Goal: Task Accomplishment & Management: Manage account settings

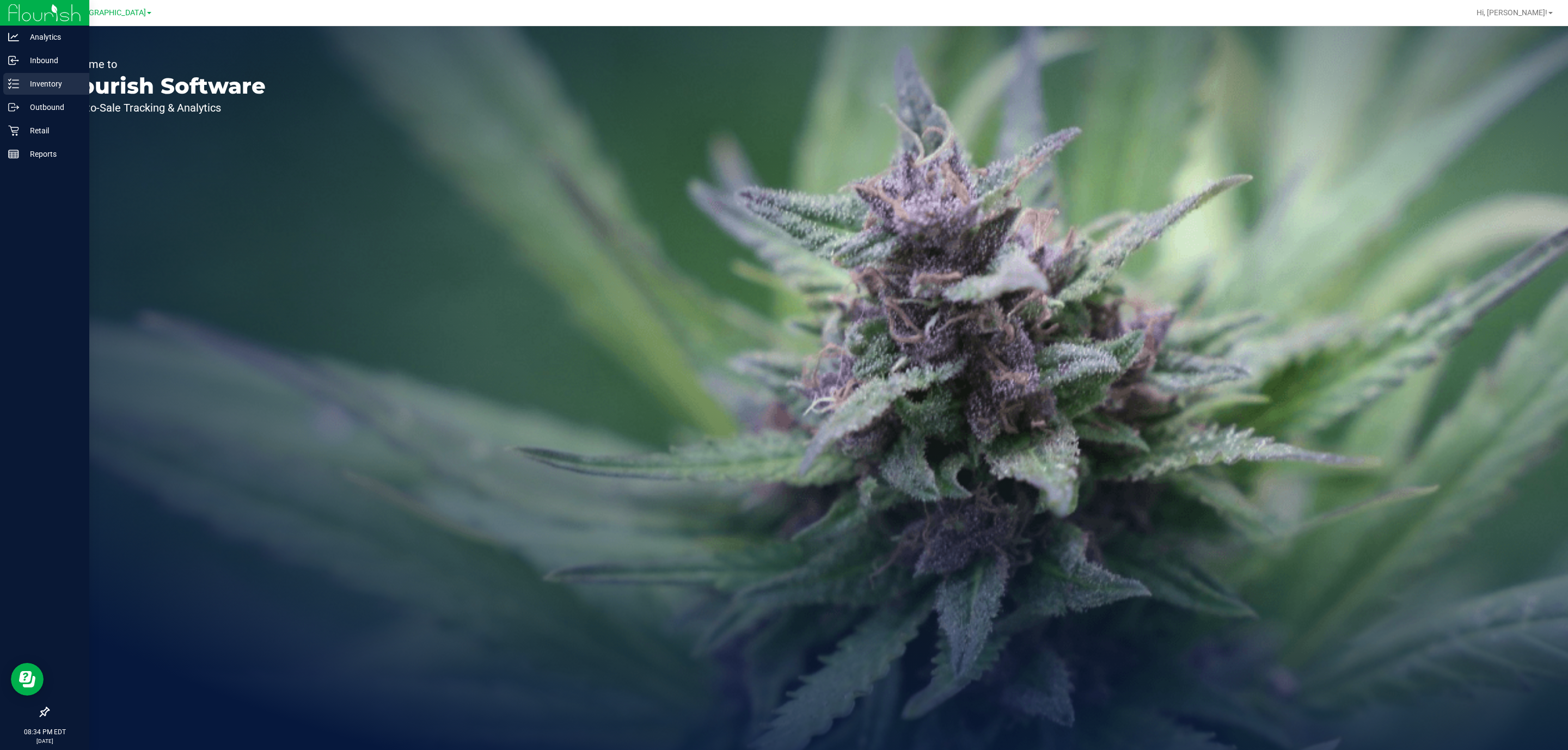
click at [37, 80] on p "Inventory" at bounding box center [52, 83] width 66 height 13
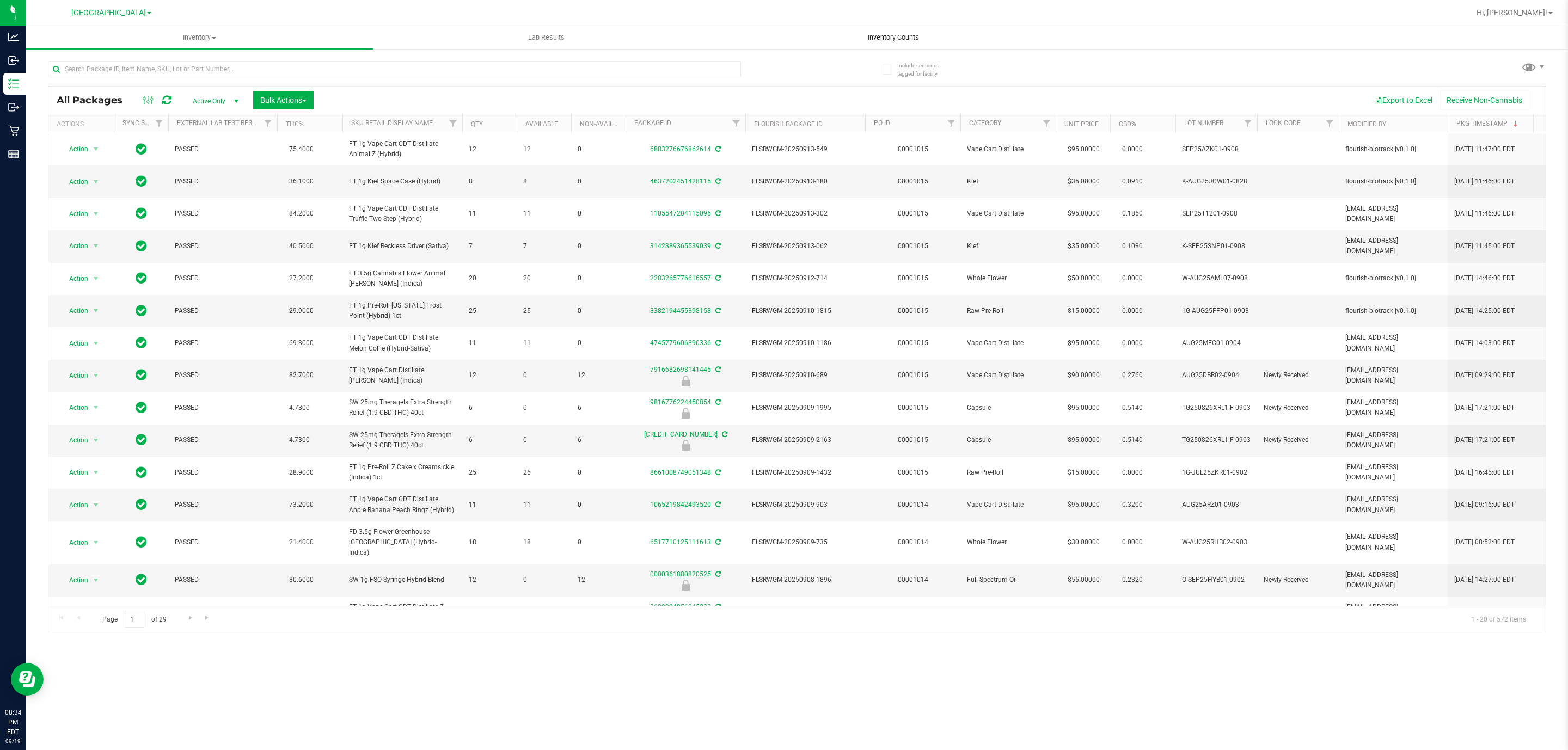
click at [879, 37] on span "Inventory Counts" at bounding box center [894, 38] width 81 height 9
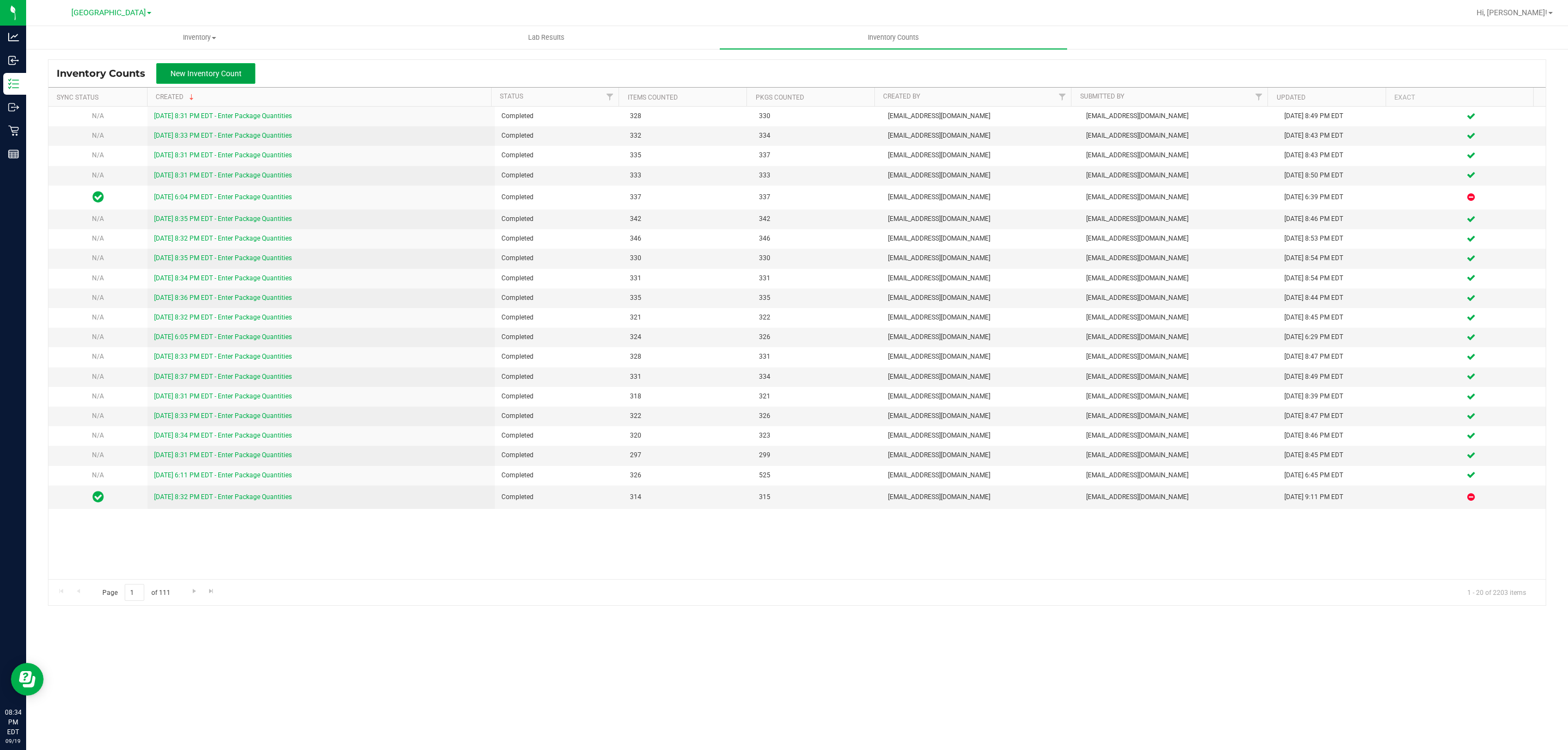
click at [197, 80] on button "New Inventory Count" at bounding box center [206, 73] width 99 height 21
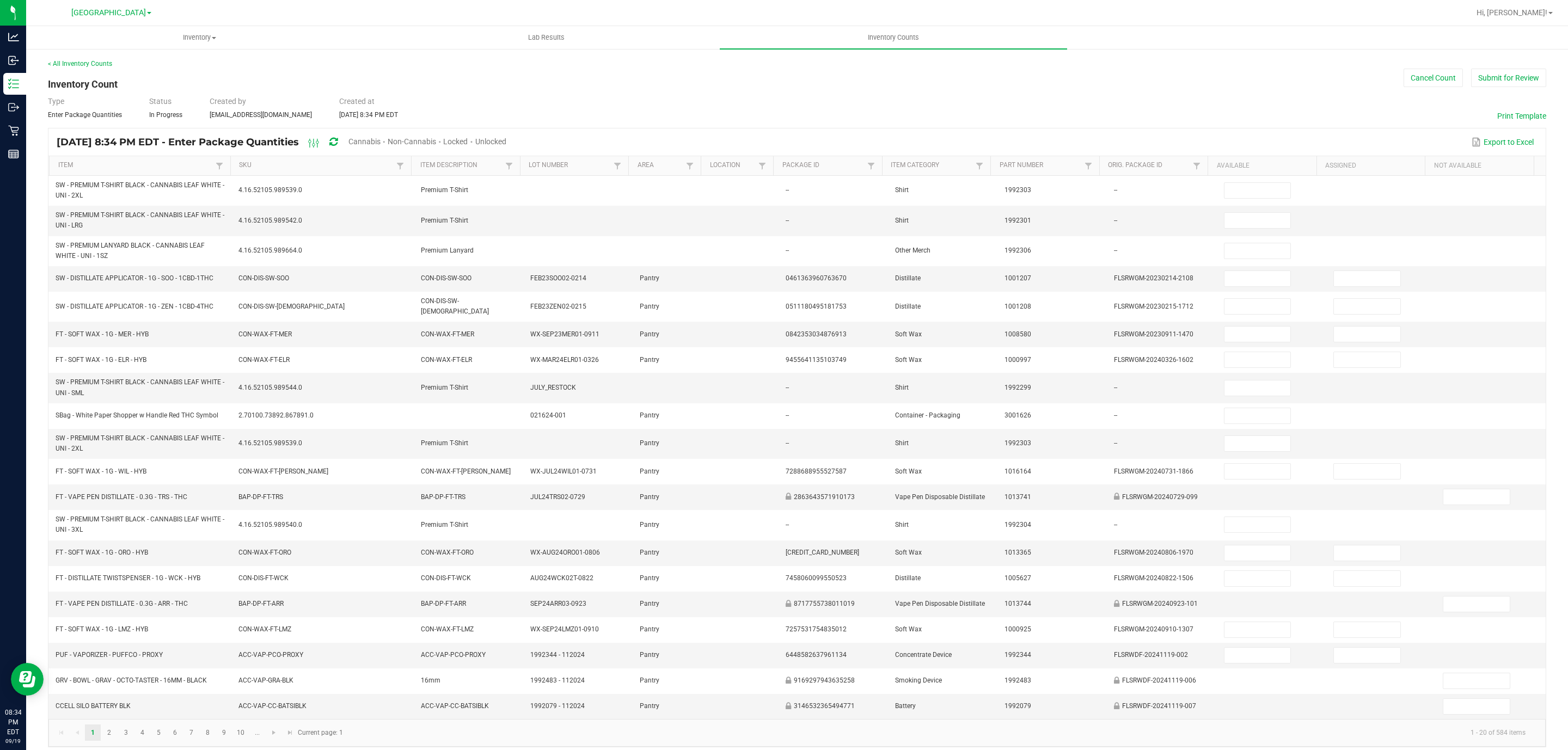
click at [506, 143] on span "Unlocked" at bounding box center [490, 141] width 31 height 8
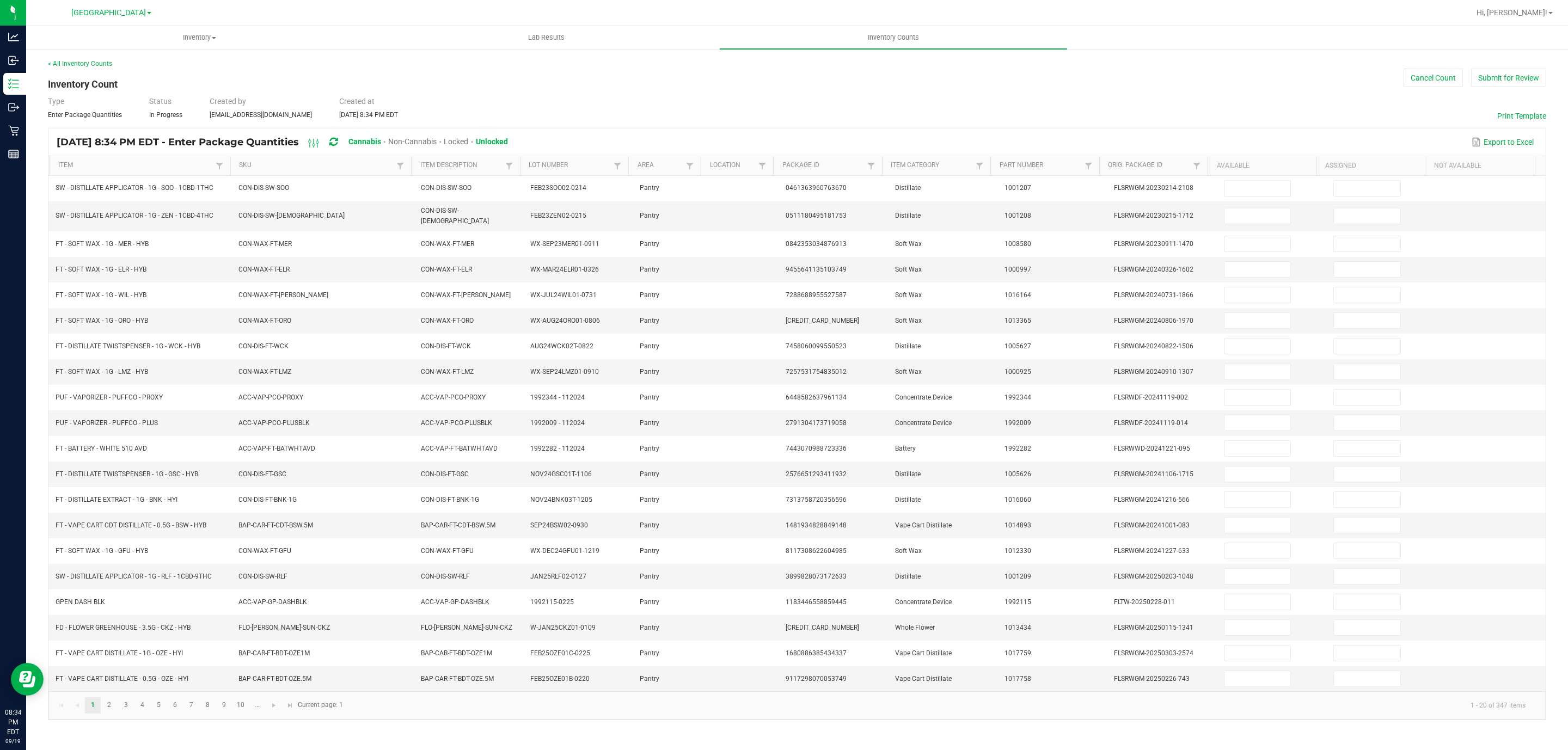
click at [307, 158] on th "SKU" at bounding box center [321, 166] width 181 height 20
click at [310, 164] on link "SKU" at bounding box center [316, 165] width 155 height 8
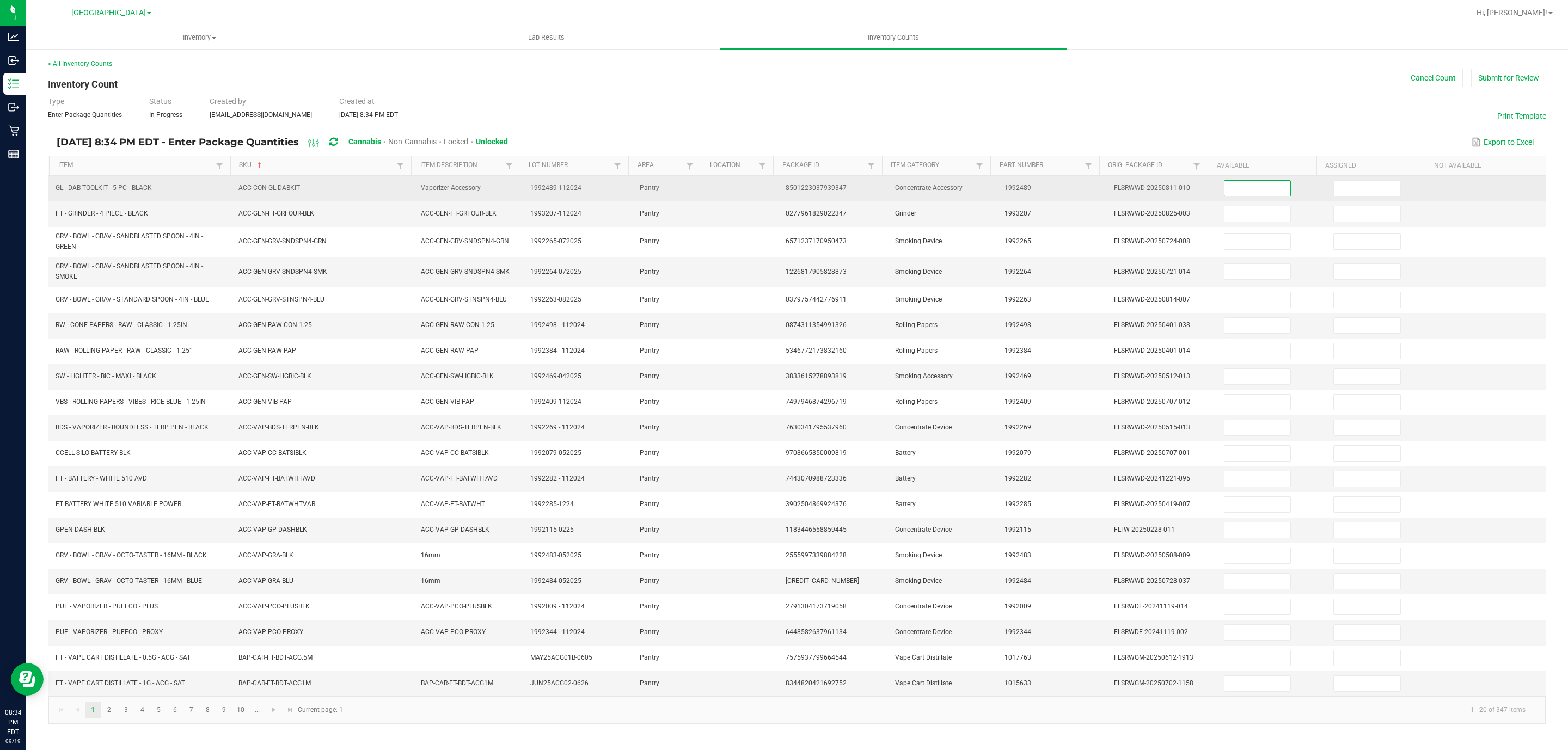
click at [1253, 185] on input at bounding box center [1257, 188] width 67 height 15
click at [1224, 187] on input "47" at bounding box center [1257, 188] width 67 height 15
type input "4"
type input "0"
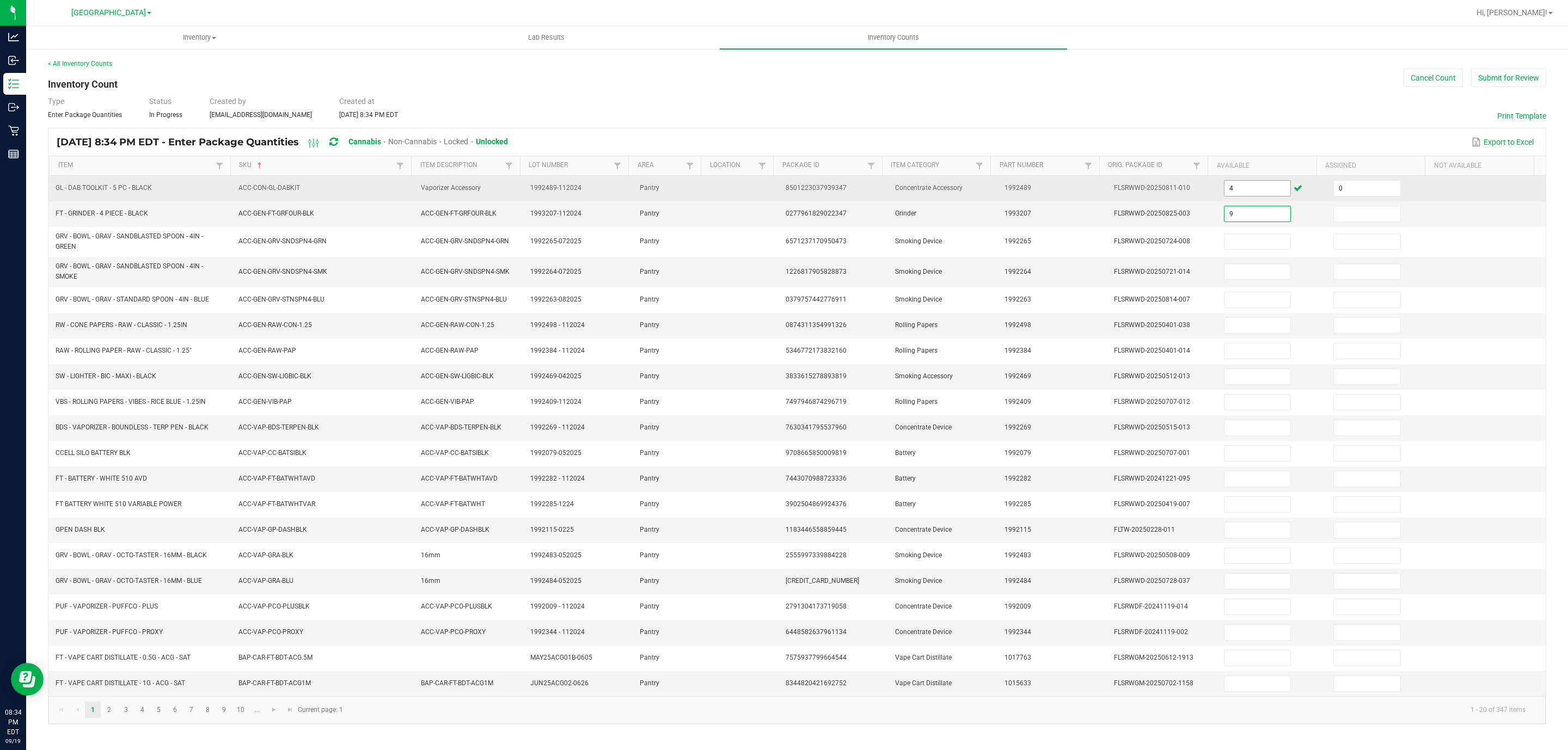
type input "9"
type input "0"
type input "9"
type input "0"
type input "1"
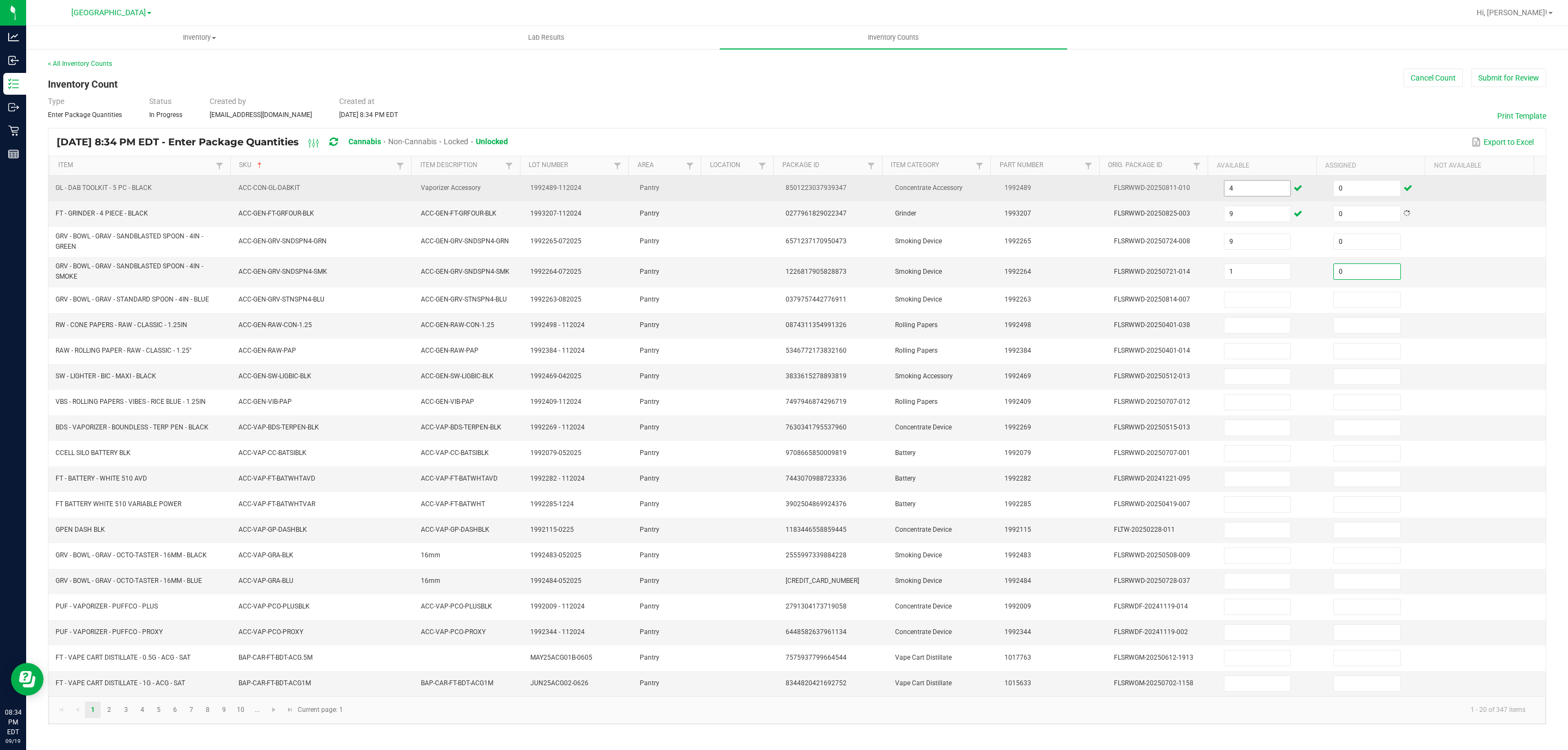
type input "0"
type input "9"
type input "0"
type input "4"
type input "0"
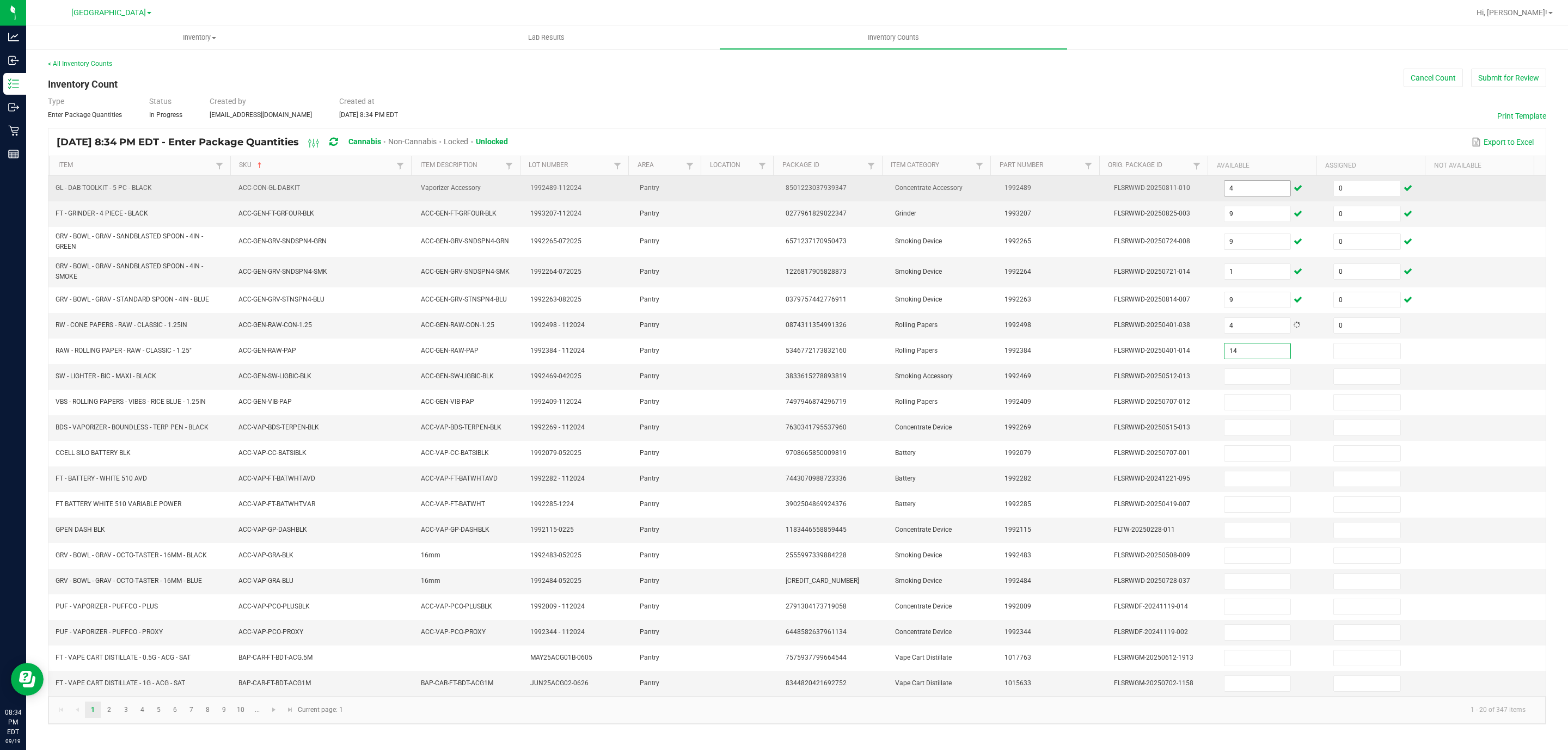
type input "14"
type input "0"
type input "7"
type input "0"
type input "43"
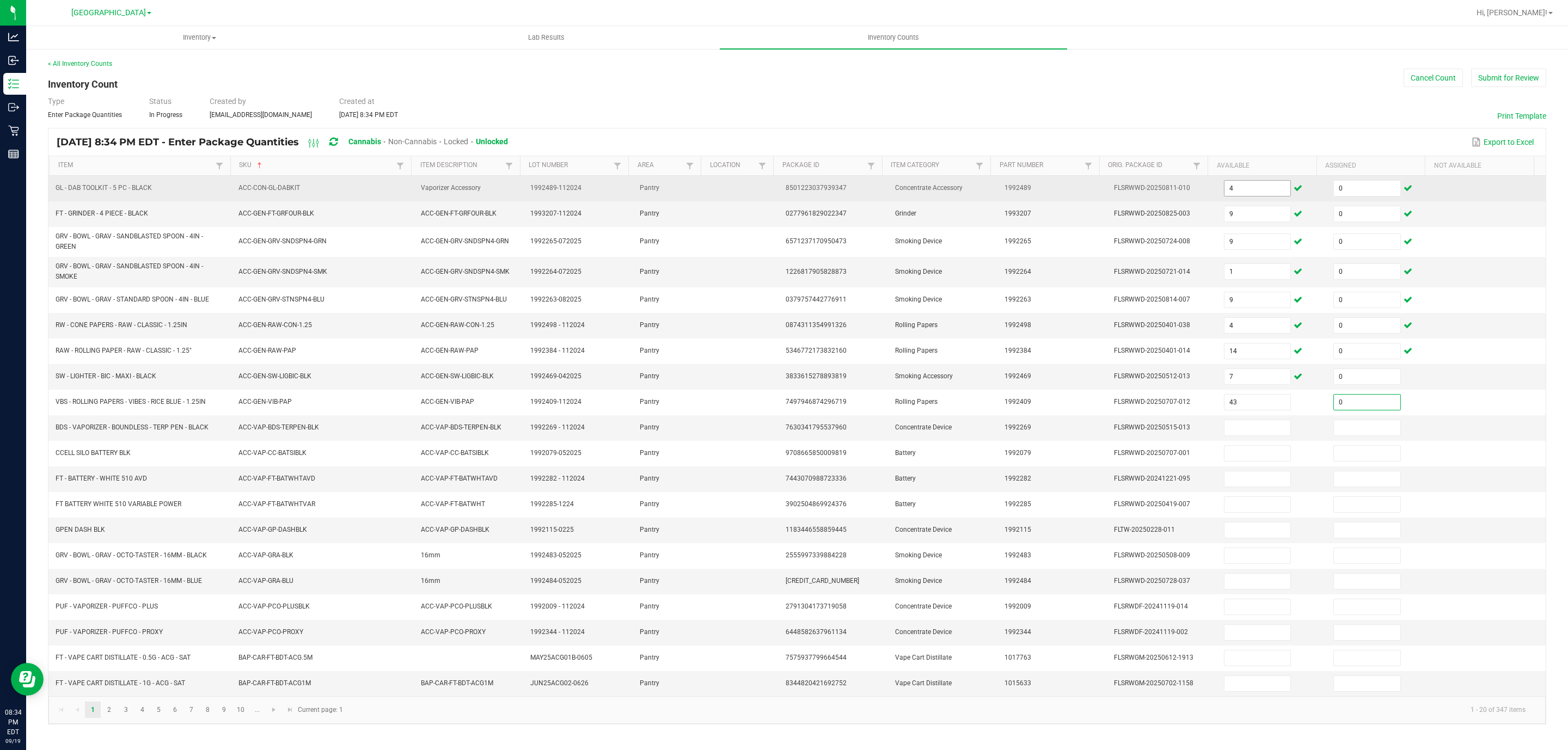
type input "0"
type input "2"
type input "0"
type input "10"
type input "0"
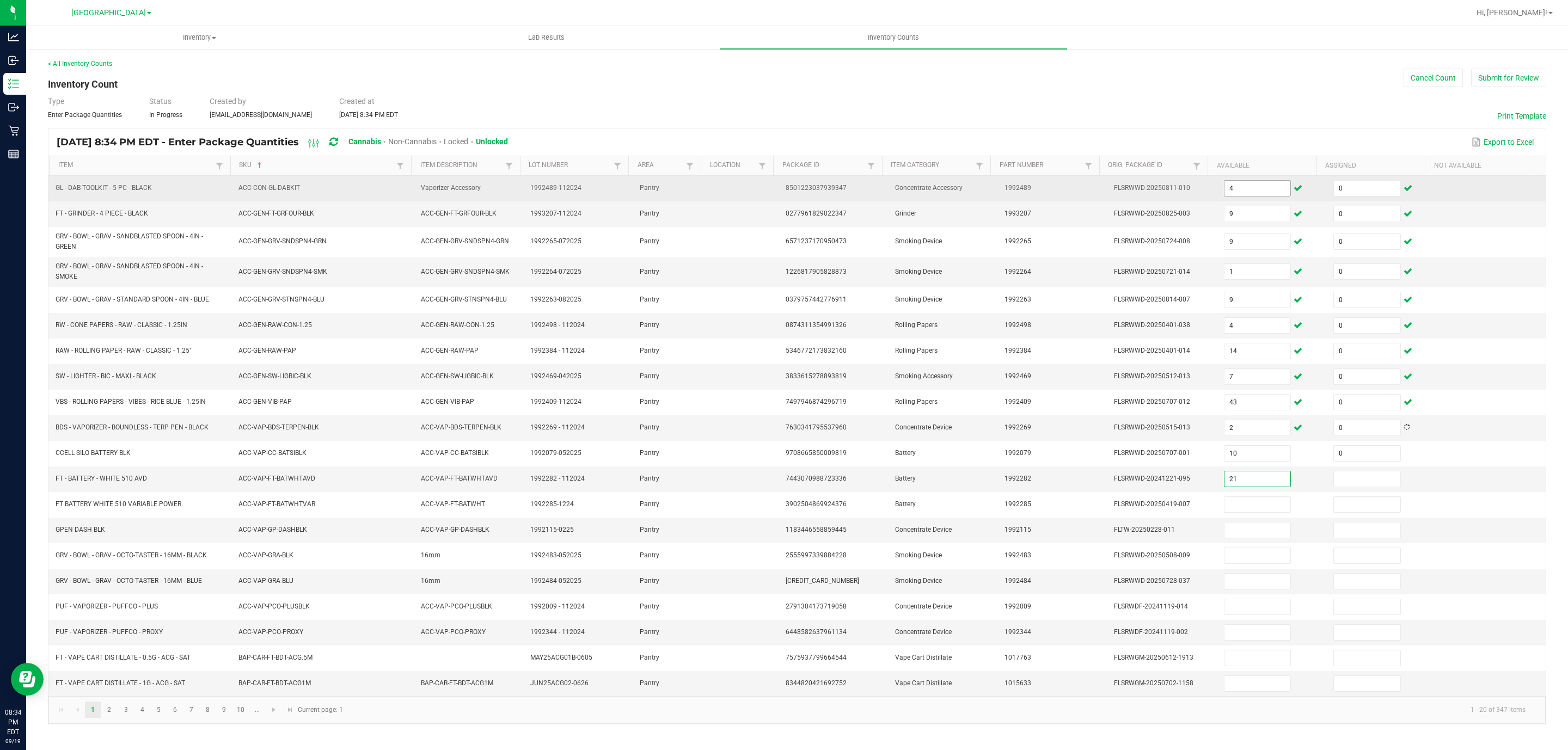
type input "21"
type input "0"
type input "19"
type input "0"
type input "4"
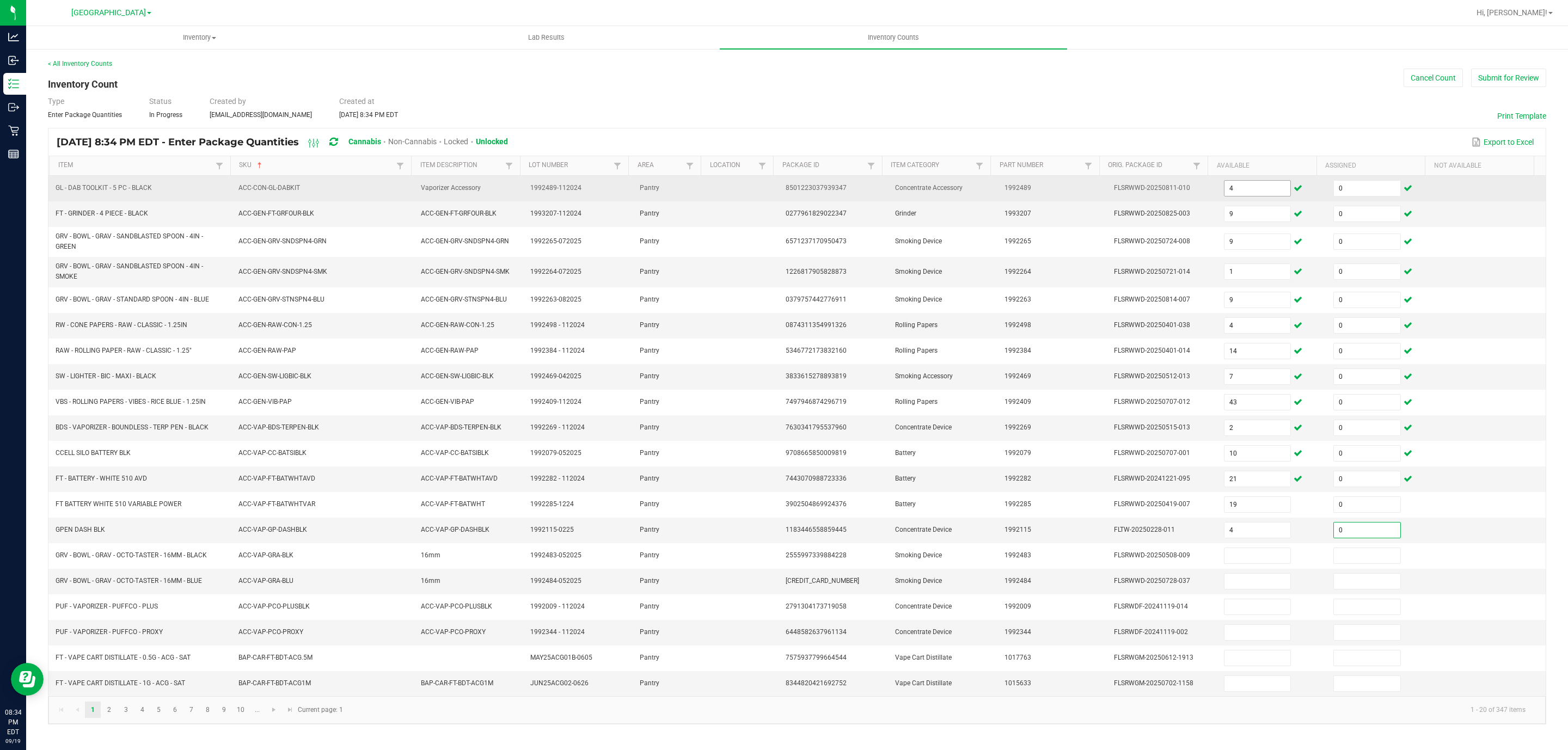
type input "0"
type input "1"
type input "0"
type input "2"
type input "0"
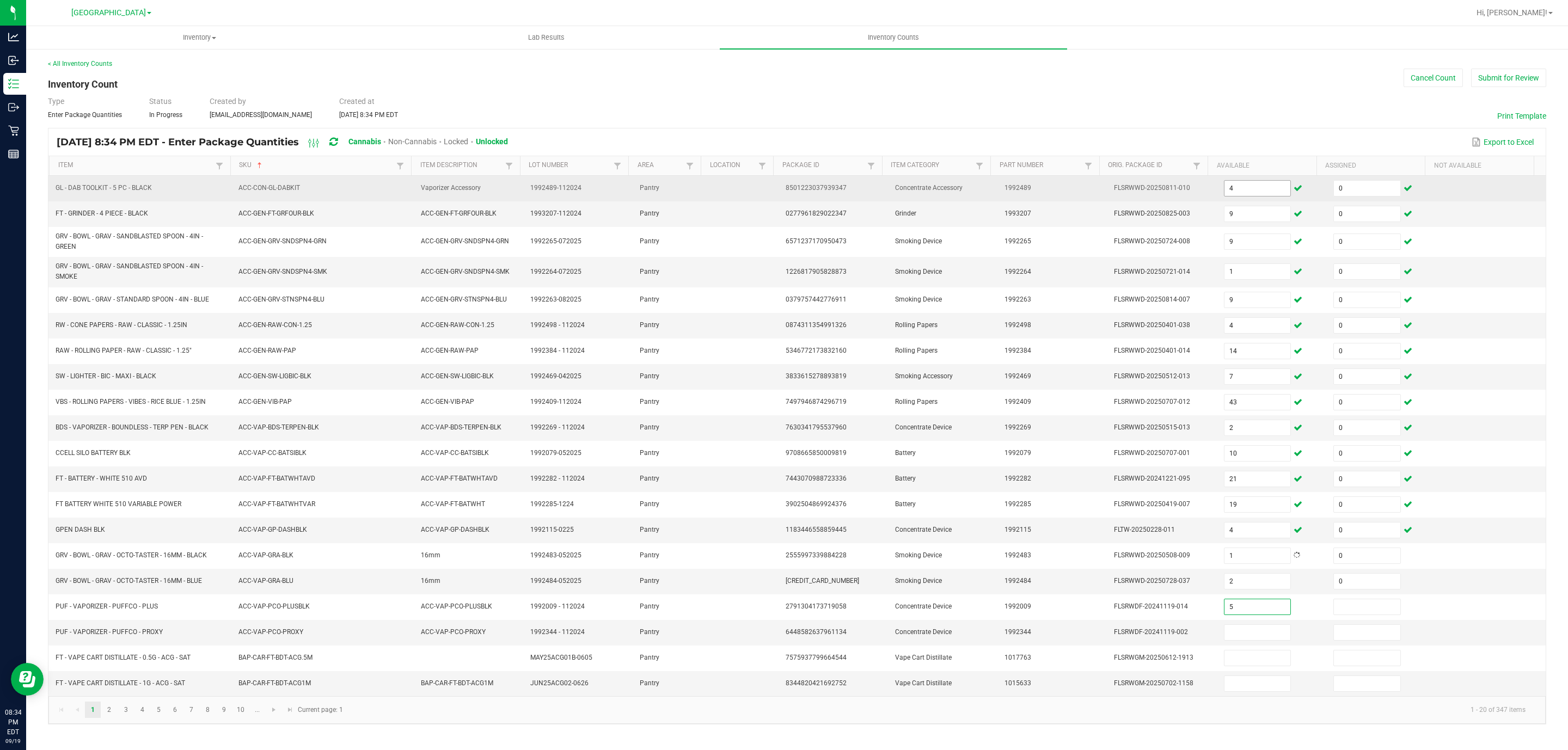
type input "5"
type input "0"
type input "10"
type input "0"
type input "8"
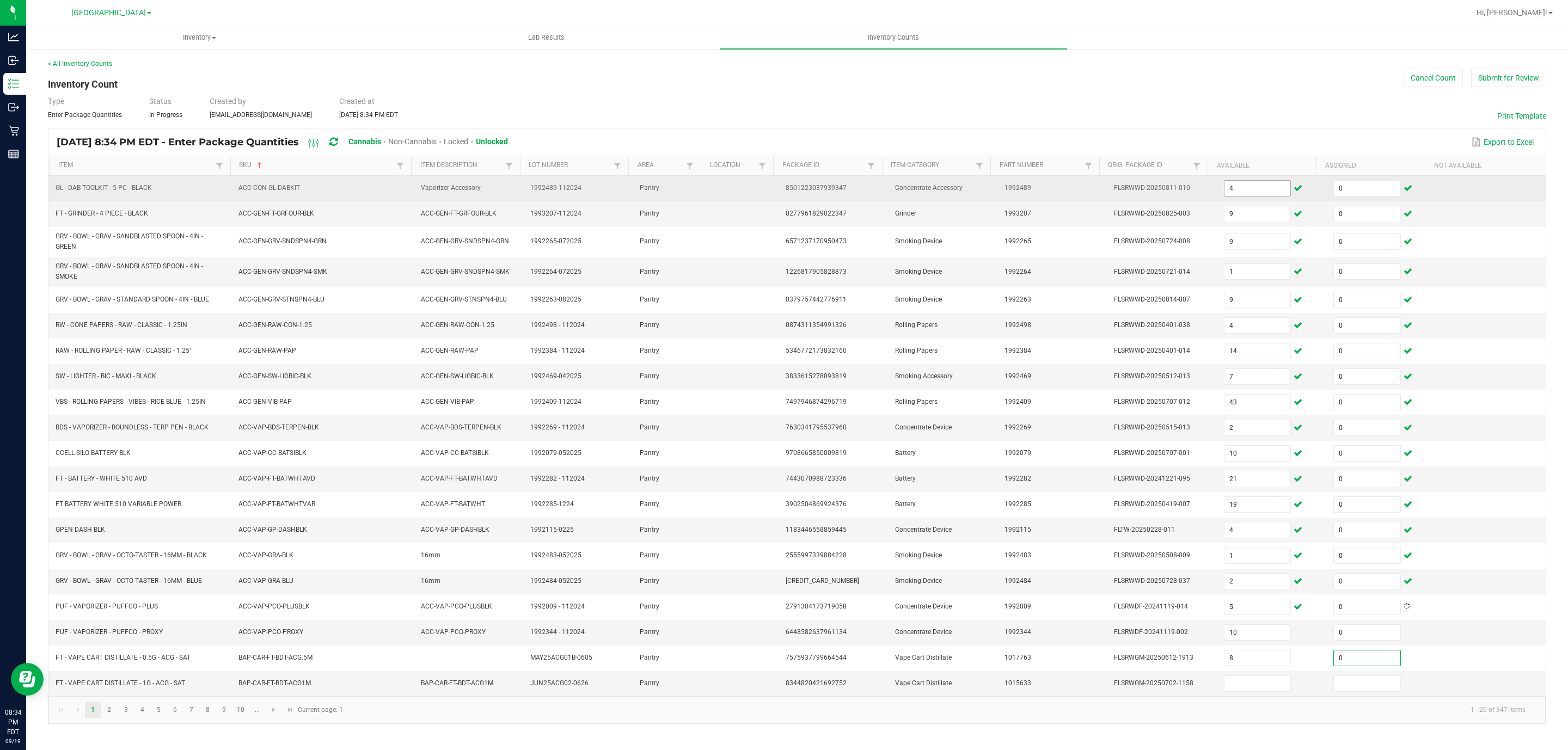
type input "0"
type input "11"
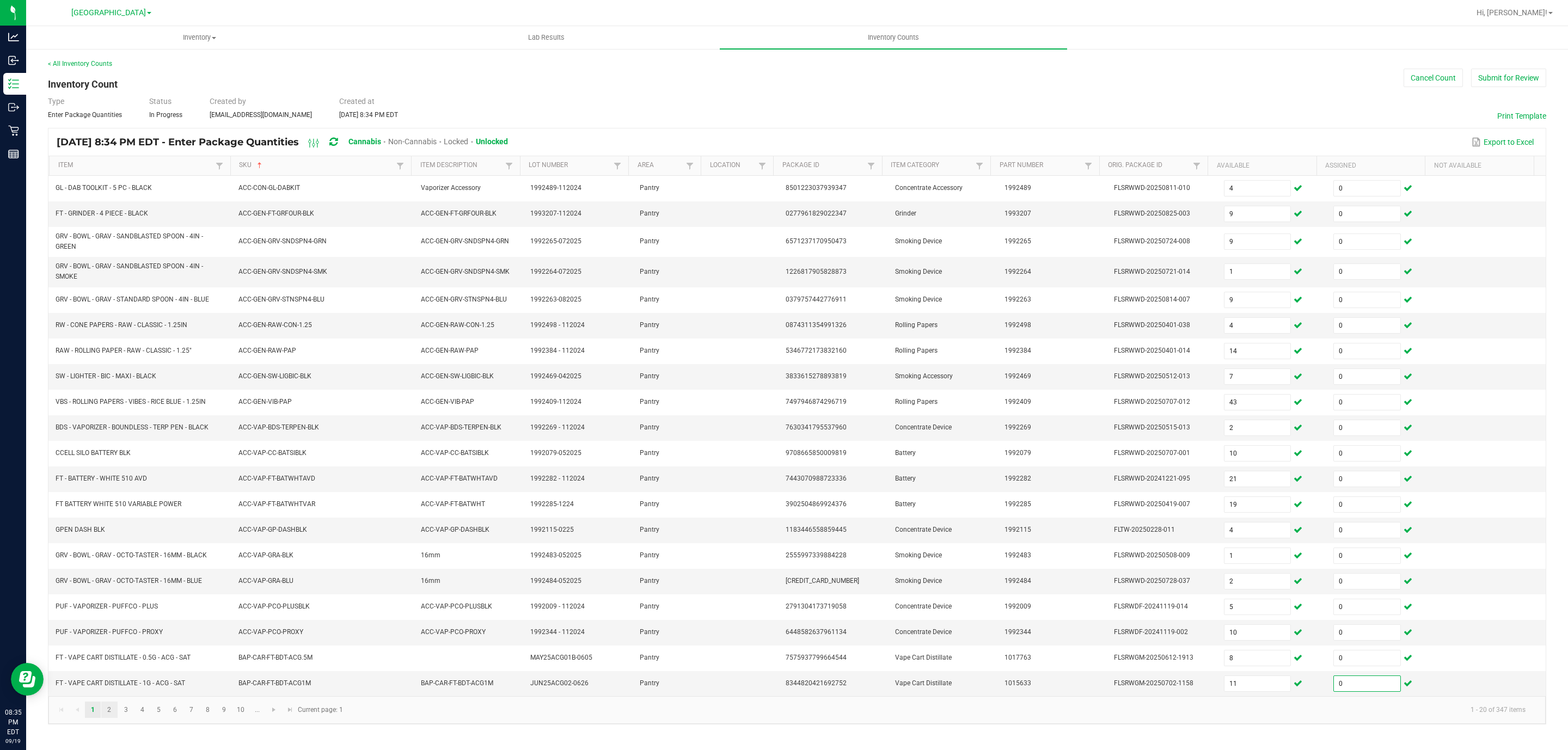
type input "0"
click at [112, 718] on link "2" at bounding box center [109, 709] width 16 height 16
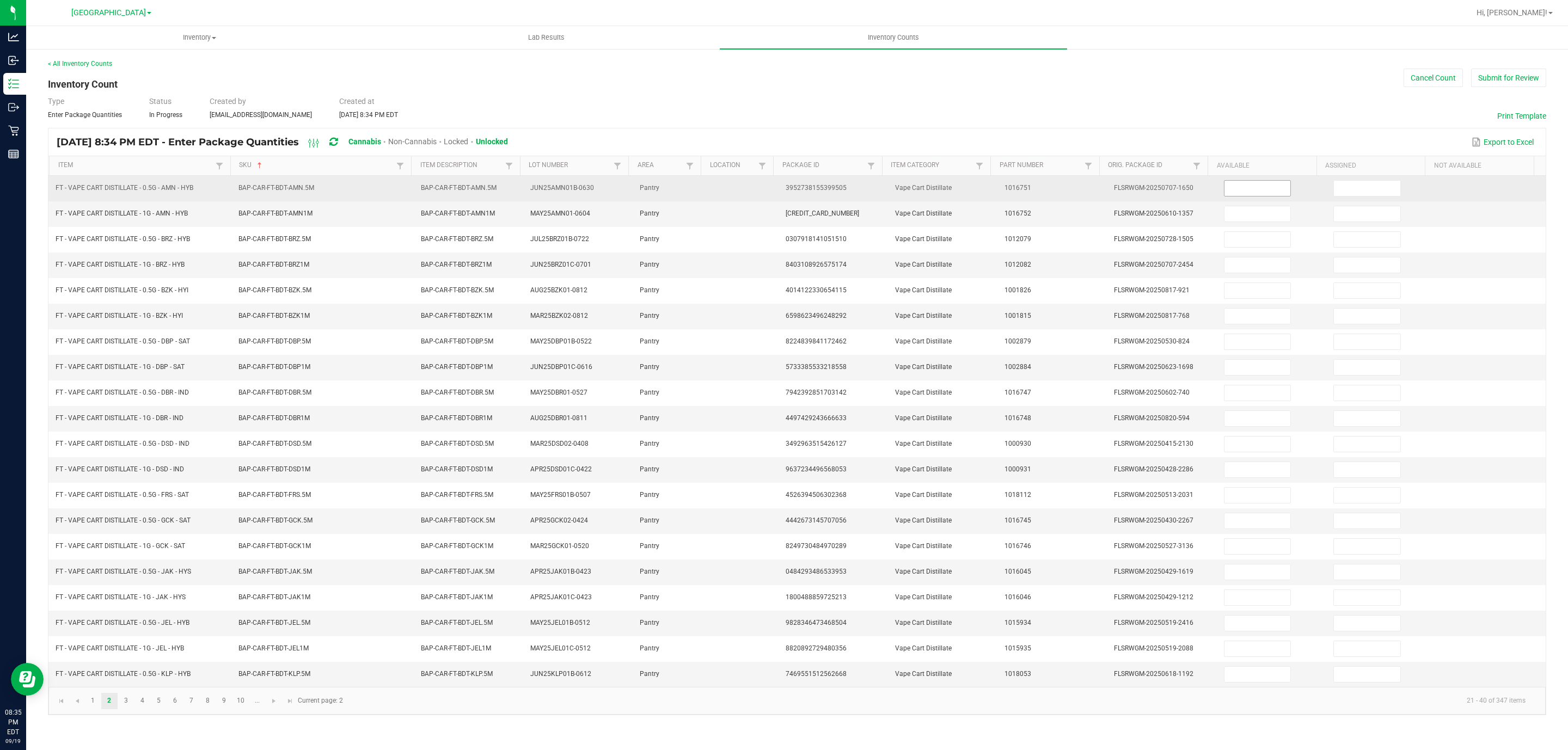
click at [1249, 196] on input at bounding box center [1257, 188] width 67 height 15
type input "6"
type input "0"
type input "3"
type input "0"
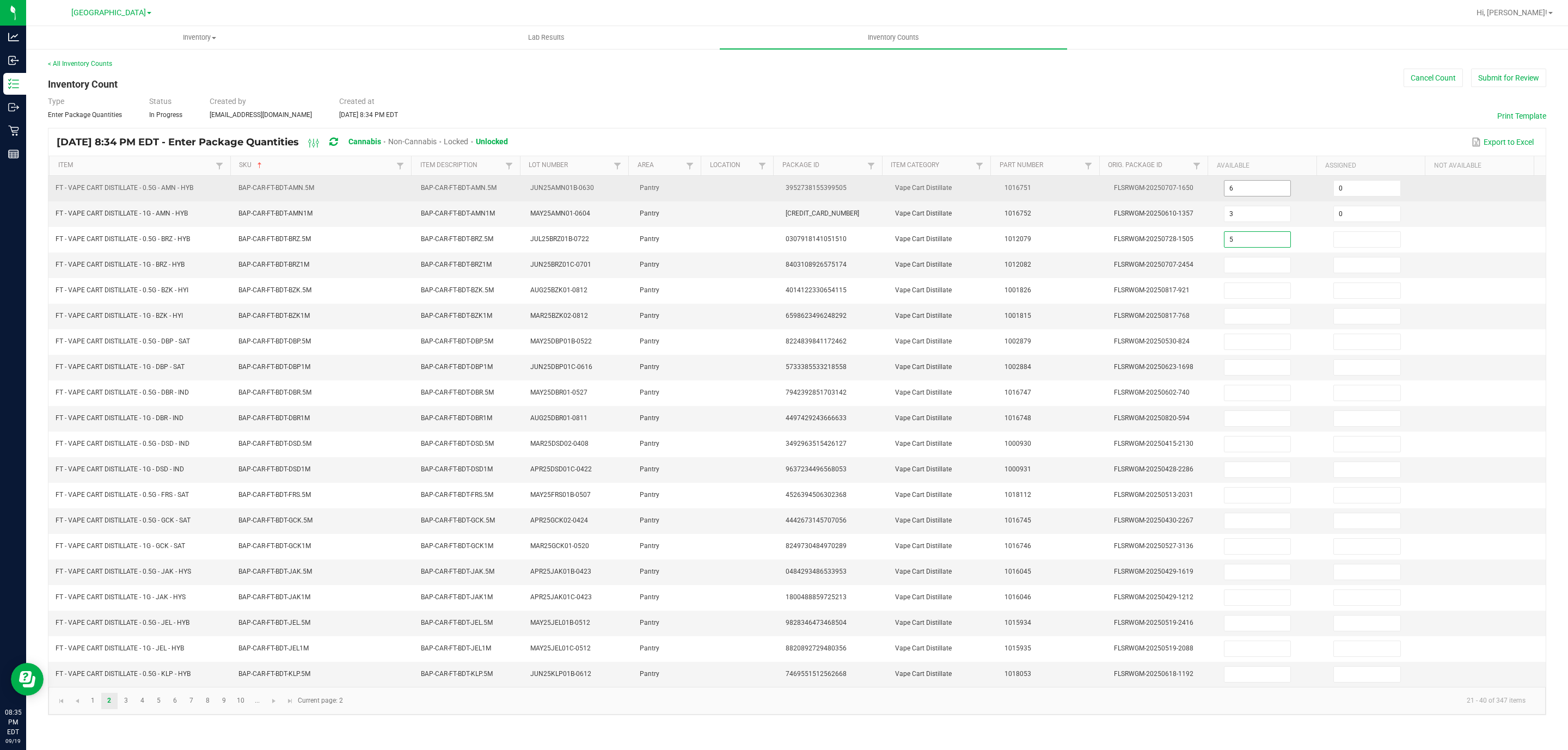
type input "5"
type input "0"
type input "5"
type input "0"
type input "12"
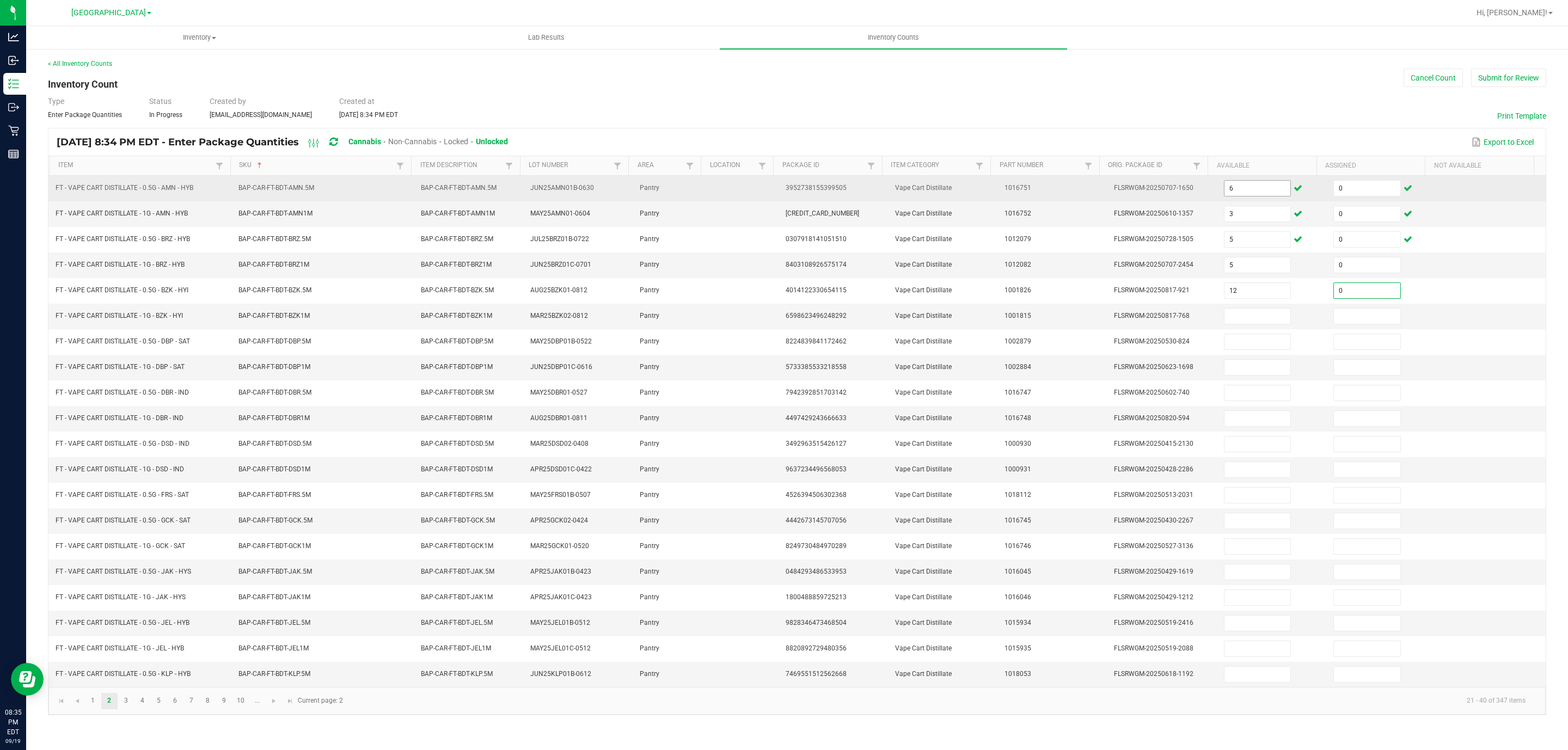
type input "0"
type input "12"
type input "0"
type input "1"
type input "0"
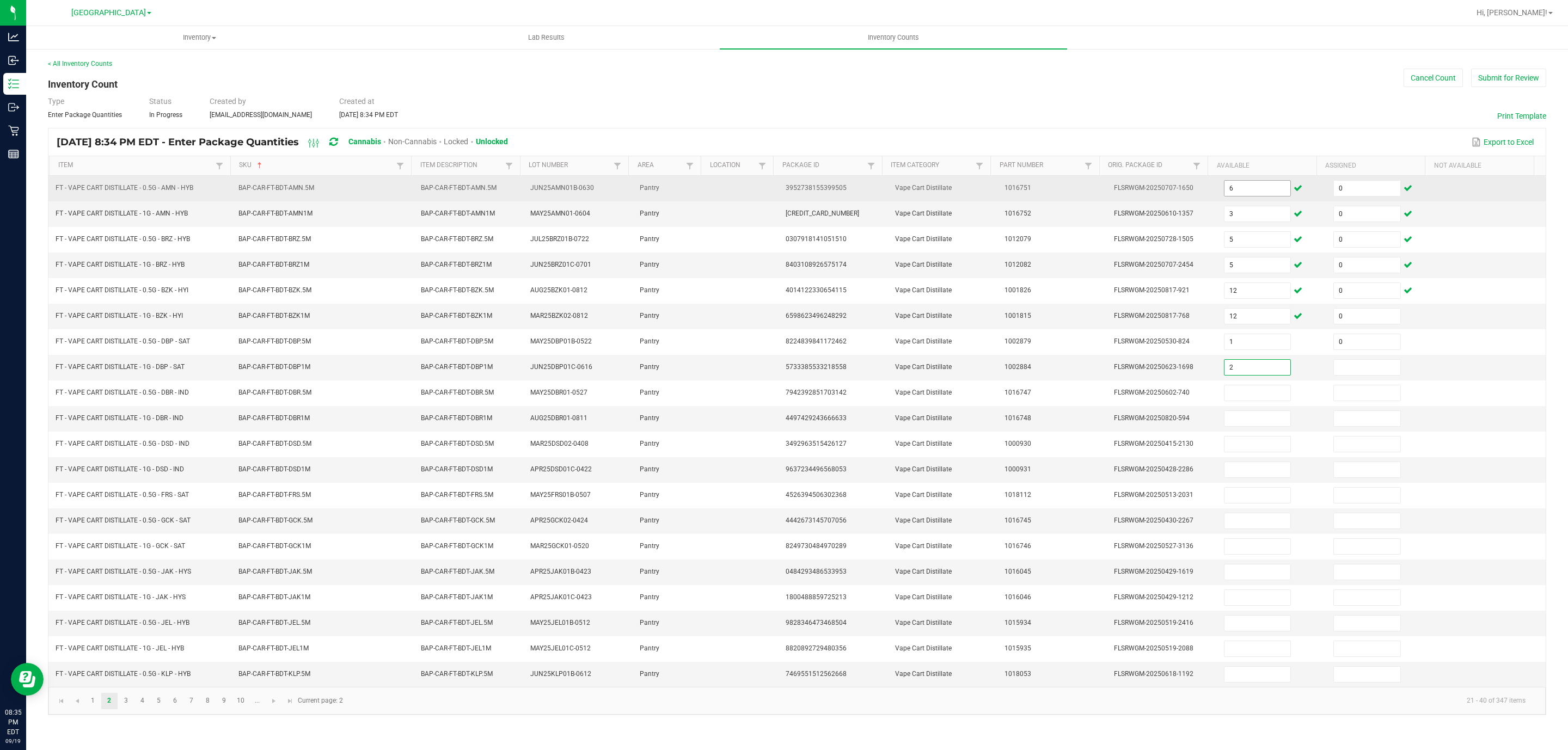
type input "2"
type input "0"
type input "2"
type input "0"
type input "10"
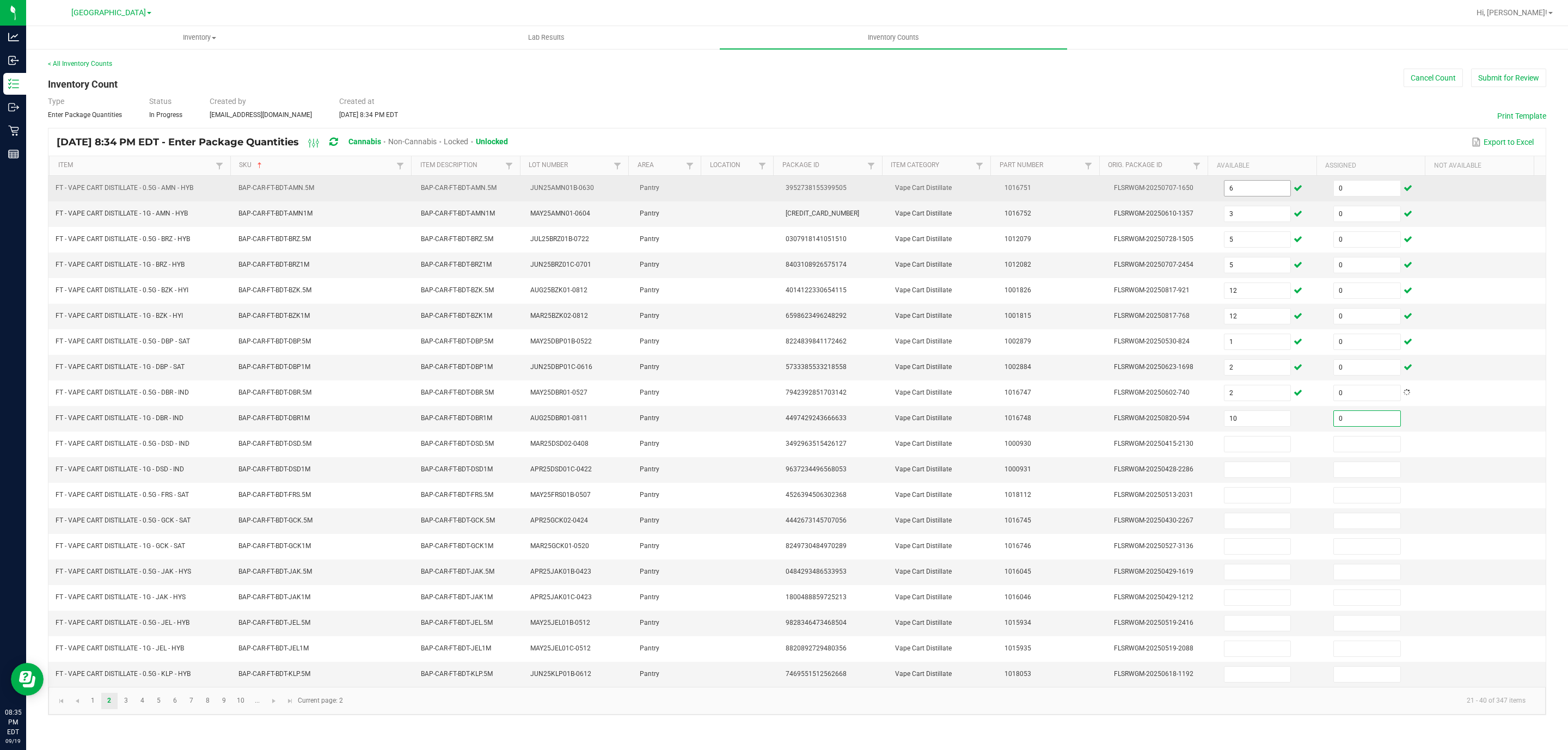
type input "0"
type input "10"
type input "0"
type input "5"
type input "0"
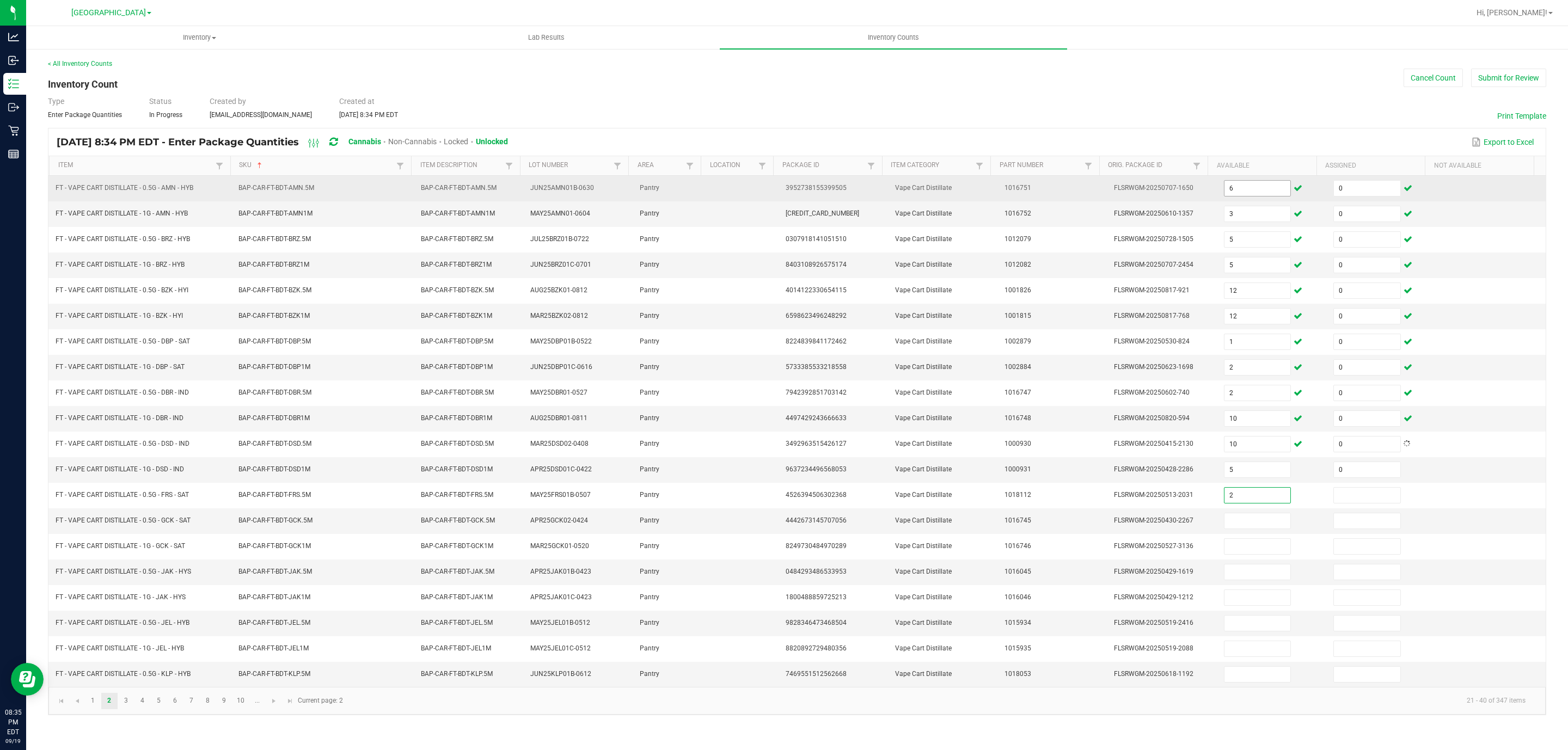
type input "2"
type input "0"
type input "1"
type input "0"
type input "10"
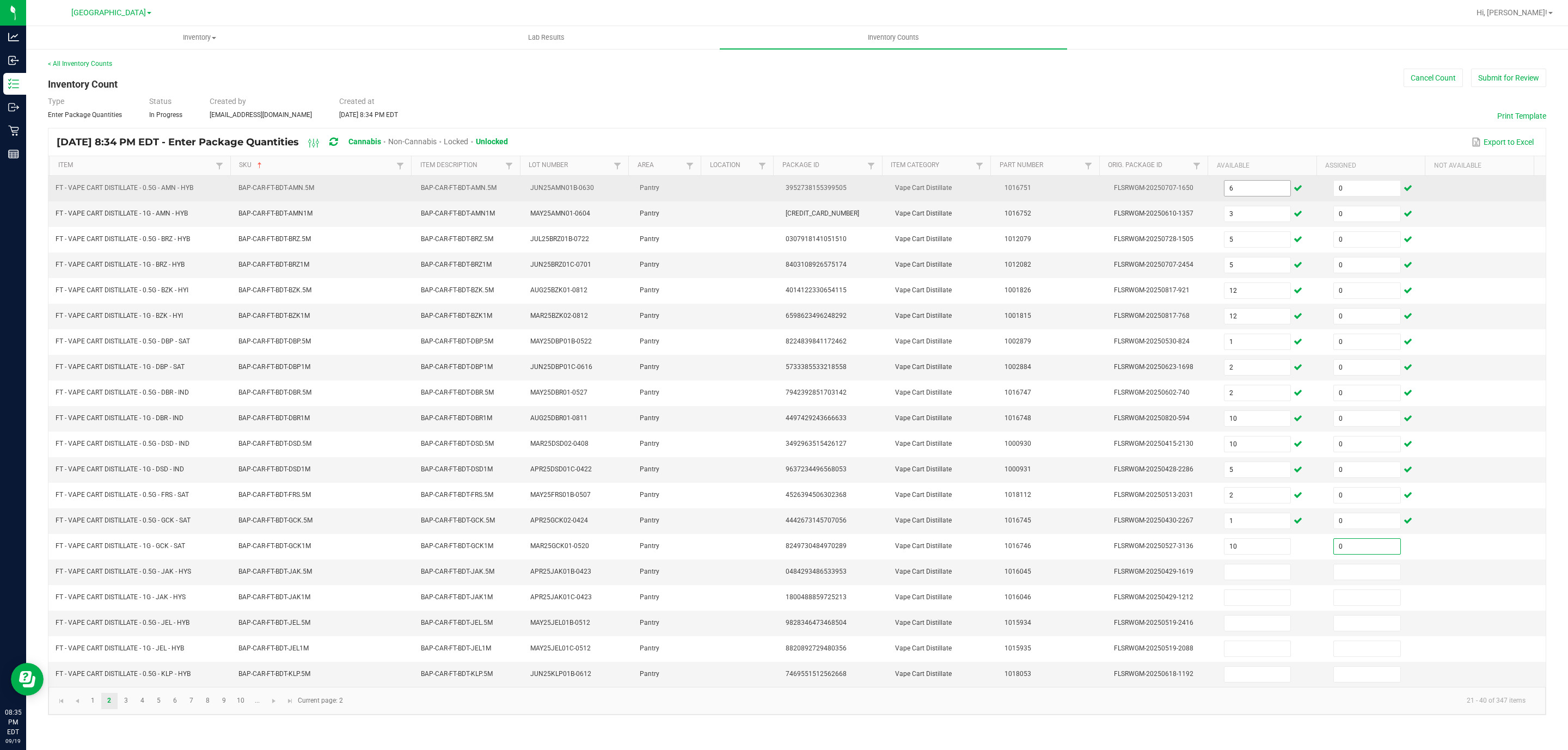
type input "0"
type input "8"
type input "0"
type input "11"
type input "0"
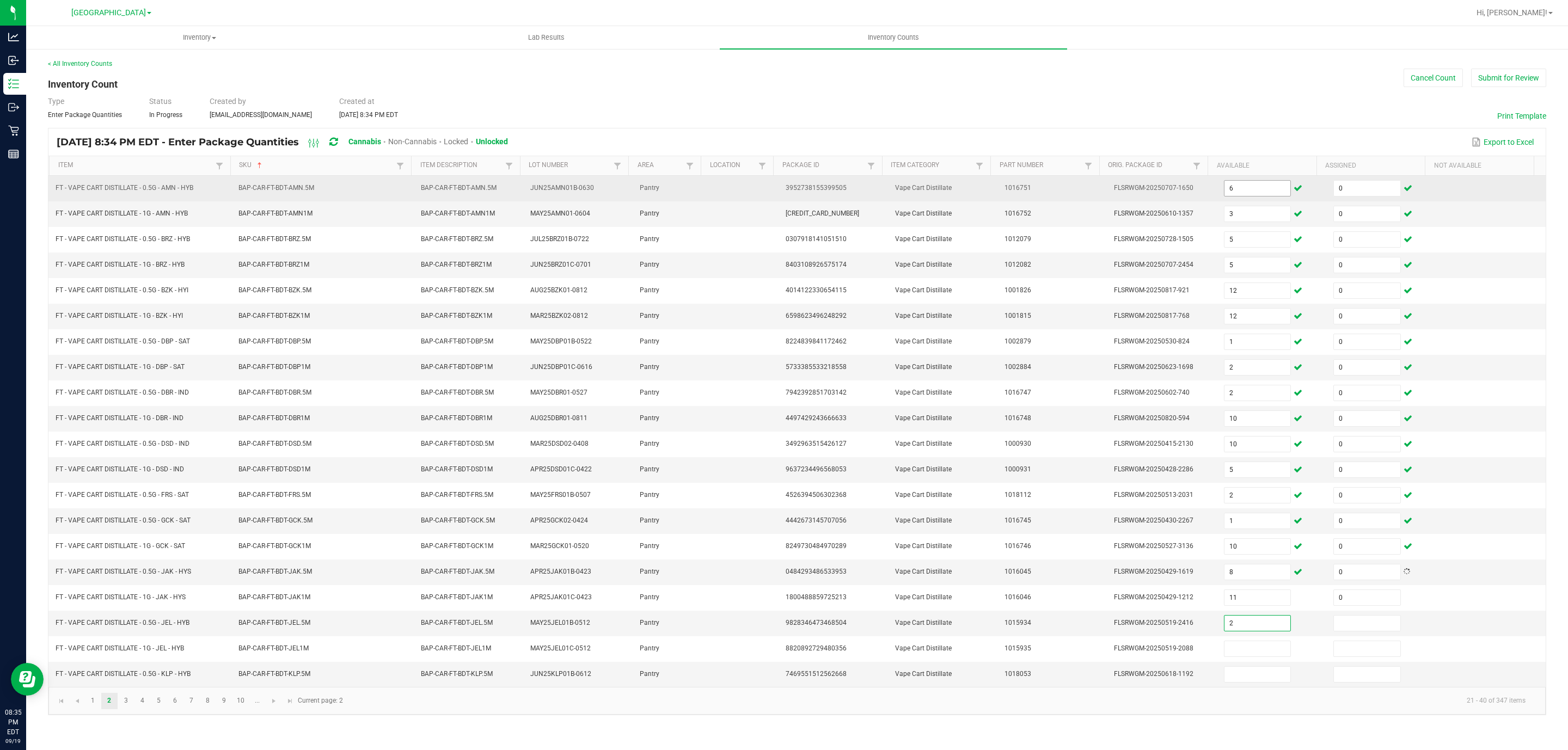
type input "2"
type input "0"
type input "3"
type input "0"
type input "4"
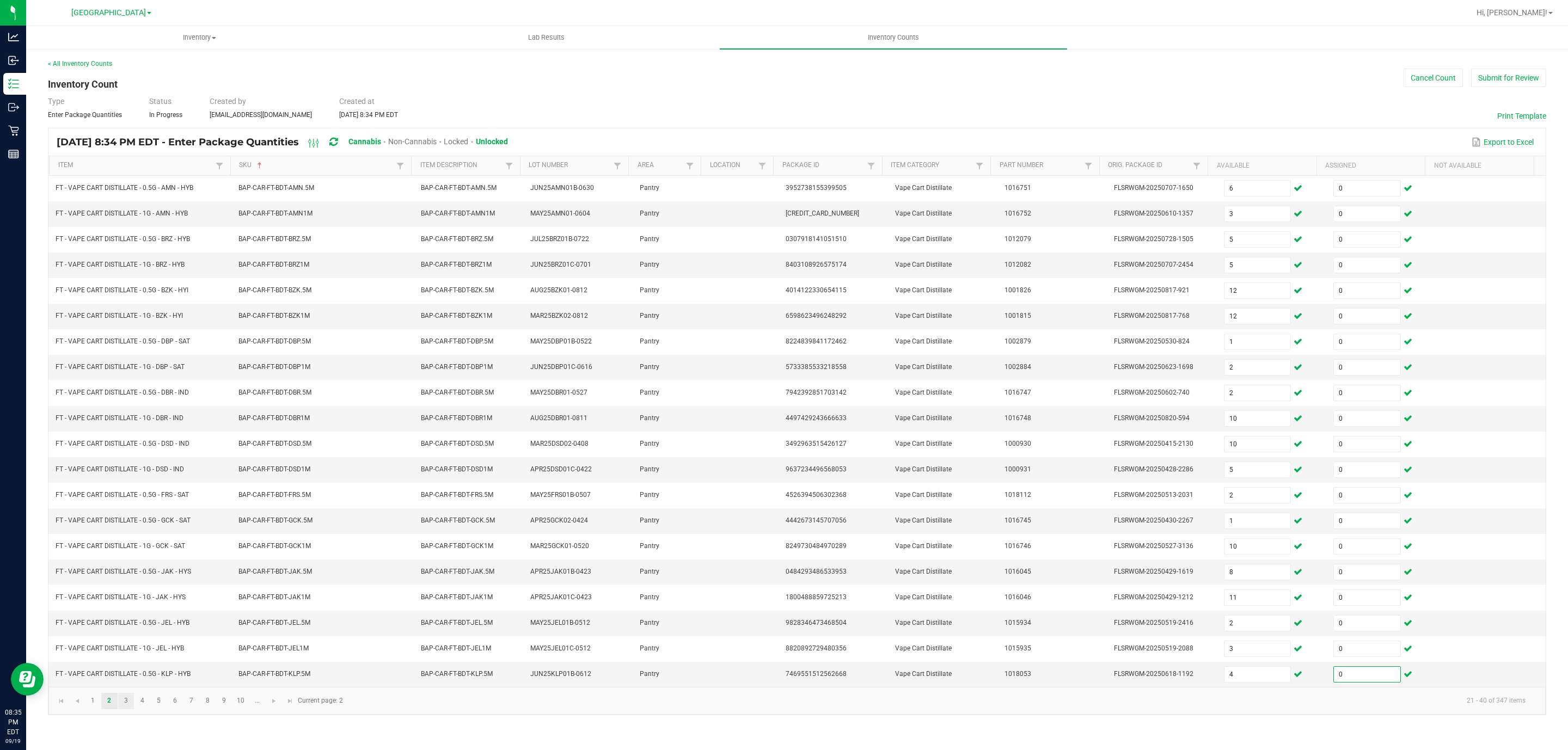
type input "0"
click at [128, 709] on link "3" at bounding box center [126, 700] width 16 height 16
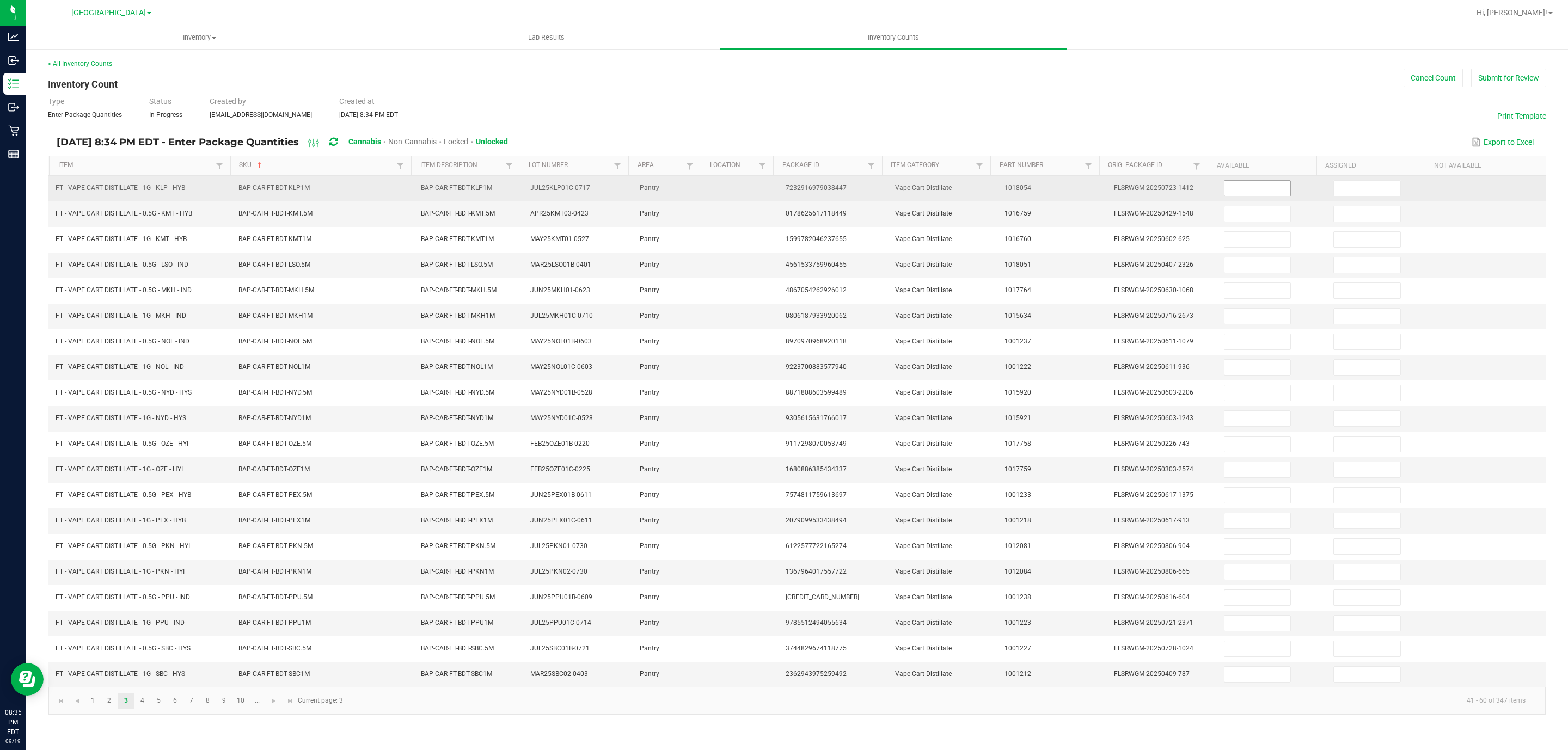
click at [1270, 181] on input at bounding box center [1257, 188] width 67 height 15
type input "10"
type input "0"
type input "10"
type input "0"
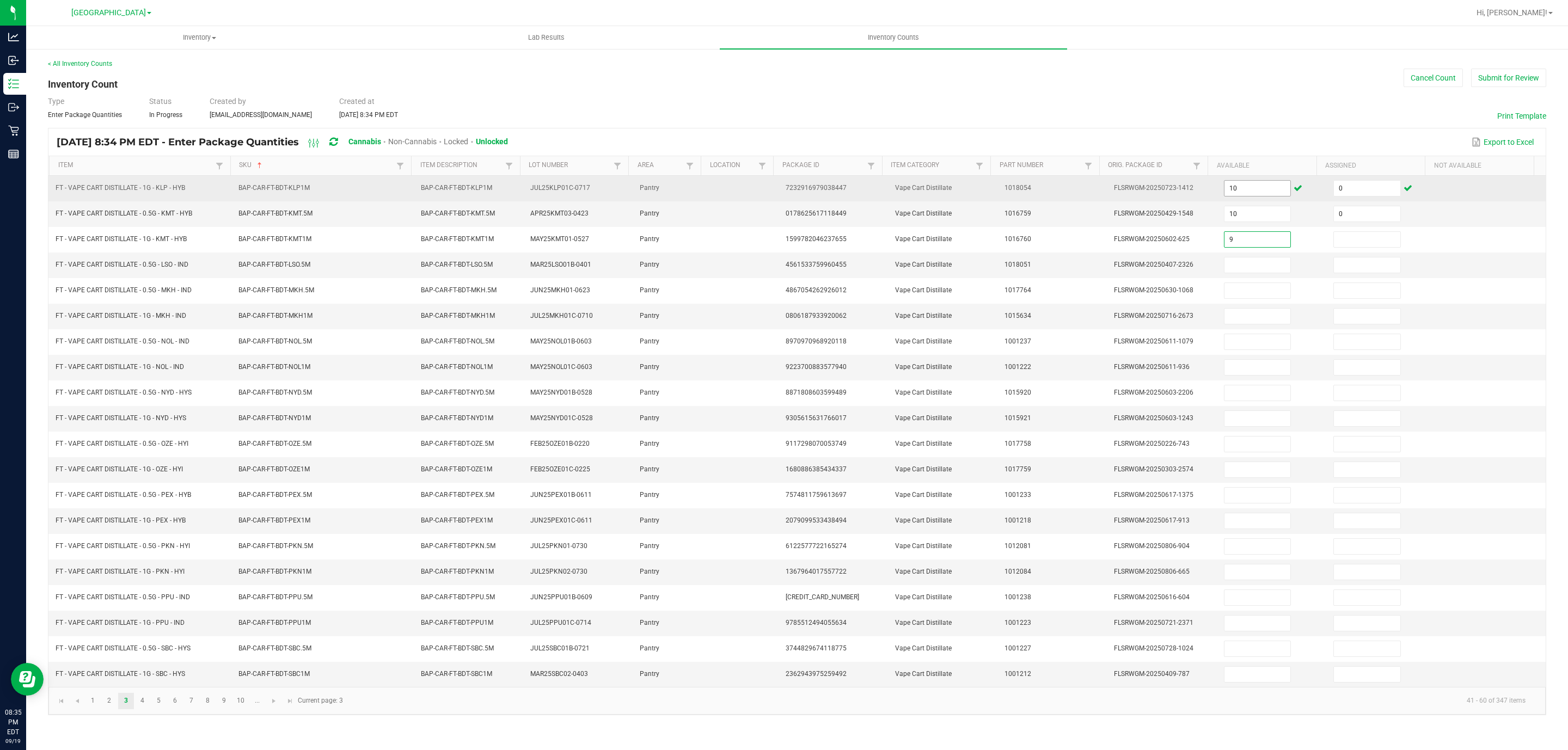
type input "9"
type input "0"
type input "6"
type input "0"
type input "5"
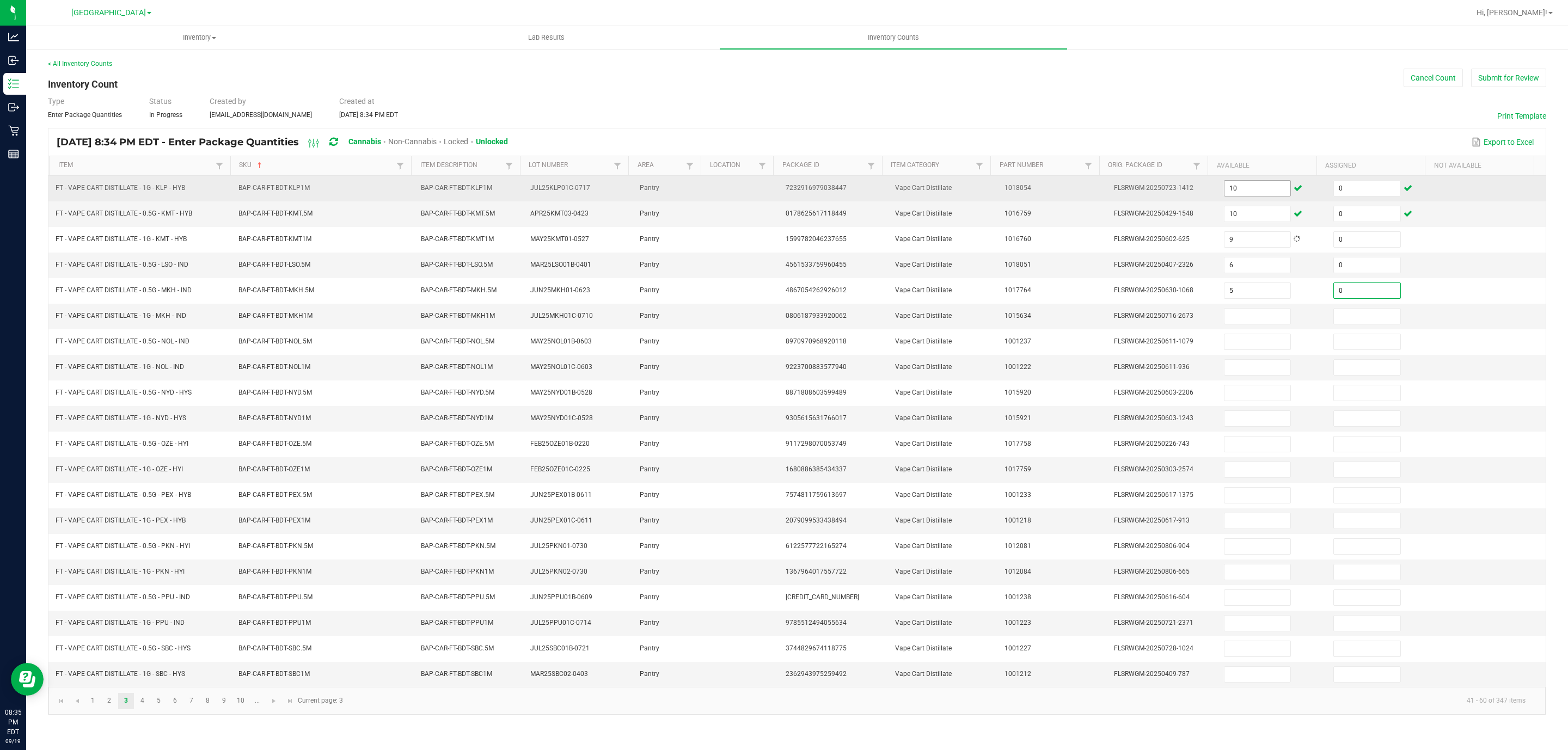
type input "0"
type input "3"
type input "0"
type input "6"
type input "0"
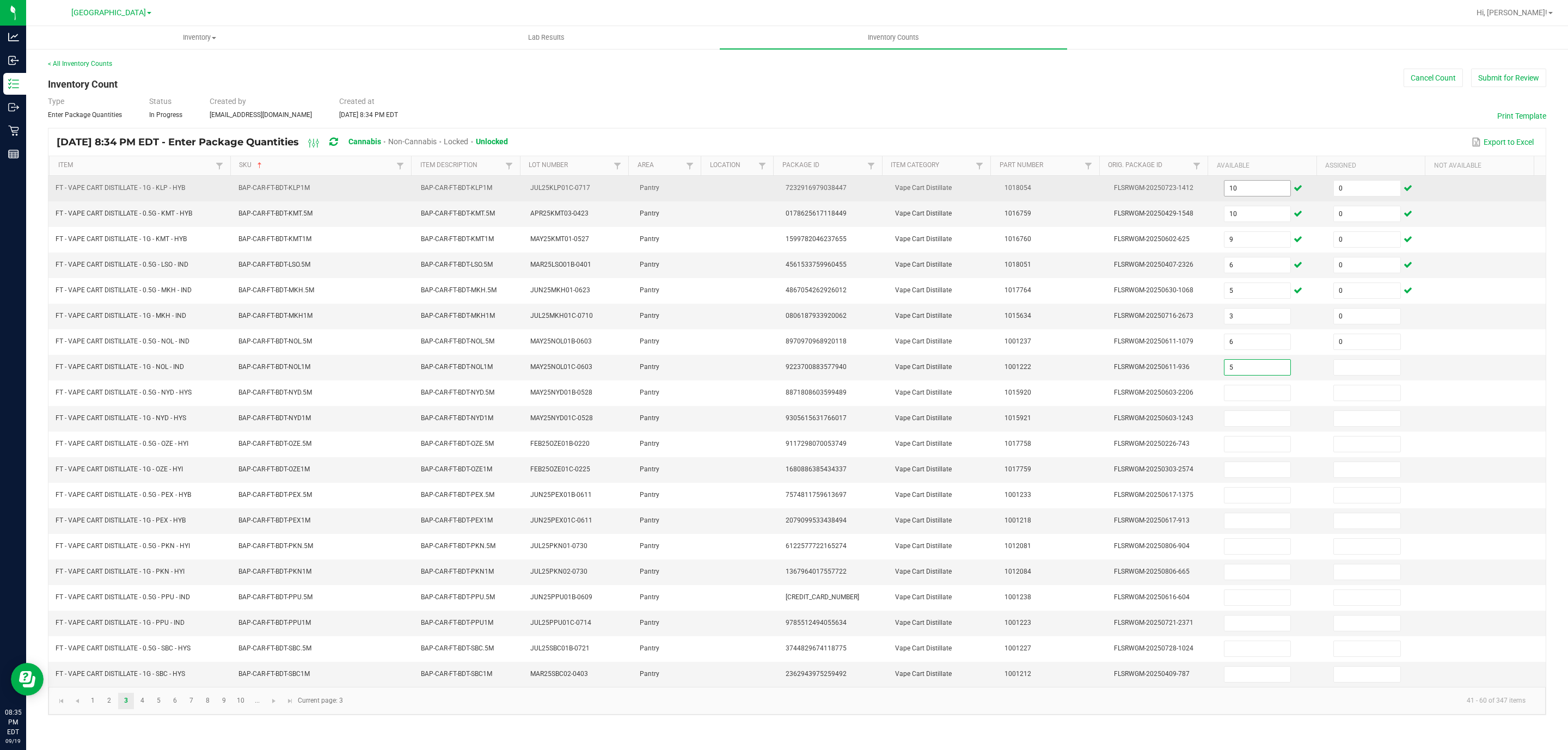
type input "5"
type input "0"
type input "2"
type input "0"
type input "12"
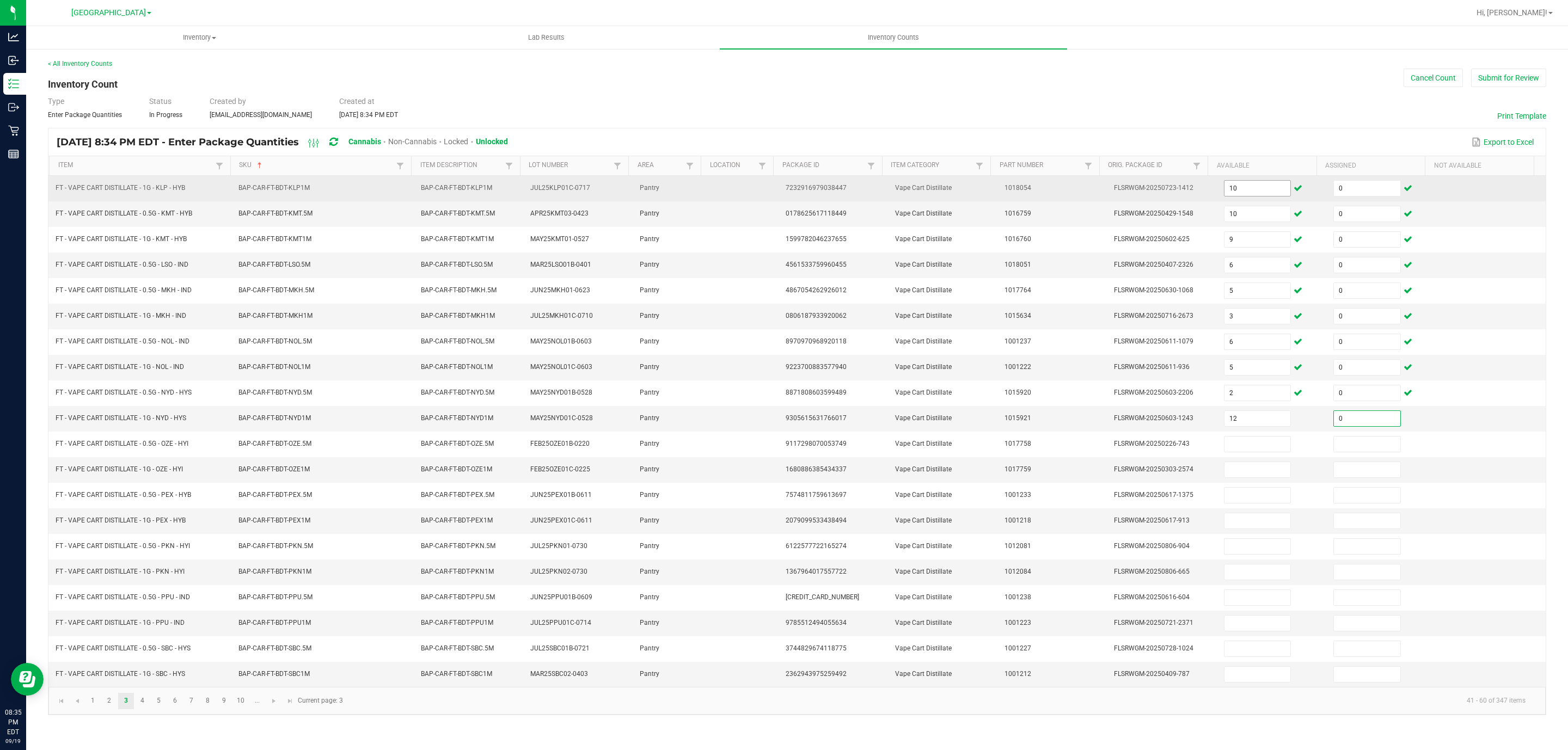
type input "0"
type input "6"
type input "0"
type input "1"
type input "0"
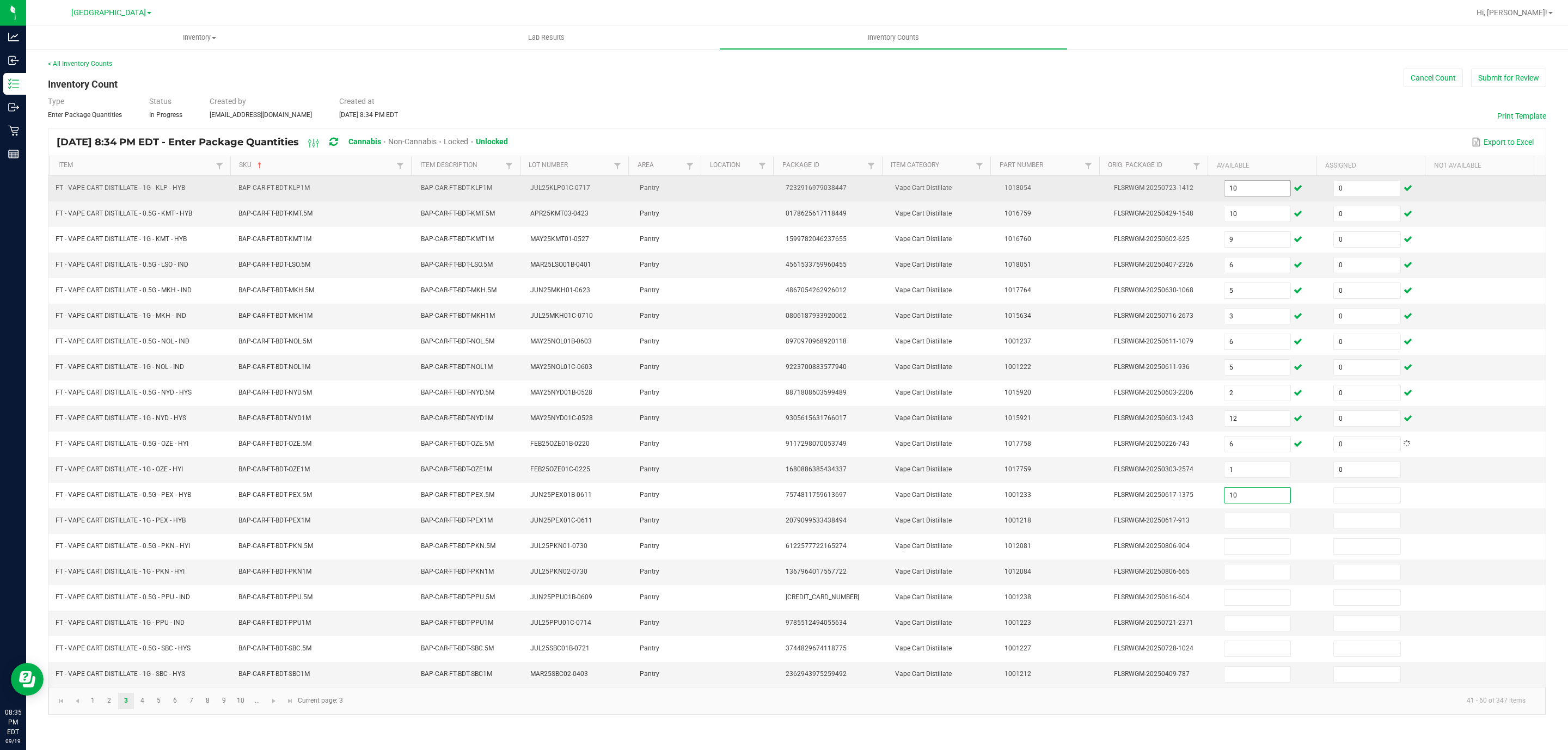
type input "10"
type input "0"
type input "12"
type input "0"
type input "1"
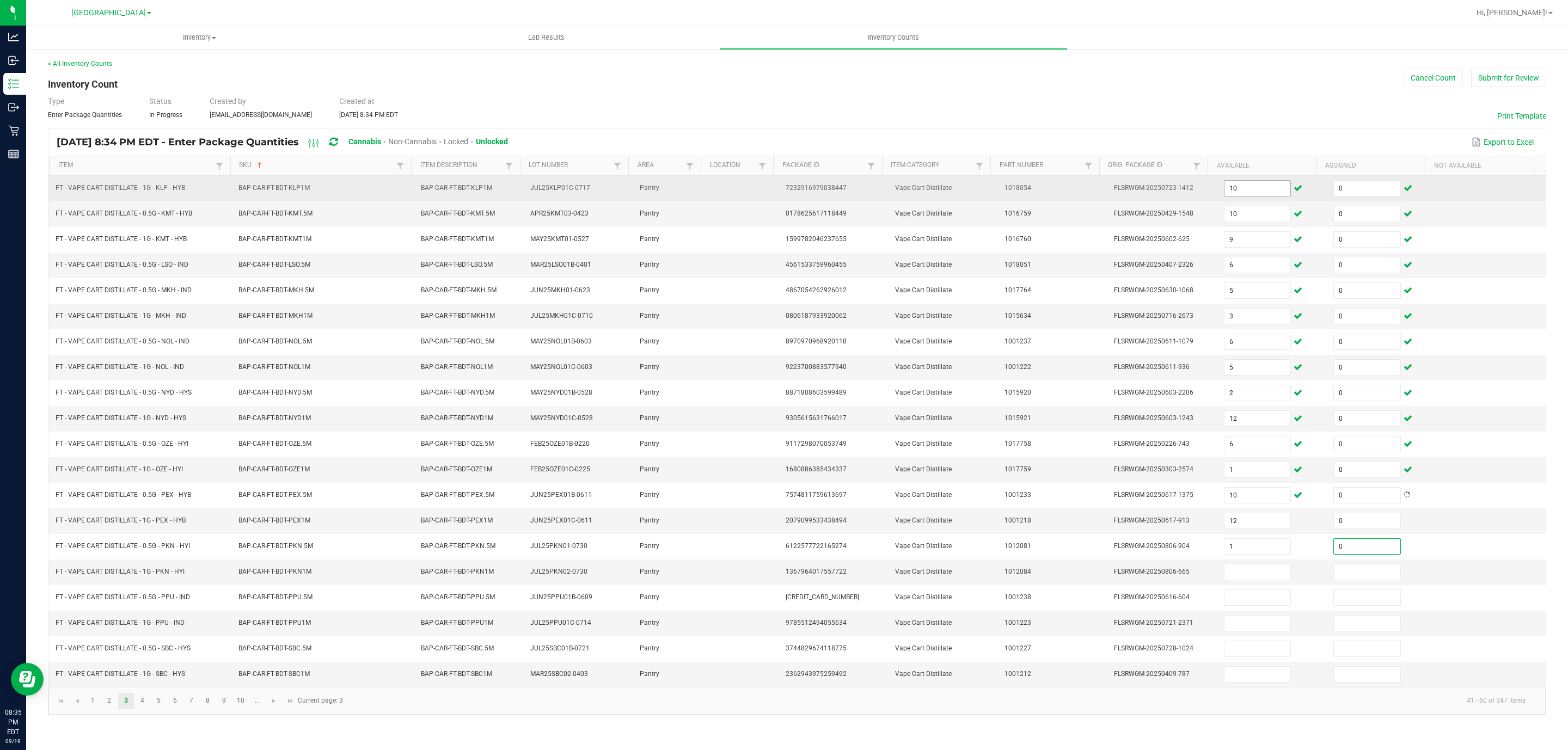
type input "0"
type input "8"
type input "0"
type input "3"
type input "0"
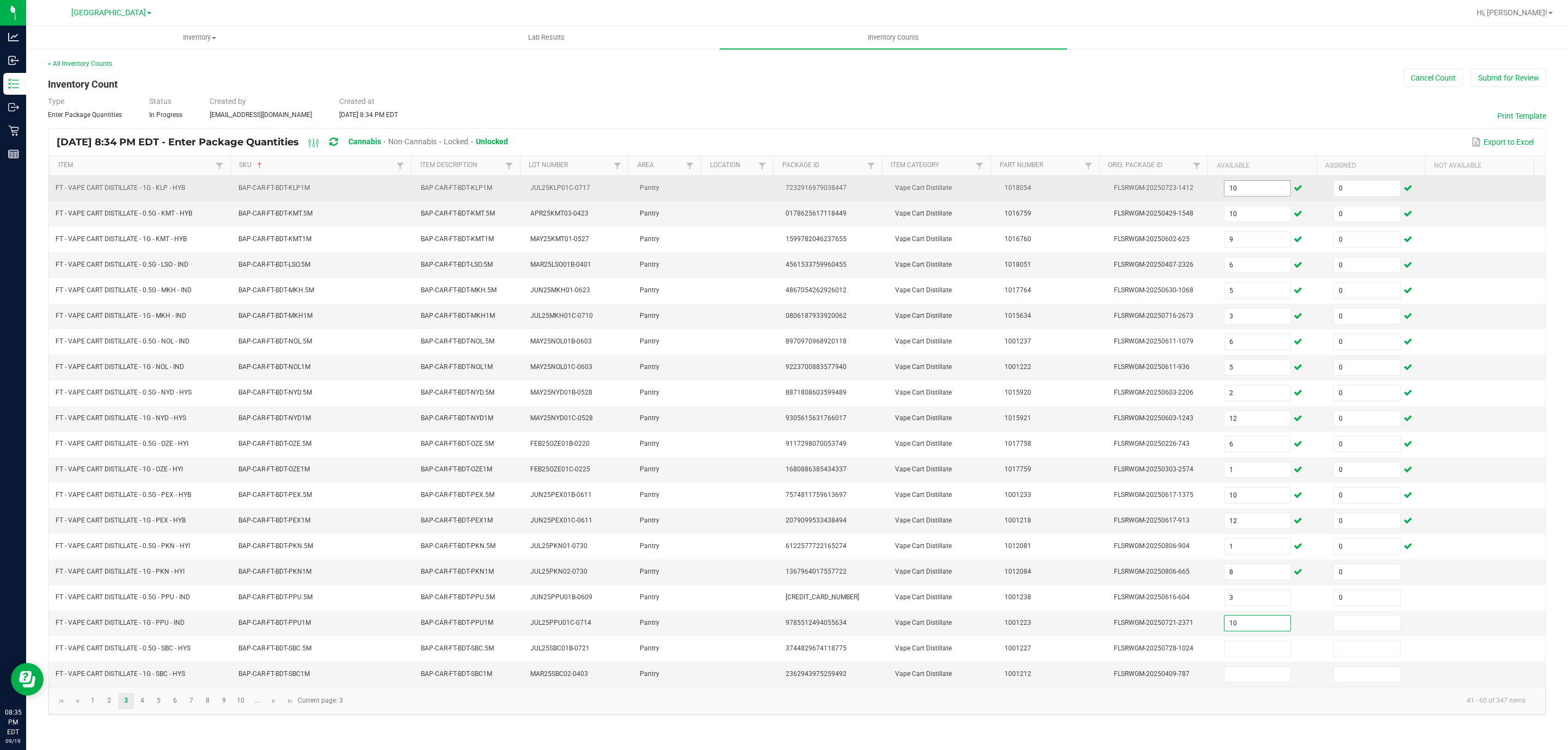
type input "10"
type input "0"
type input "8"
type input "0"
type input "11"
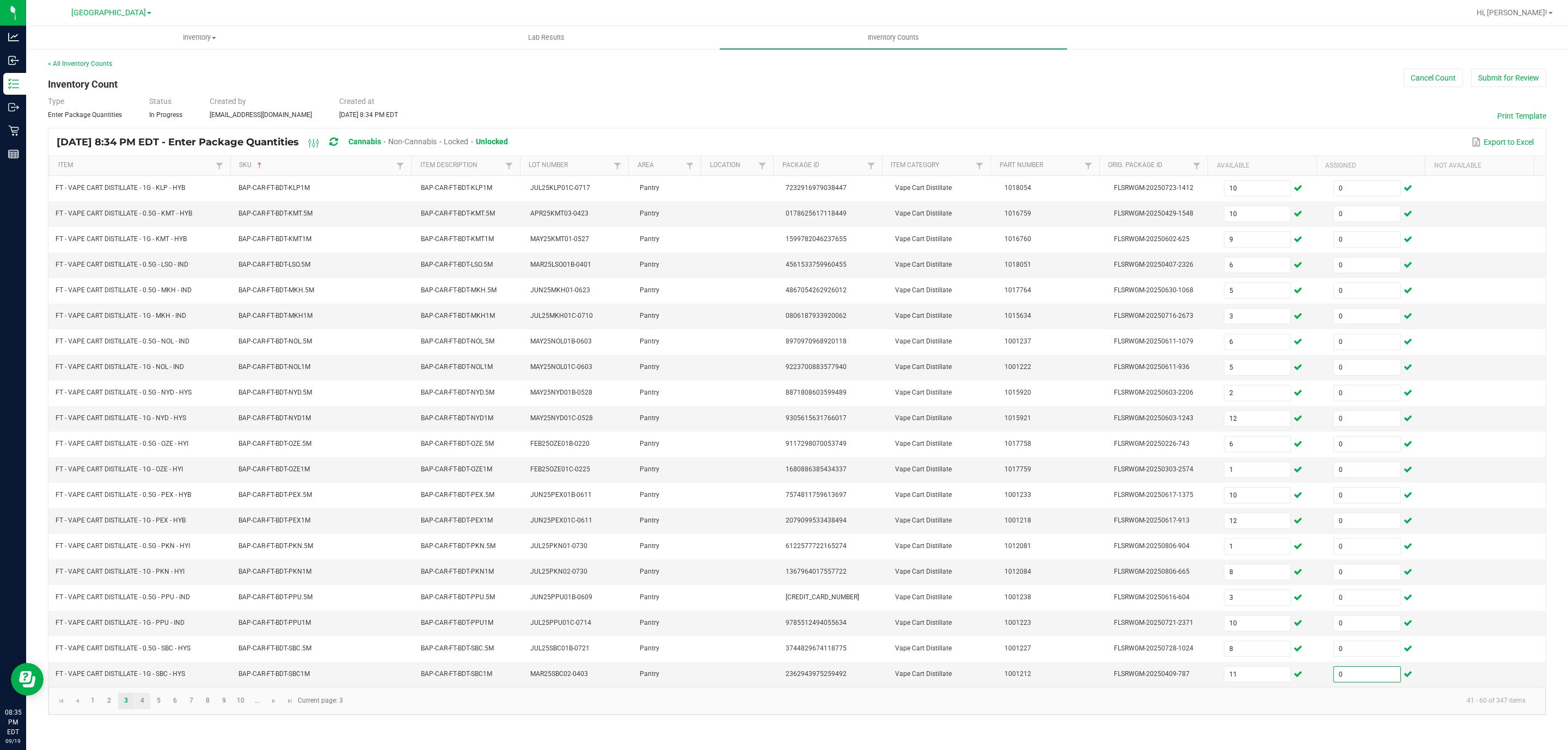
type input "0"
click at [136, 709] on link "4" at bounding box center [142, 700] width 16 height 16
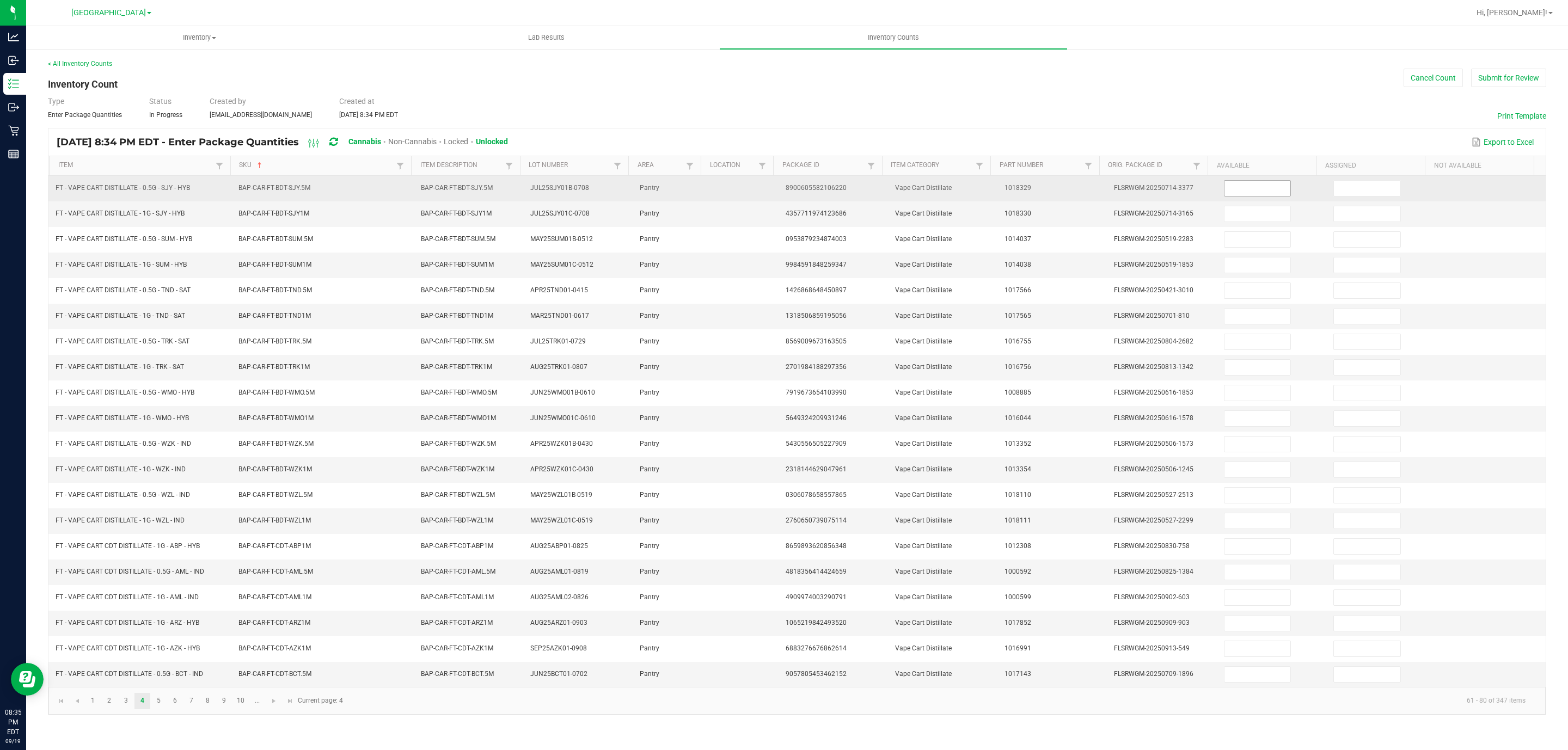
click at [1255, 191] on input at bounding box center [1257, 188] width 67 height 15
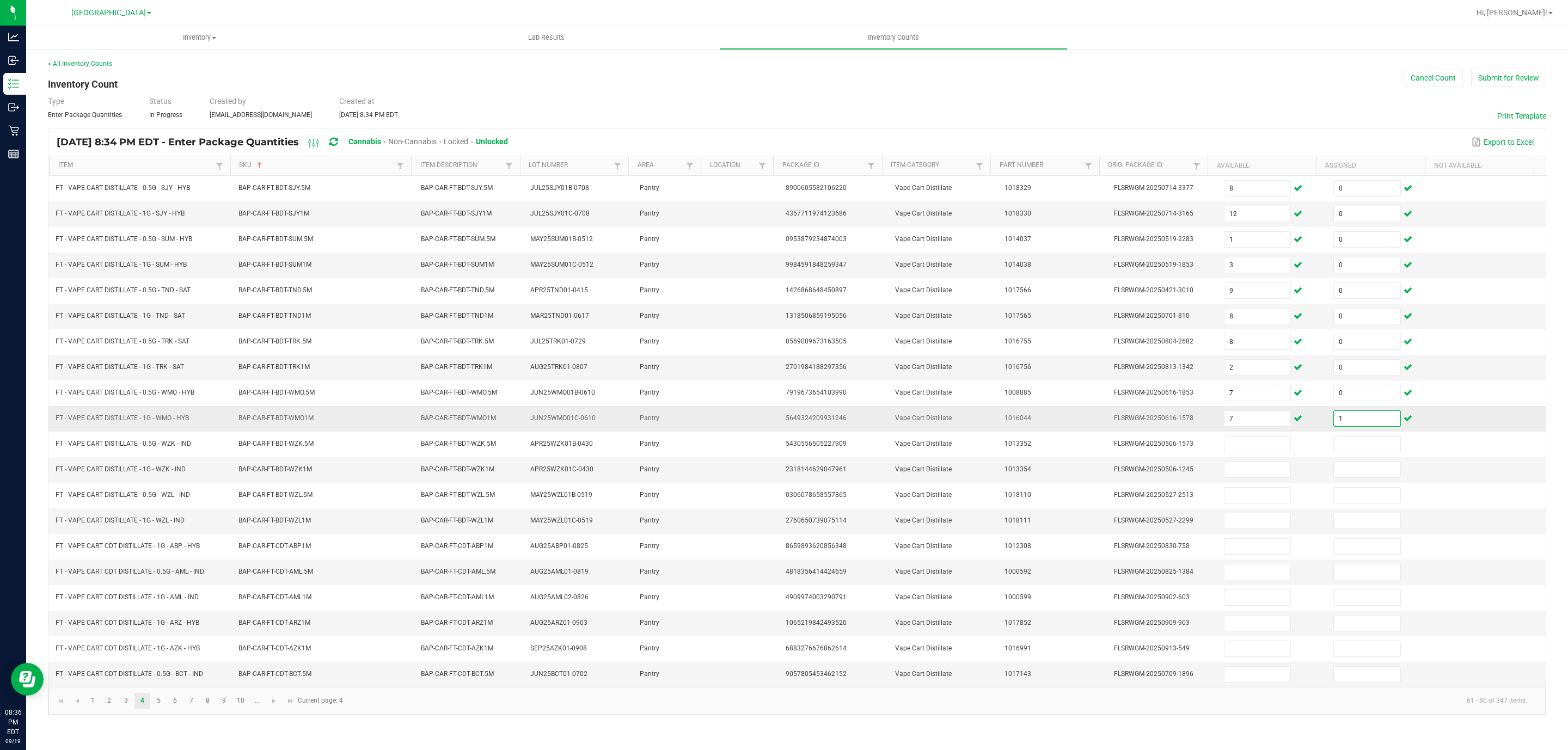
click at [1361, 426] on input "1" at bounding box center [1366, 418] width 67 height 15
click at [162, 709] on link "5" at bounding box center [158, 700] width 16 height 16
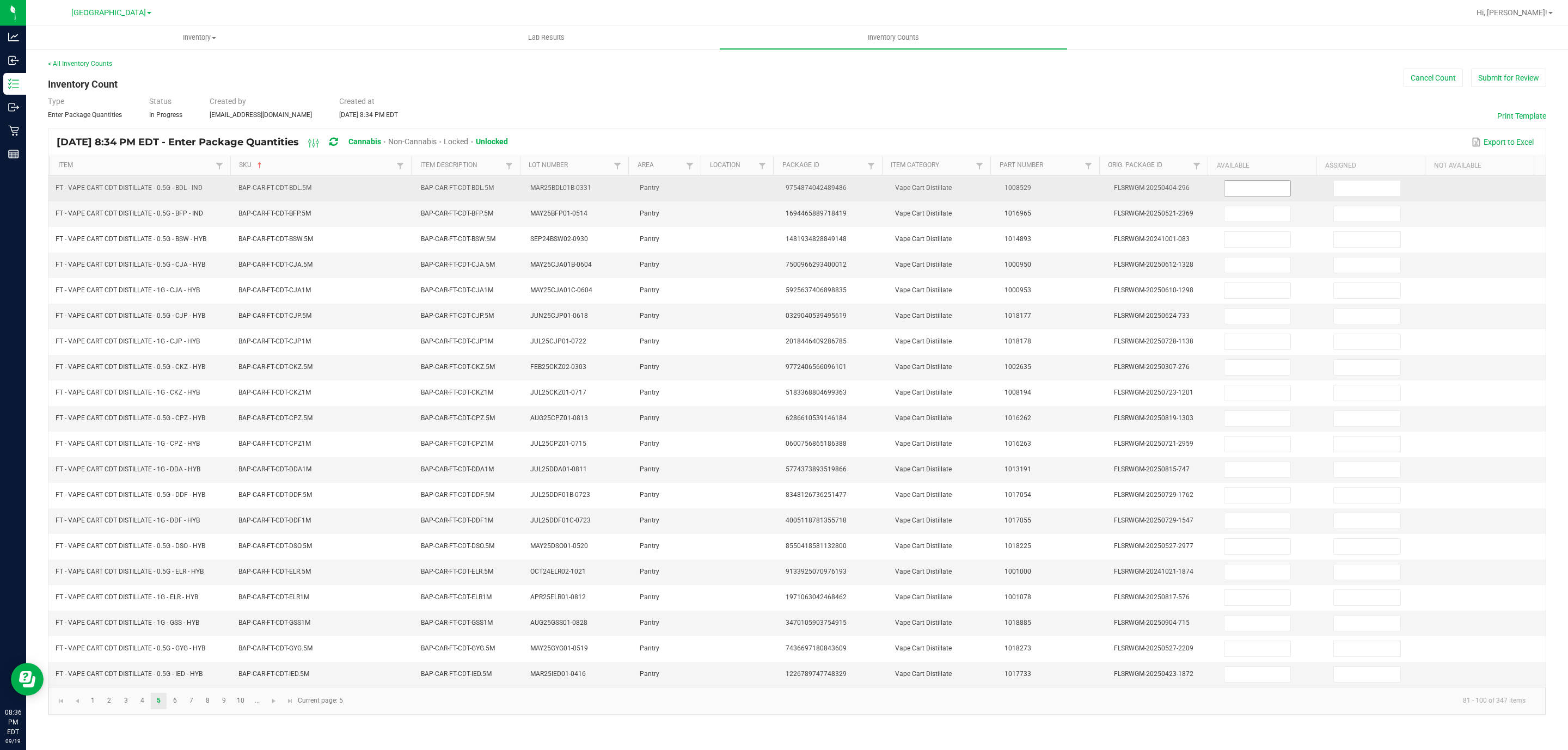
click at [1246, 191] on input at bounding box center [1257, 188] width 67 height 15
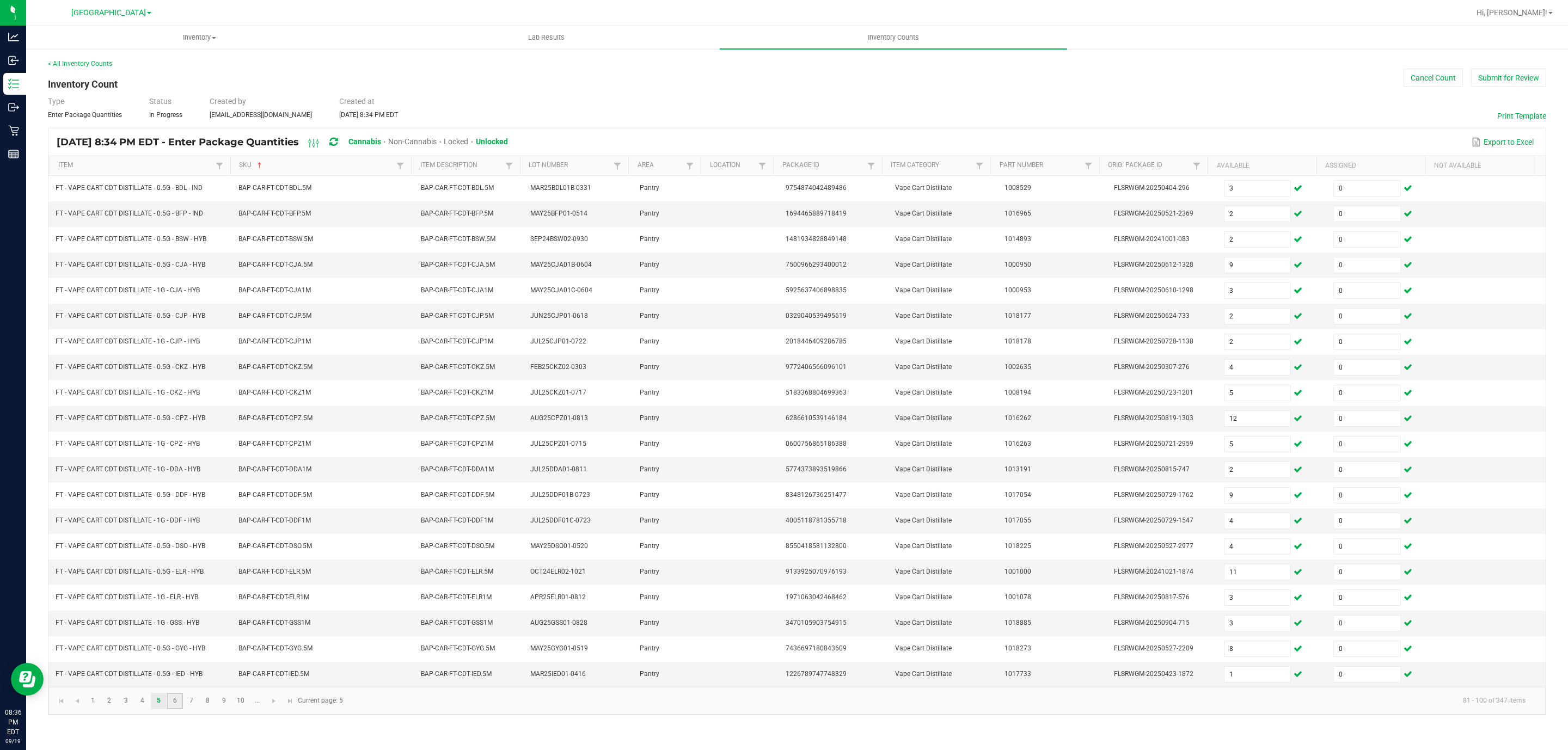
click at [178, 709] on link "6" at bounding box center [174, 700] width 16 height 16
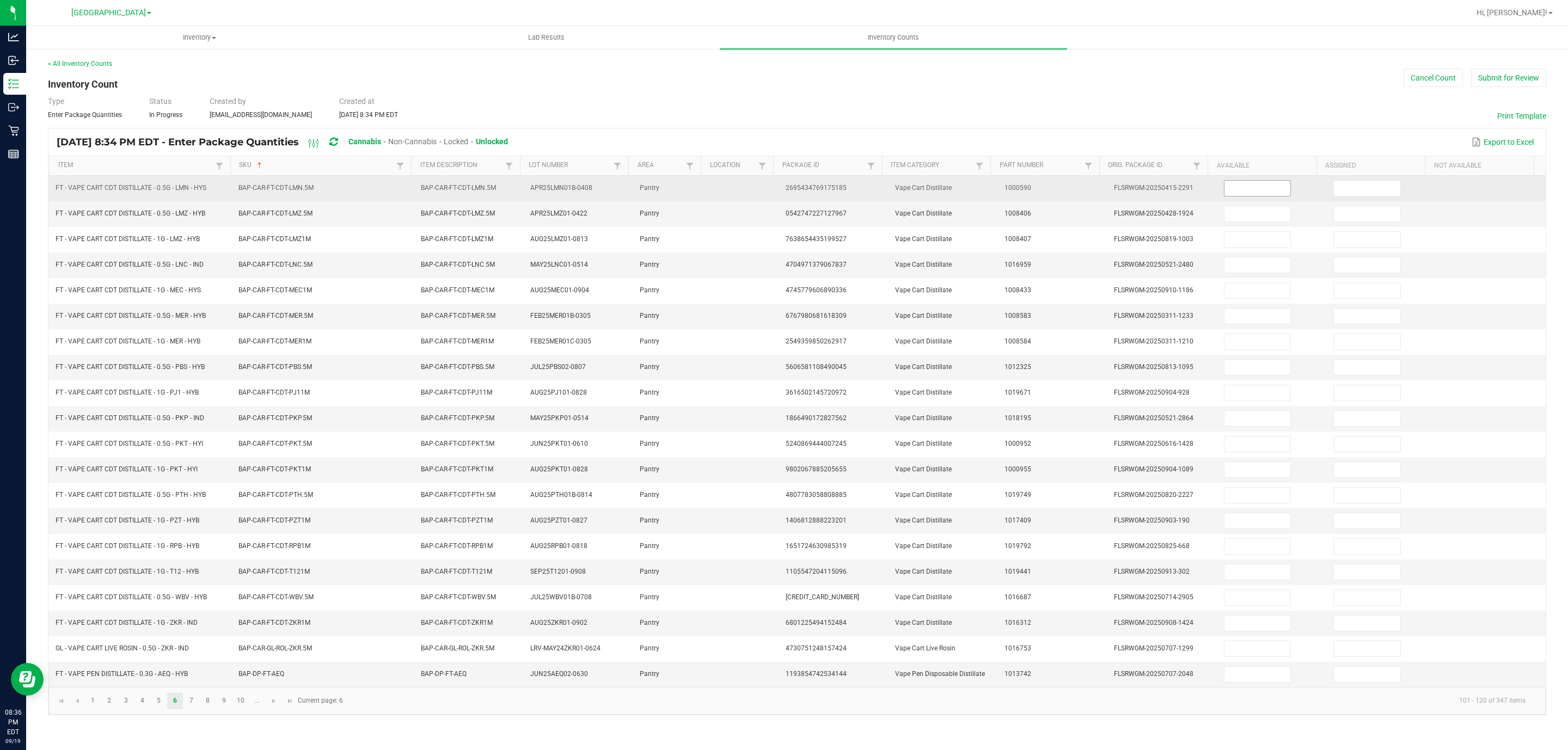
click at [1246, 190] on input at bounding box center [1257, 188] width 67 height 15
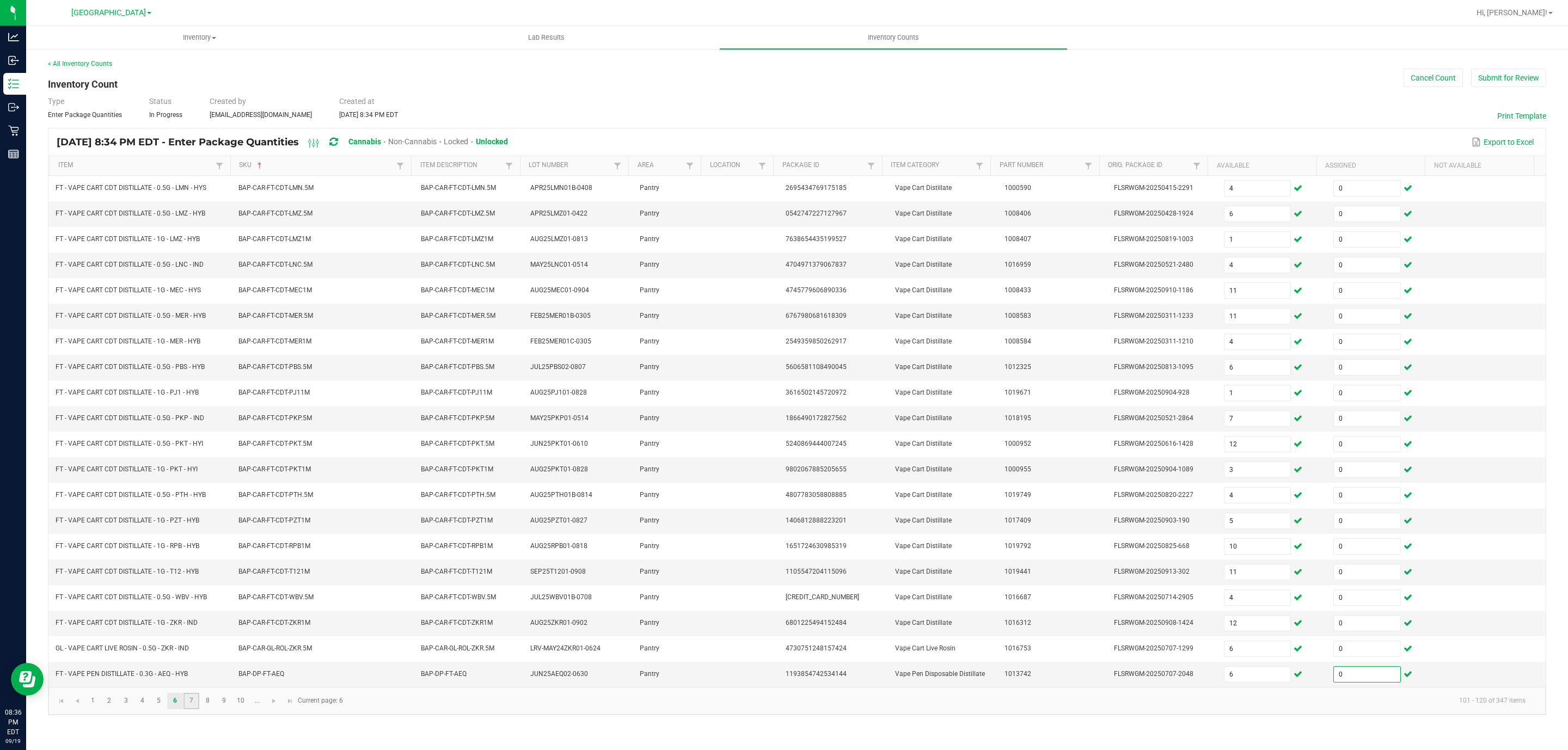
click at [194, 709] on link "7" at bounding box center [191, 700] width 16 height 16
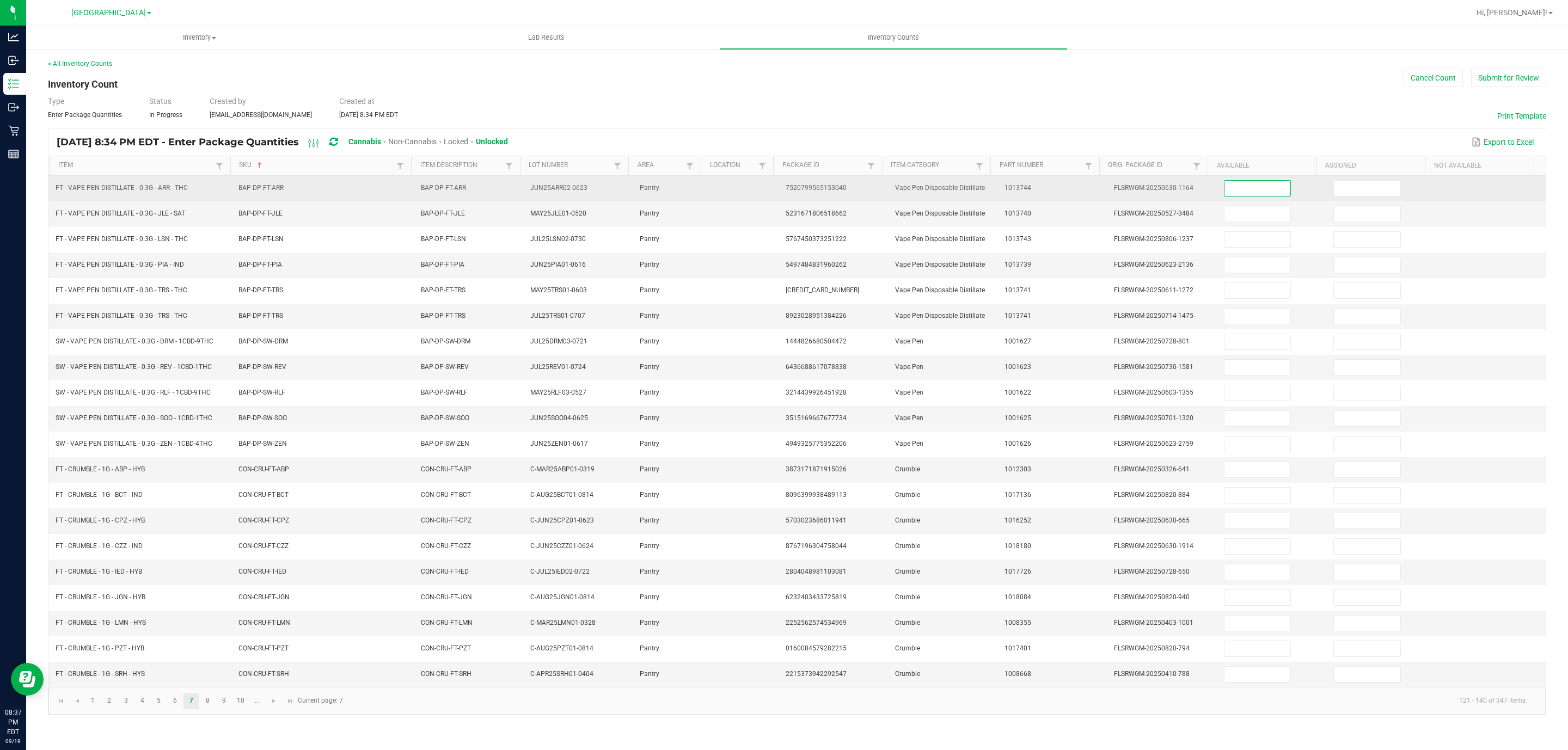
click at [1270, 188] on input at bounding box center [1257, 188] width 67 height 15
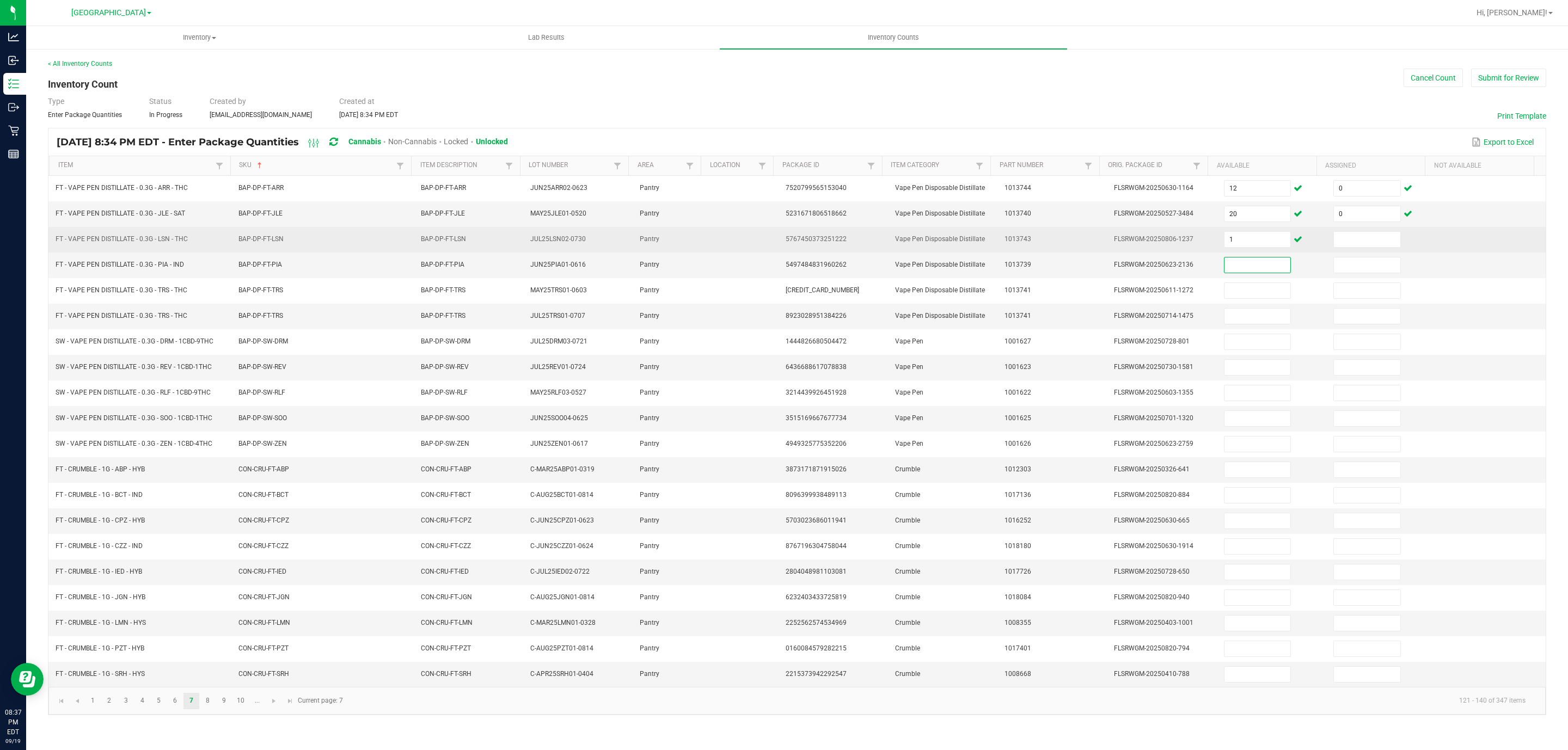
click at [1337, 251] on td at bounding box center [1381, 239] width 110 height 25
click at [1341, 246] on input at bounding box center [1366, 239] width 67 height 15
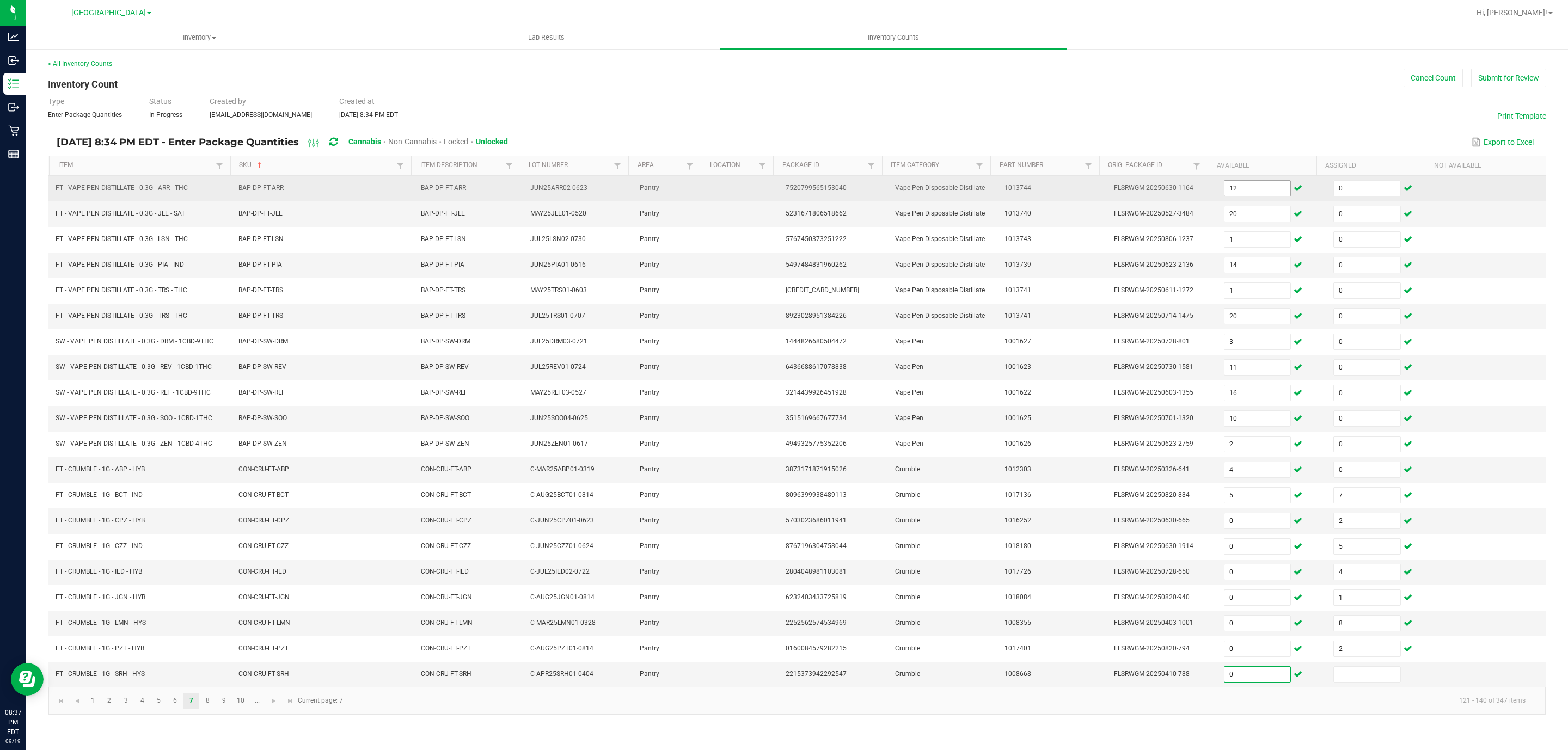
click at [1238, 195] on input "12" at bounding box center [1257, 188] width 67 height 15
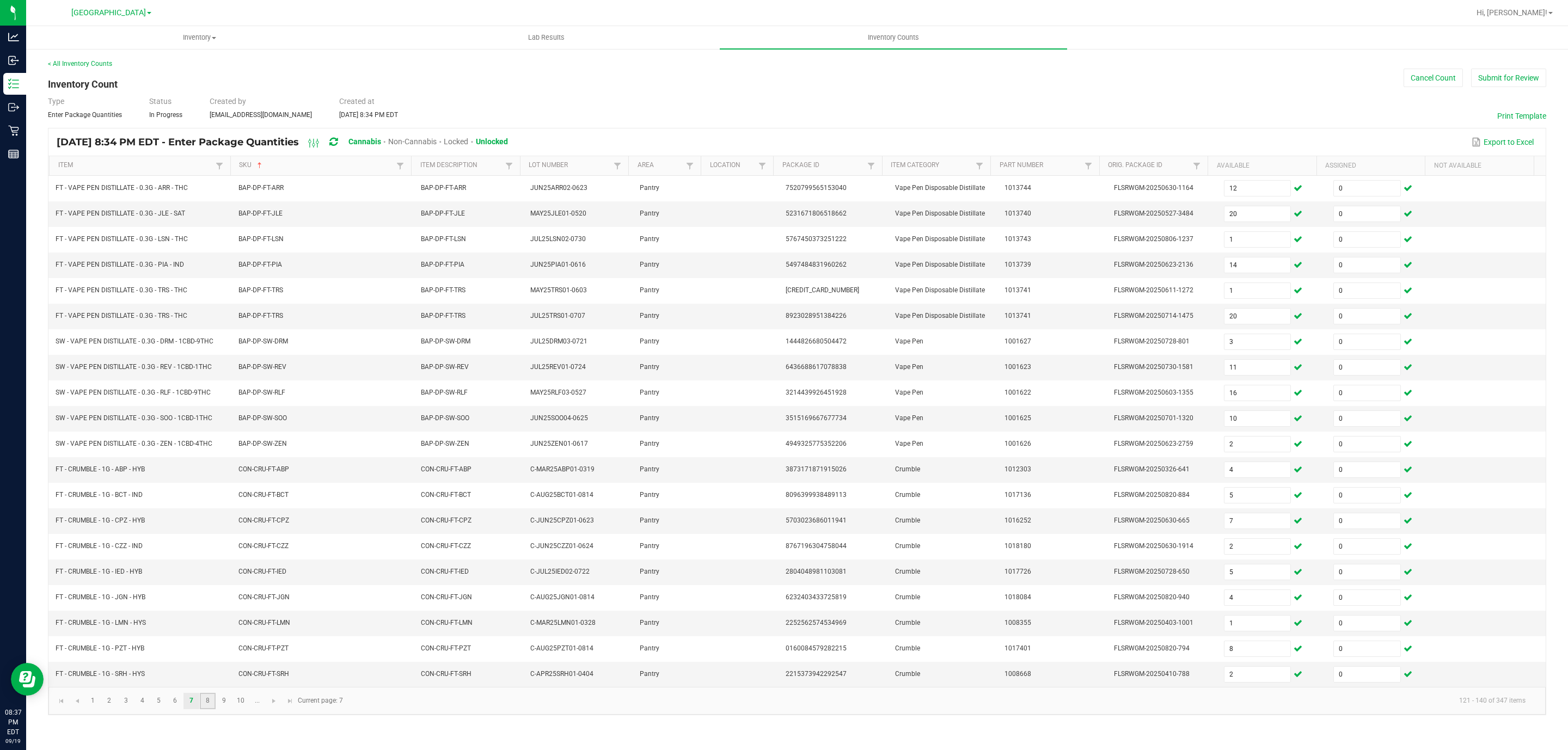
click at [209, 709] on link "8" at bounding box center [207, 700] width 16 height 16
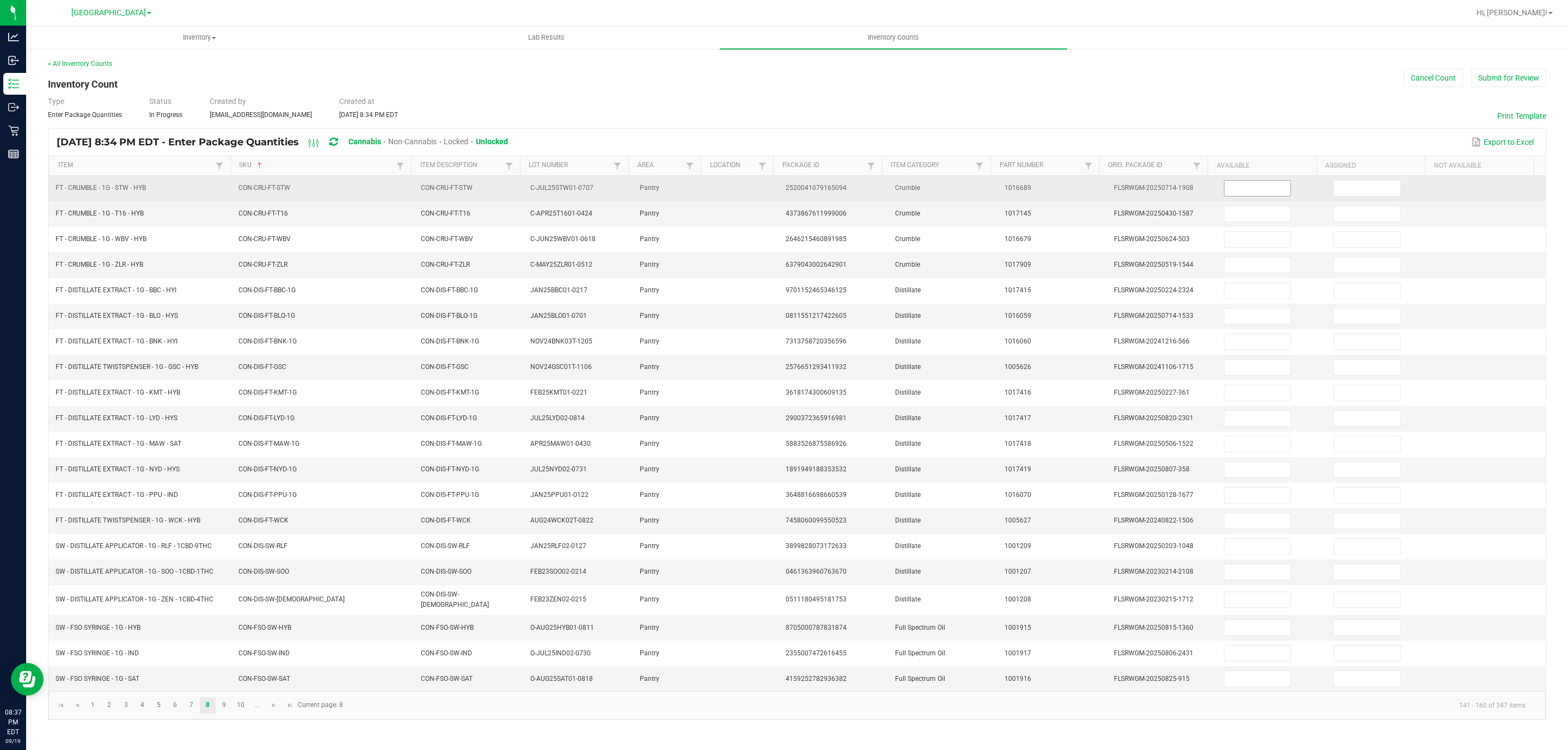
click at [1228, 189] on input at bounding box center [1257, 188] width 67 height 15
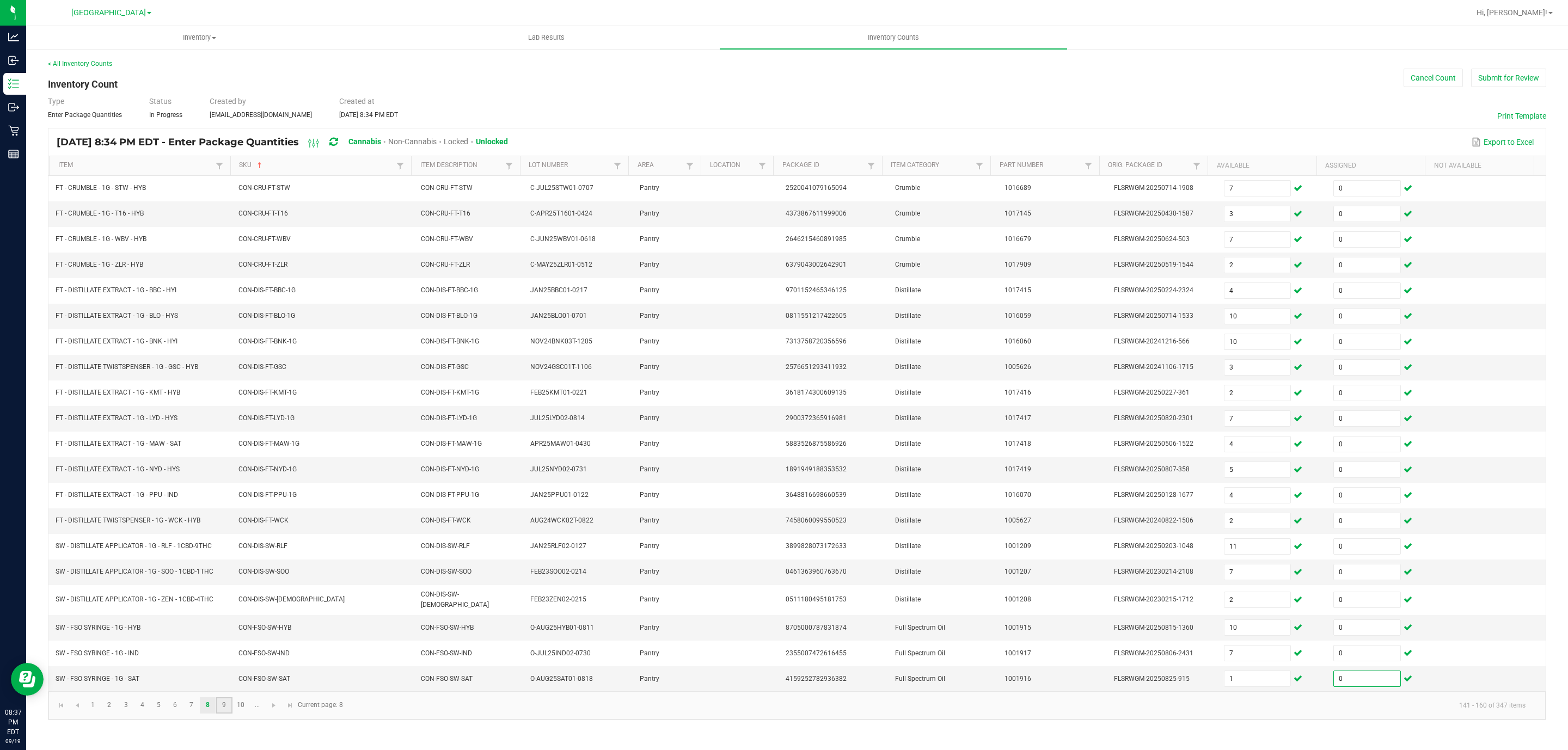
click at [226, 713] on link "9" at bounding box center [223, 705] width 16 height 16
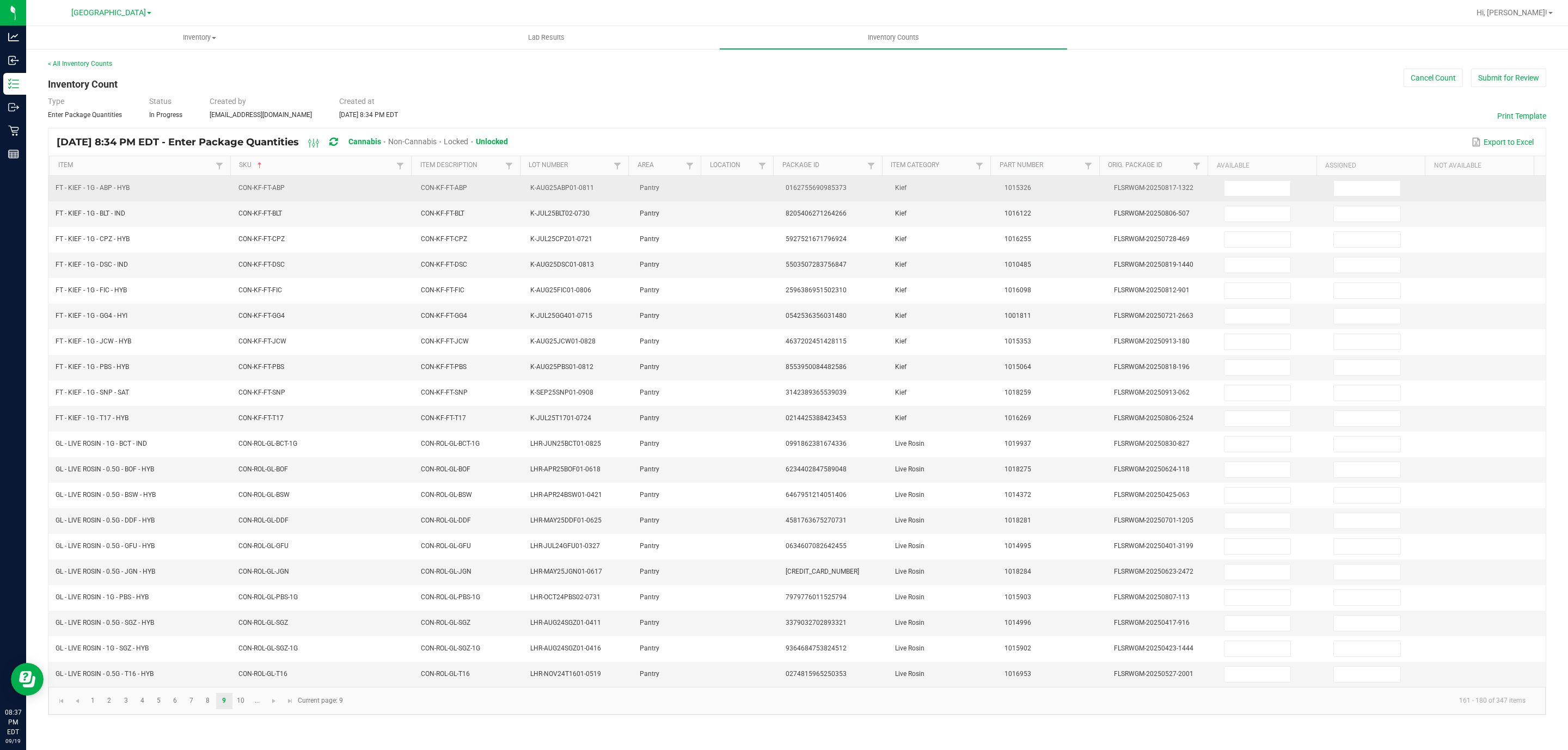
click at [1262, 200] on td at bounding box center [1272, 188] width 110 height 25
click at [1263, 184] on input at bounding box center [1257, 188] width 67 height 15
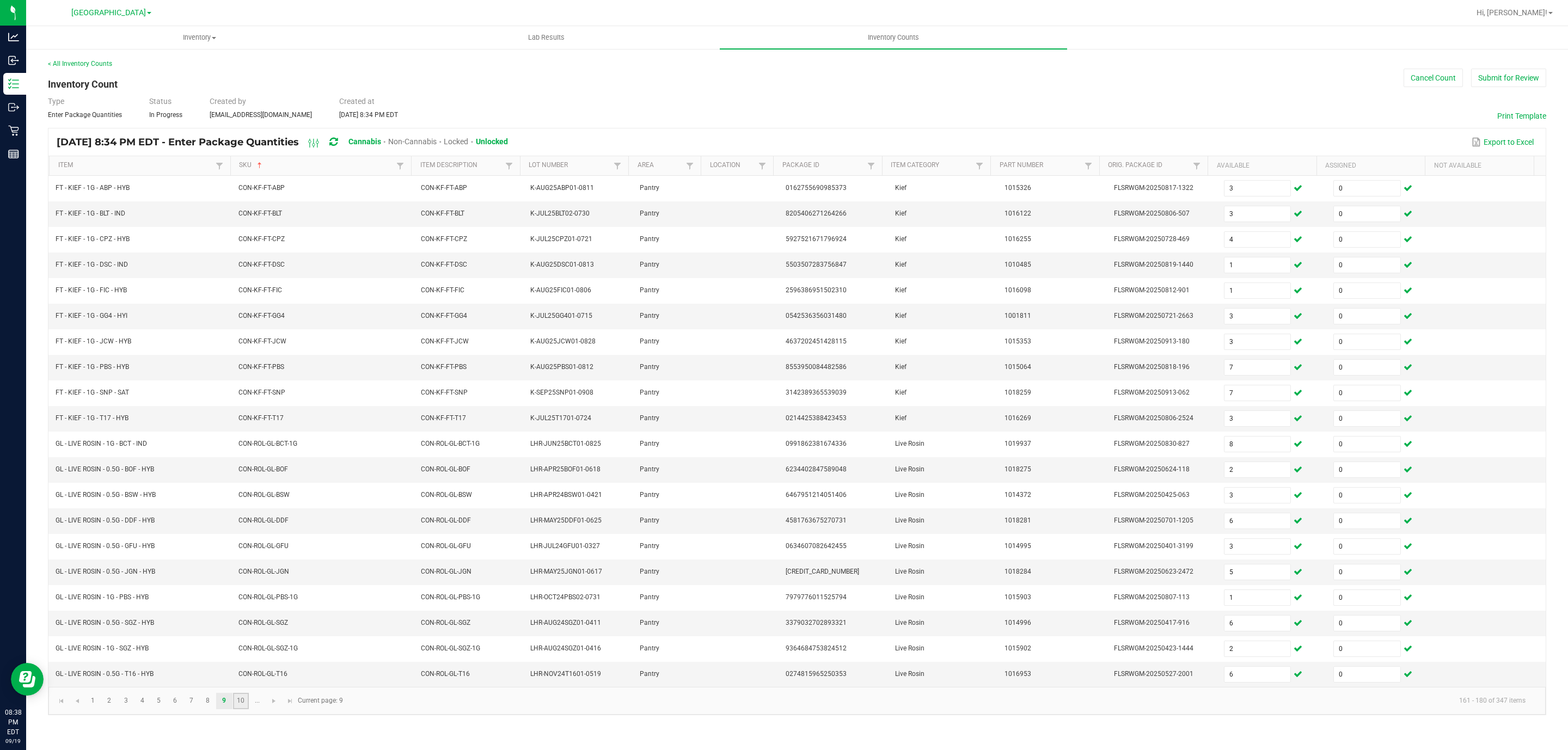
click at [242, 709] on link "10" at bounding box center [240, 700] width 16 height 16
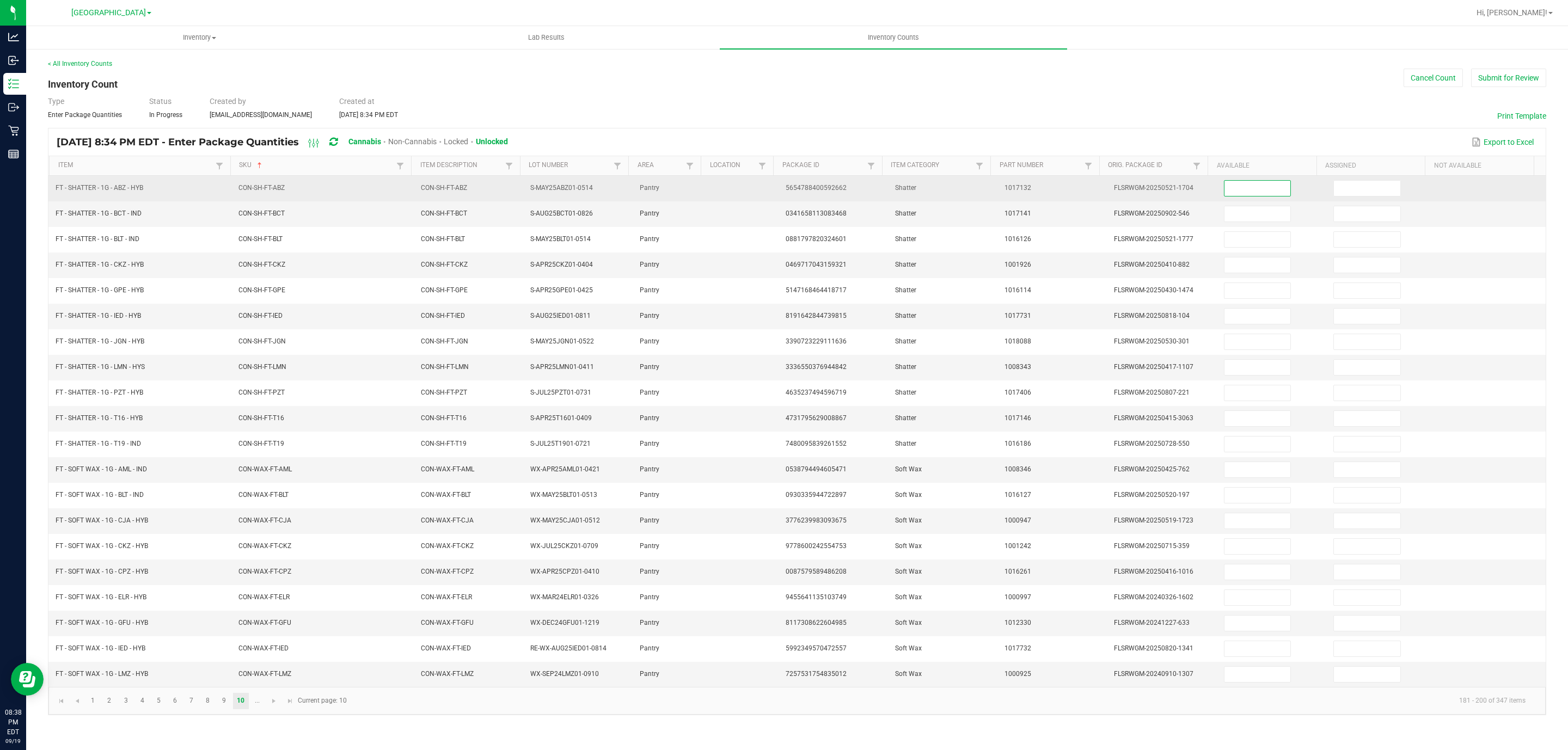
drag, startPoint x: 1225, startPoint y: 185, endPoint x: 1236, endPoint y: 180, distance: 12.1
click at [1227, 185] on input at bounding box center [1257, 188] width 67 height 15
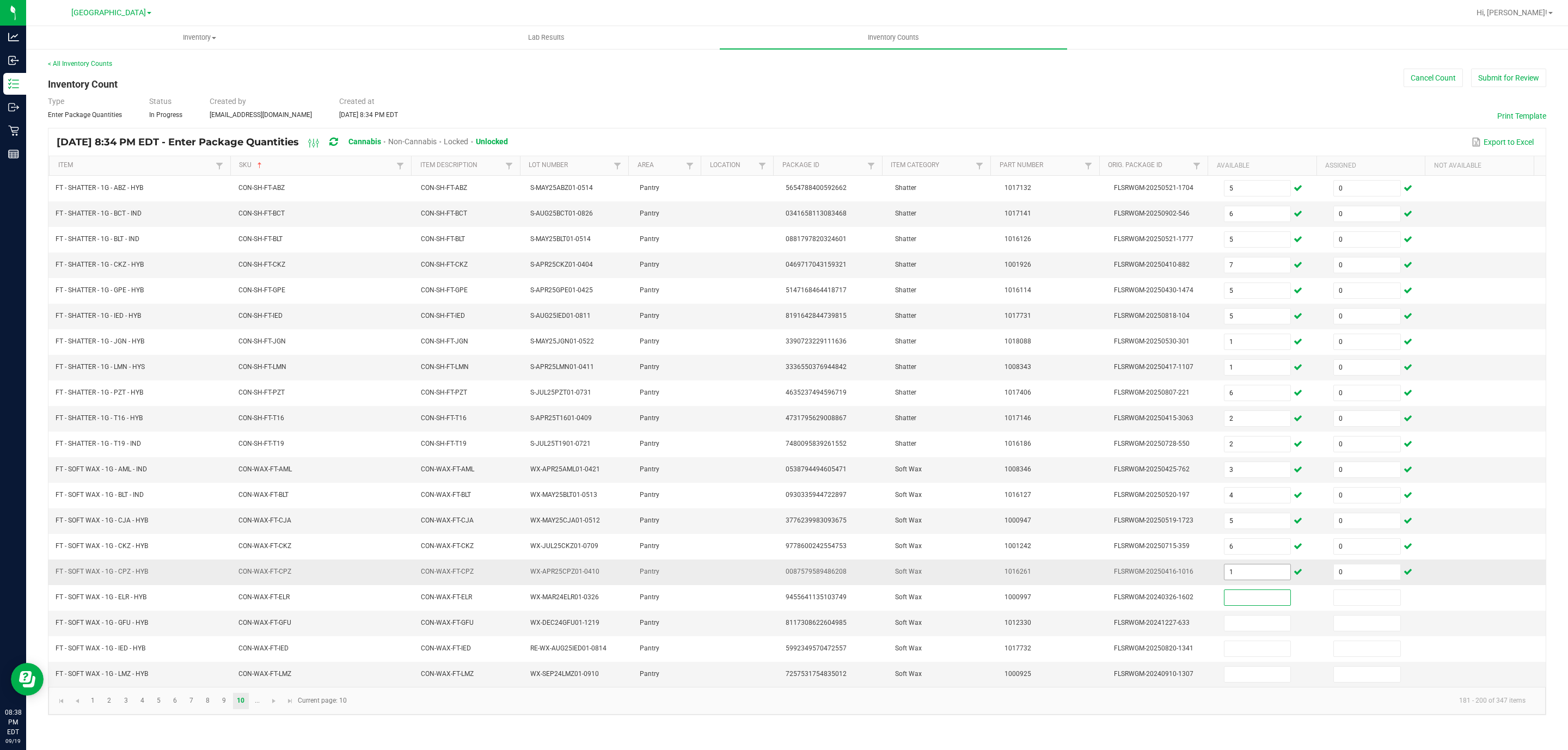
click at [1232, 578] on input "1" at bounding box center [1257, 572] width 67 height 15
click at [275, 709] on link at bounding box center [274, 700] width 16 height 16
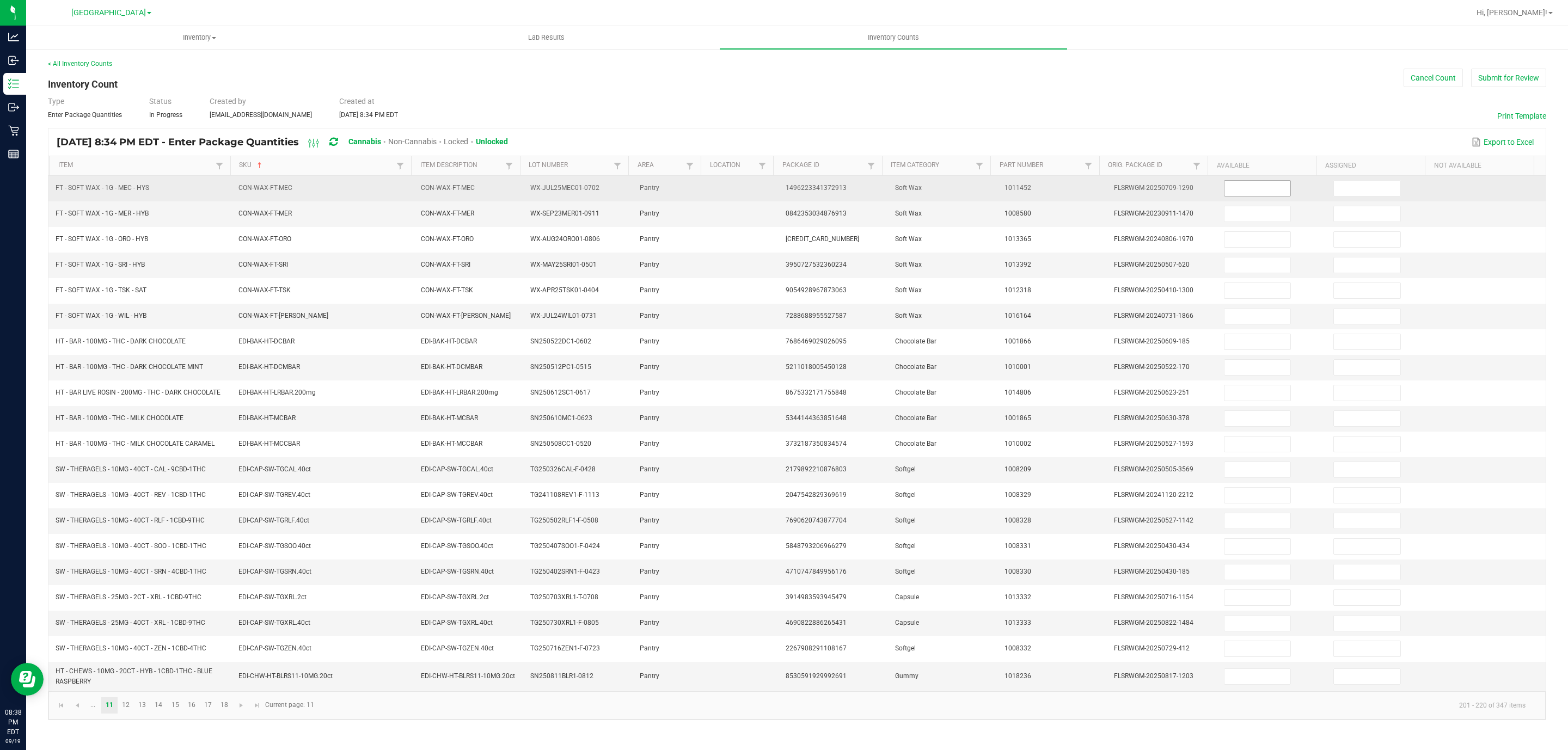
click at [1264, 191] on input at bounding box center [1257, 188] width 67 height 15
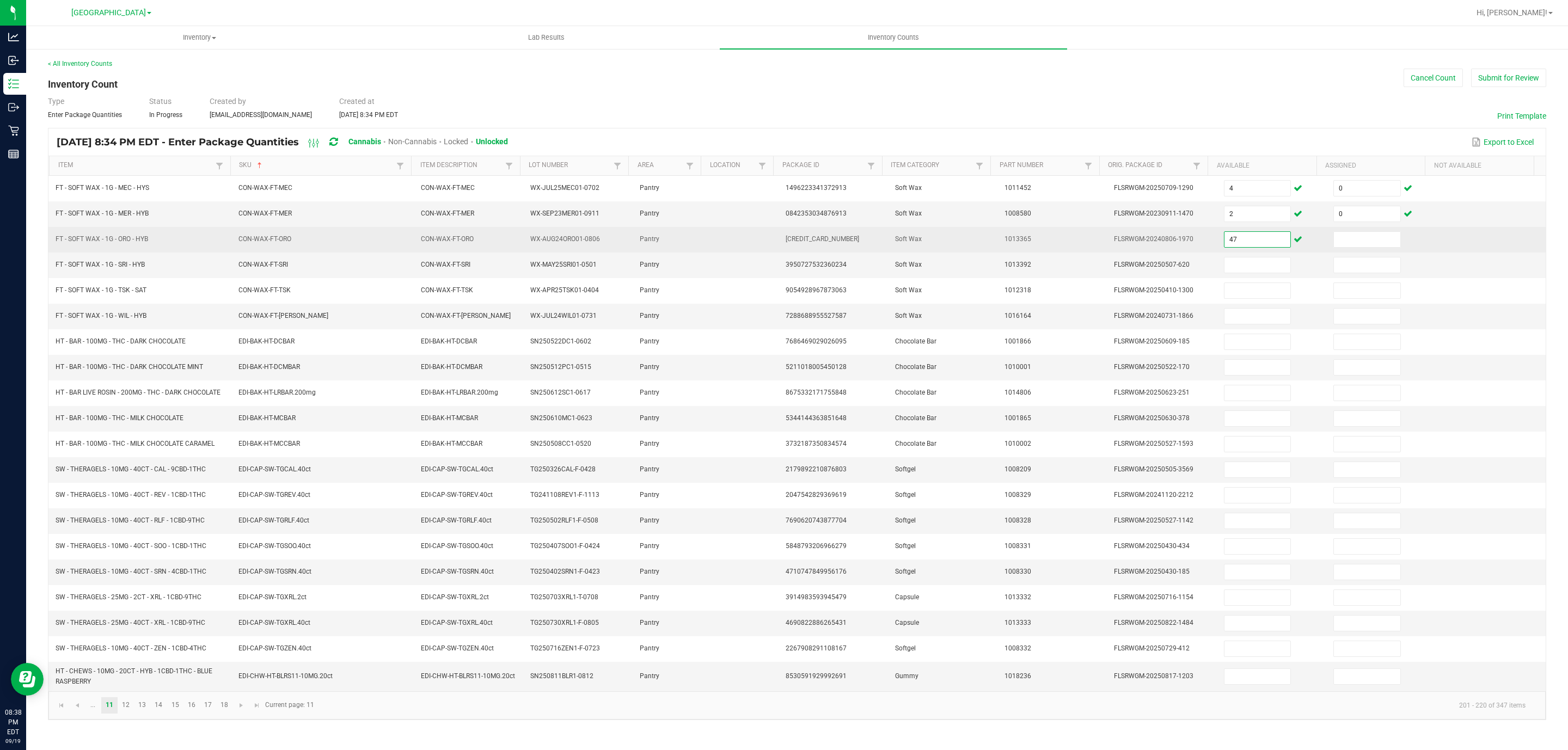
click at [1273, 247] on input "47" at bounding box center [1257, 239] width 67 height 15
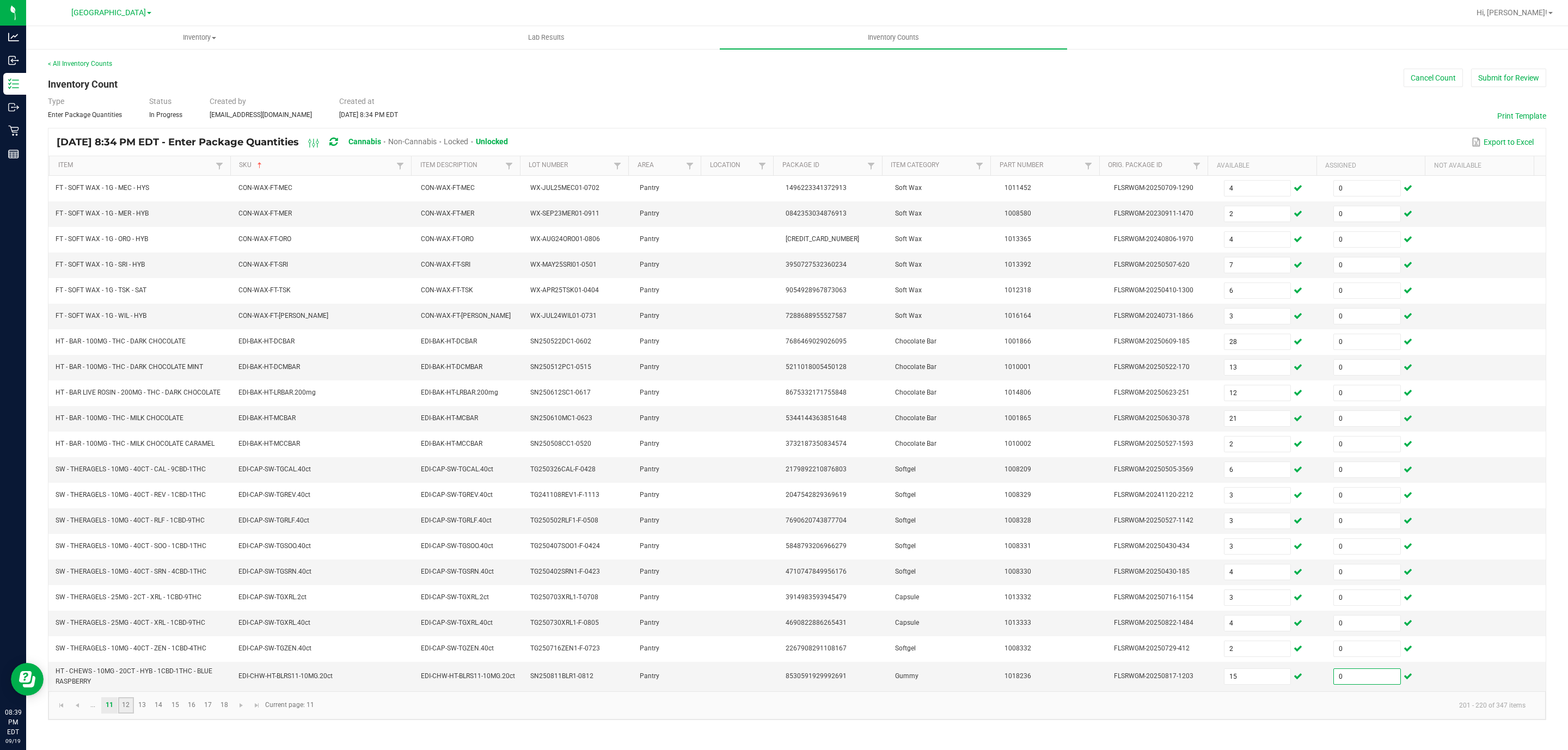
click at [130, 713] on link "12" at bounding box center [126, 705] width 16 height 16
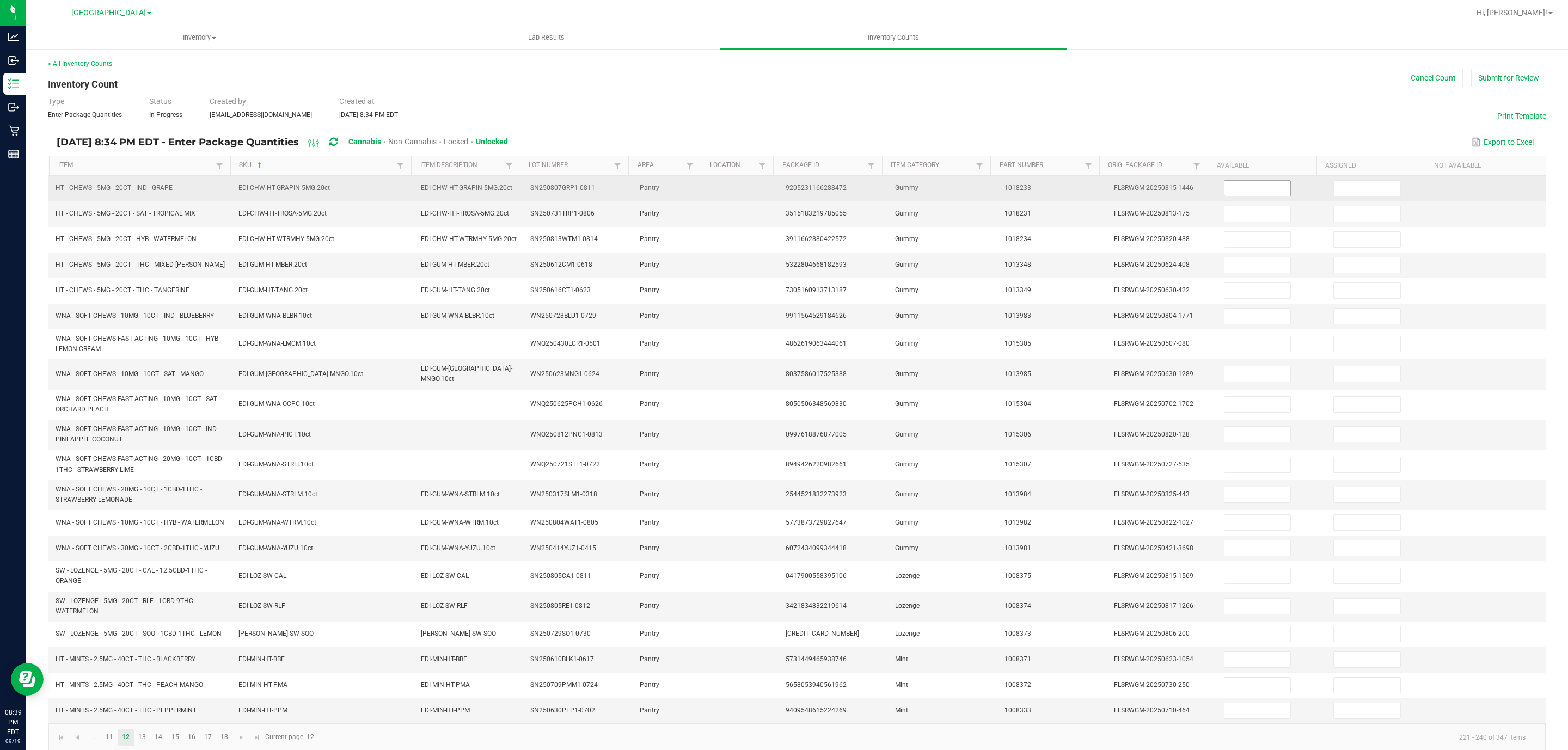
click at [1244, 185] on input at bounding box center [1257, 188] width 67 height 15
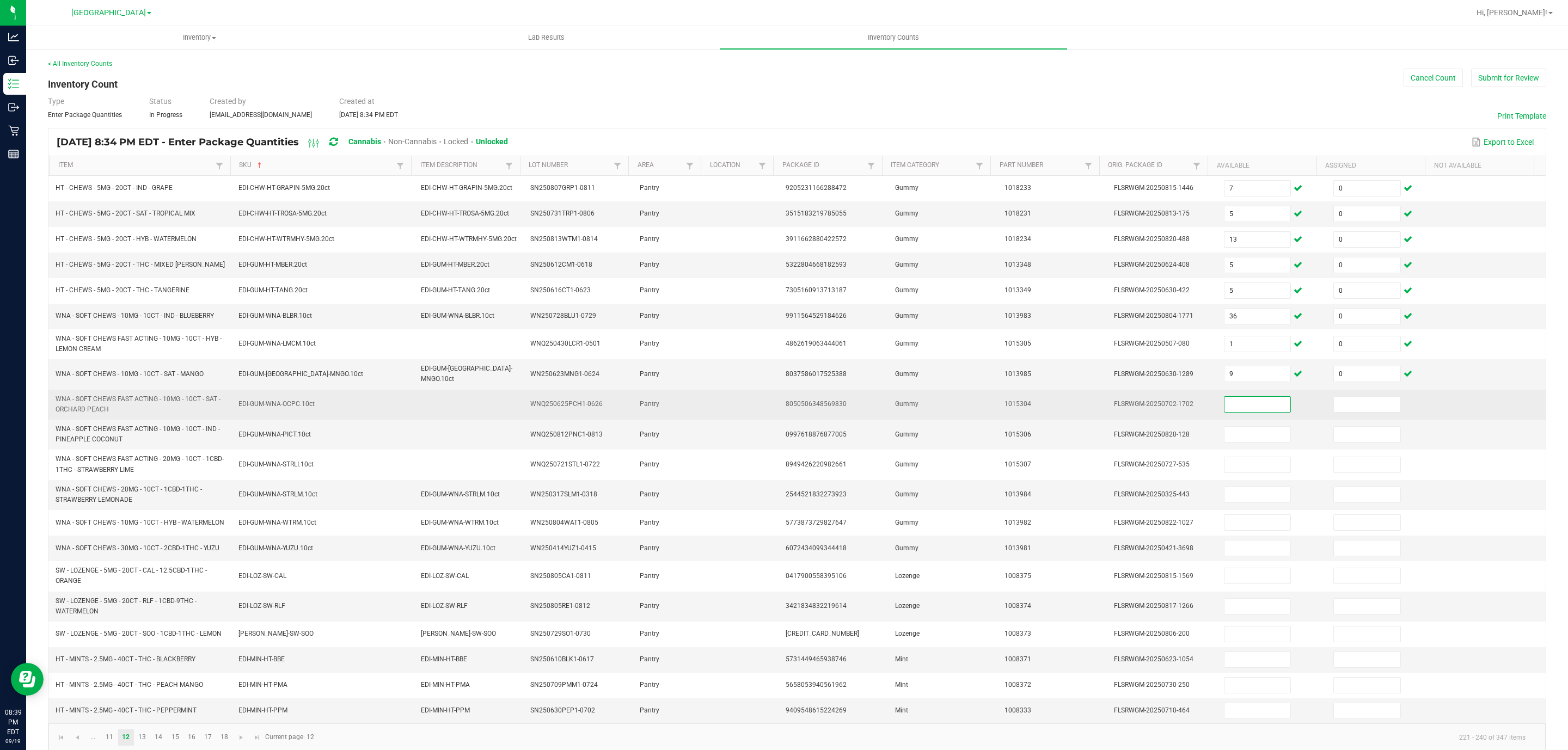
click at [1249, 408] on input at bounding box center [1257, 404] width 67 height 15
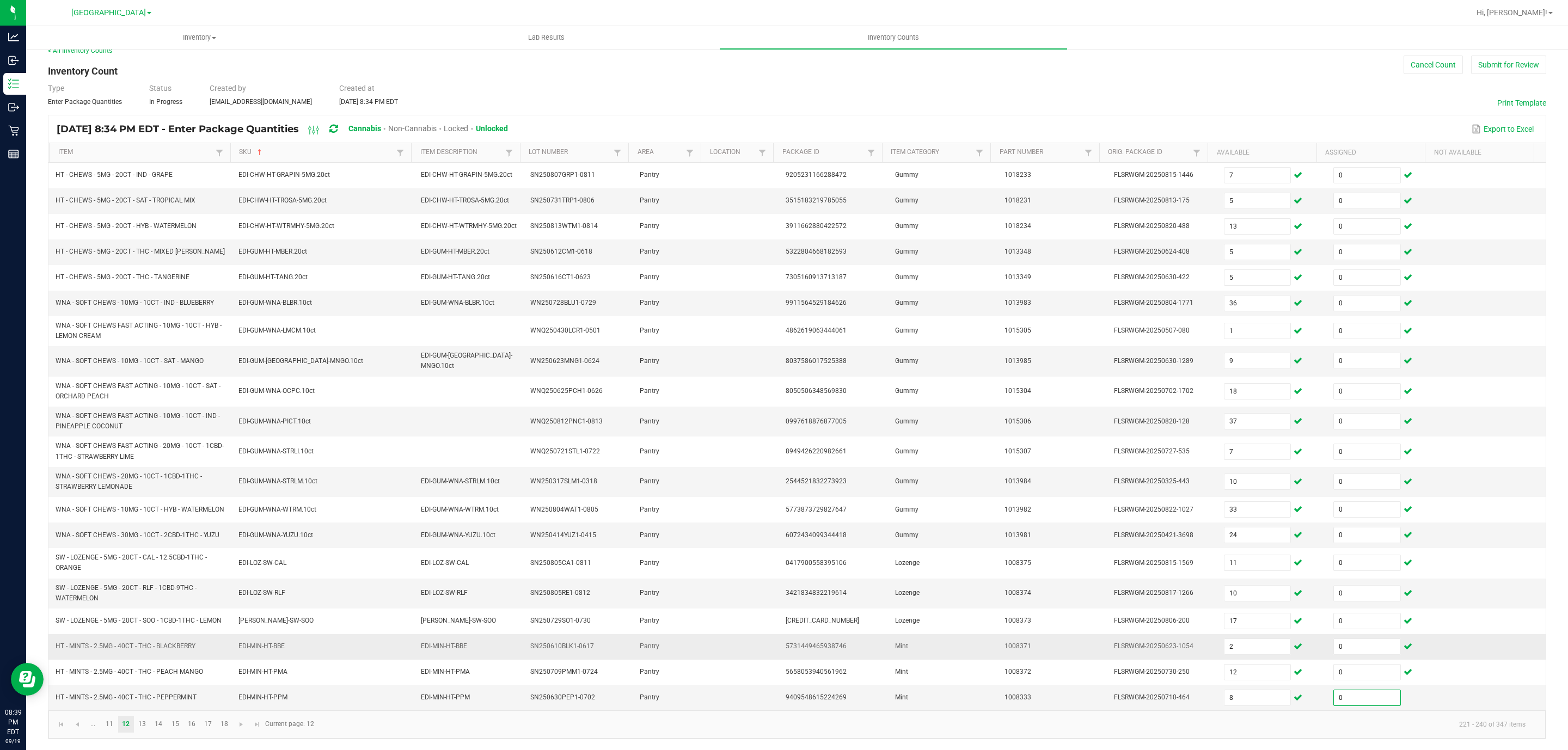
scroll to position [33, 0]
click at [145, 725] on link "13" at bounding box center [142, 724] width 16 height 16
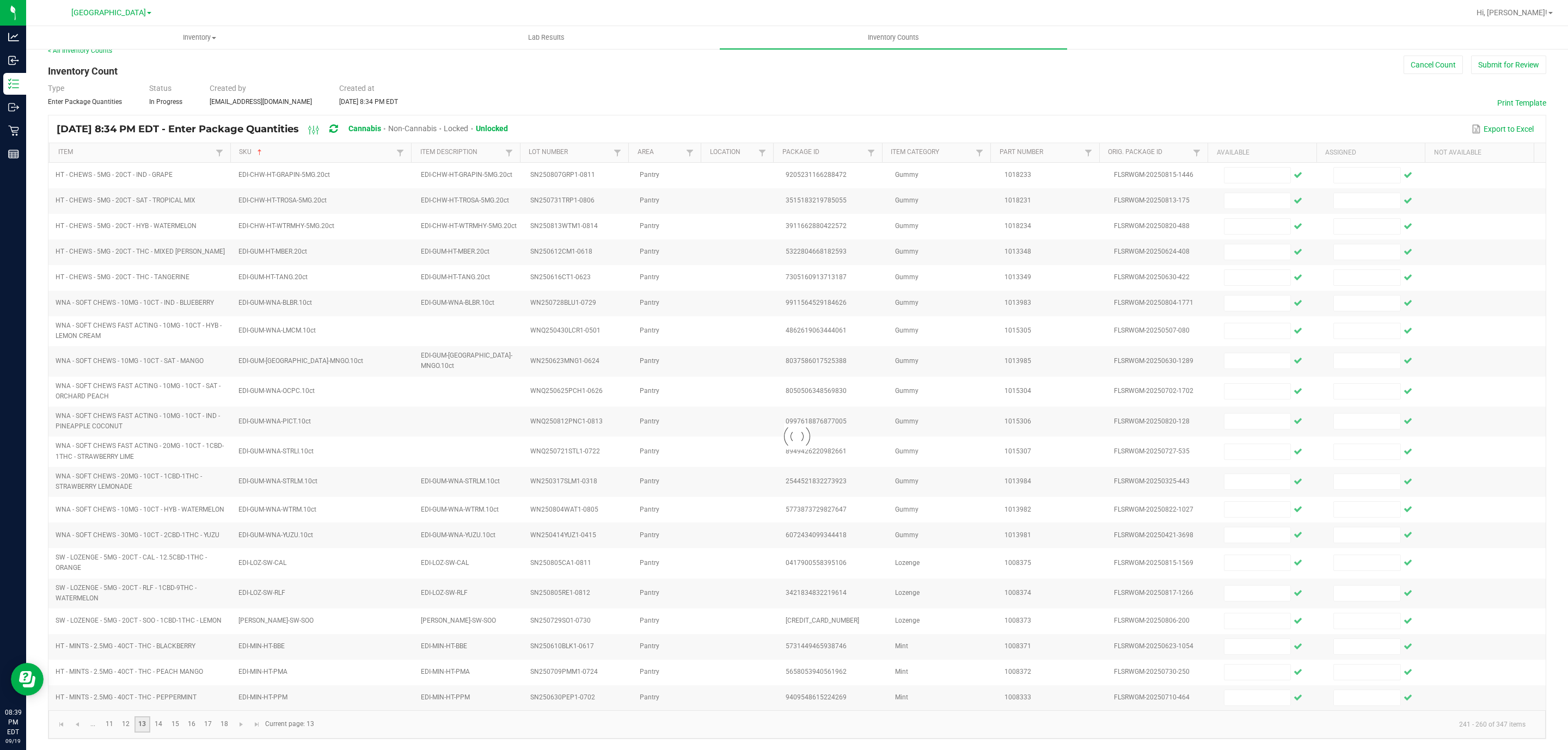
scroll to position [0, 0]
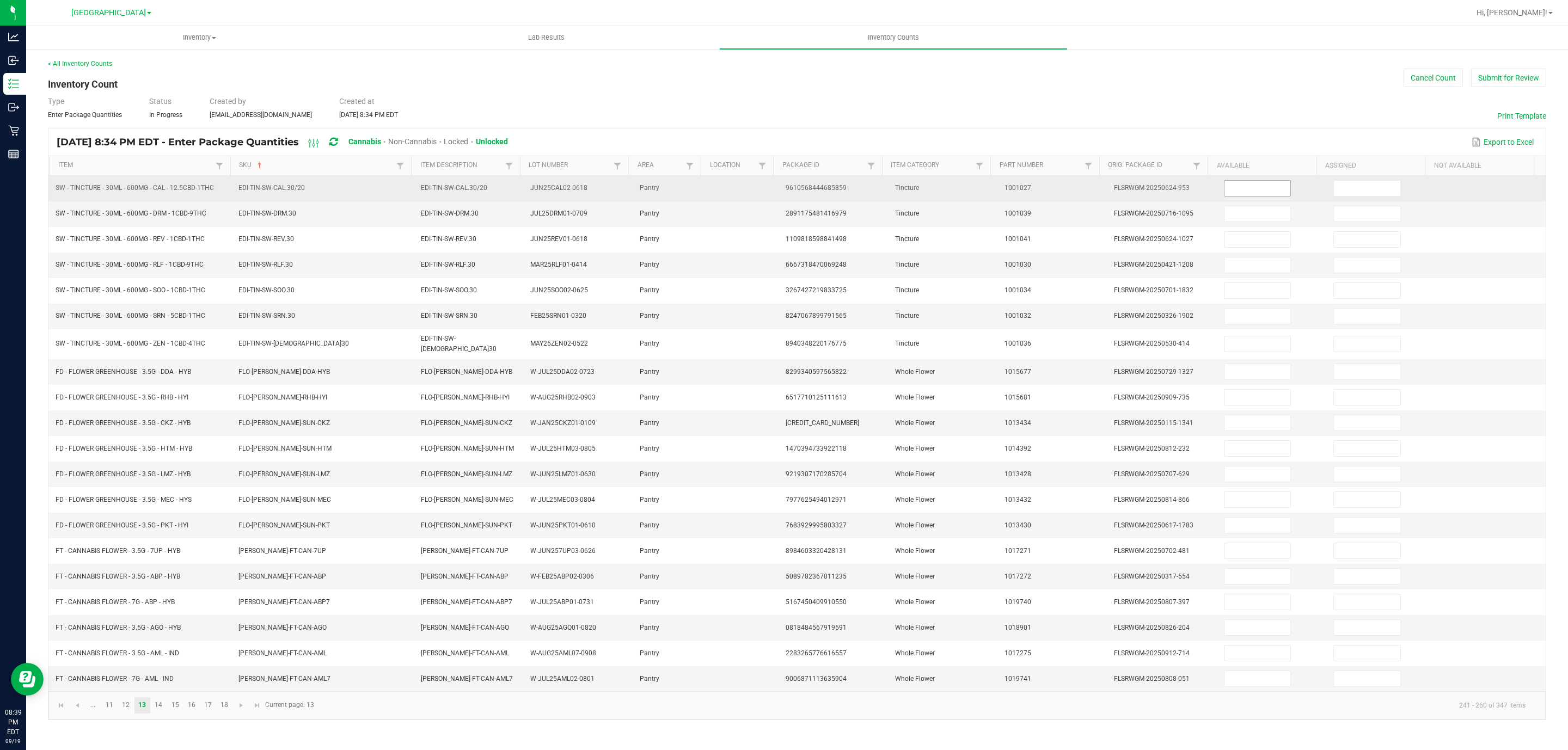
click at [1233, 181] on input at bounding box center [1257, 188] width 67 height 15
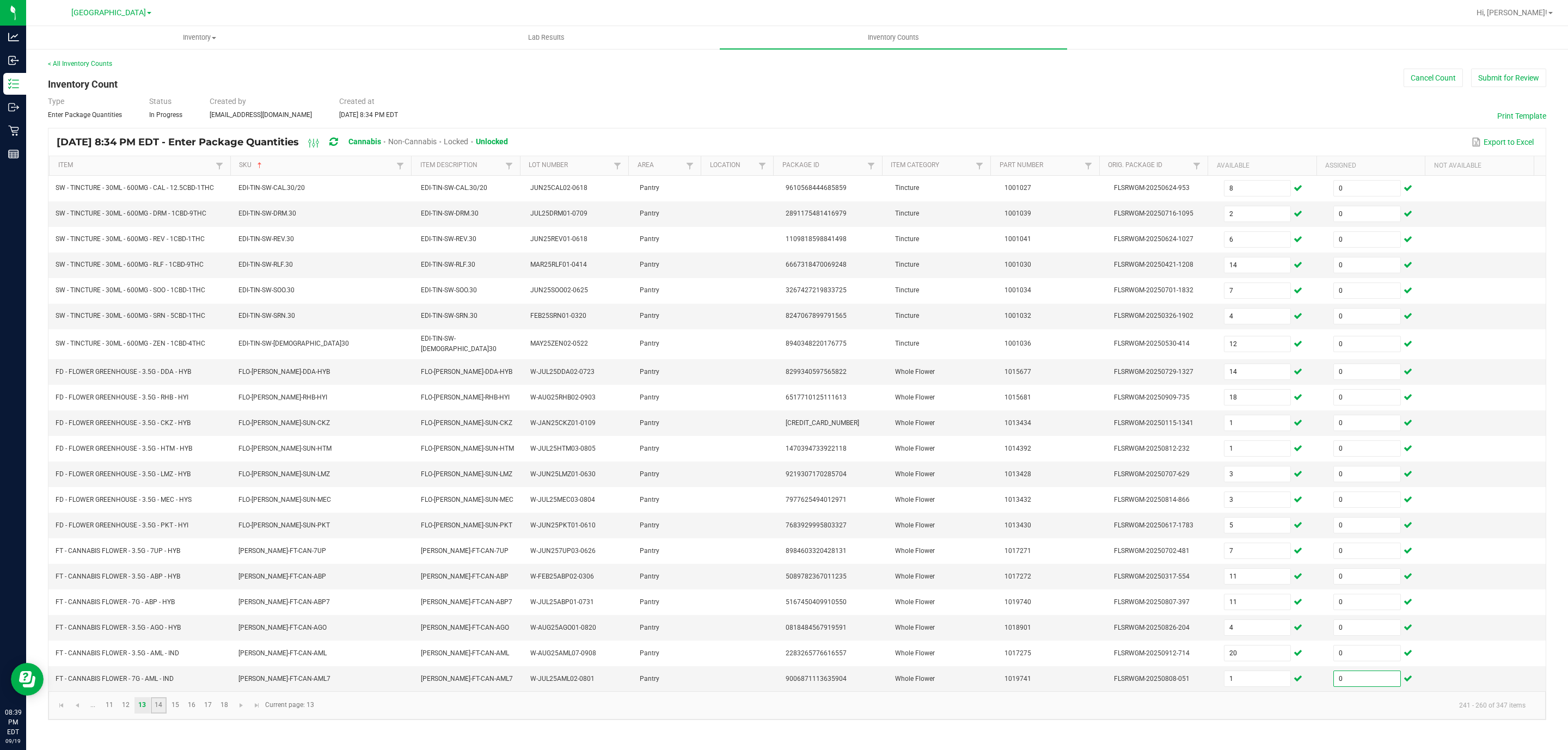
click at [163, 713] on link "14" at bounding box center [158, 705] width 16 height 16
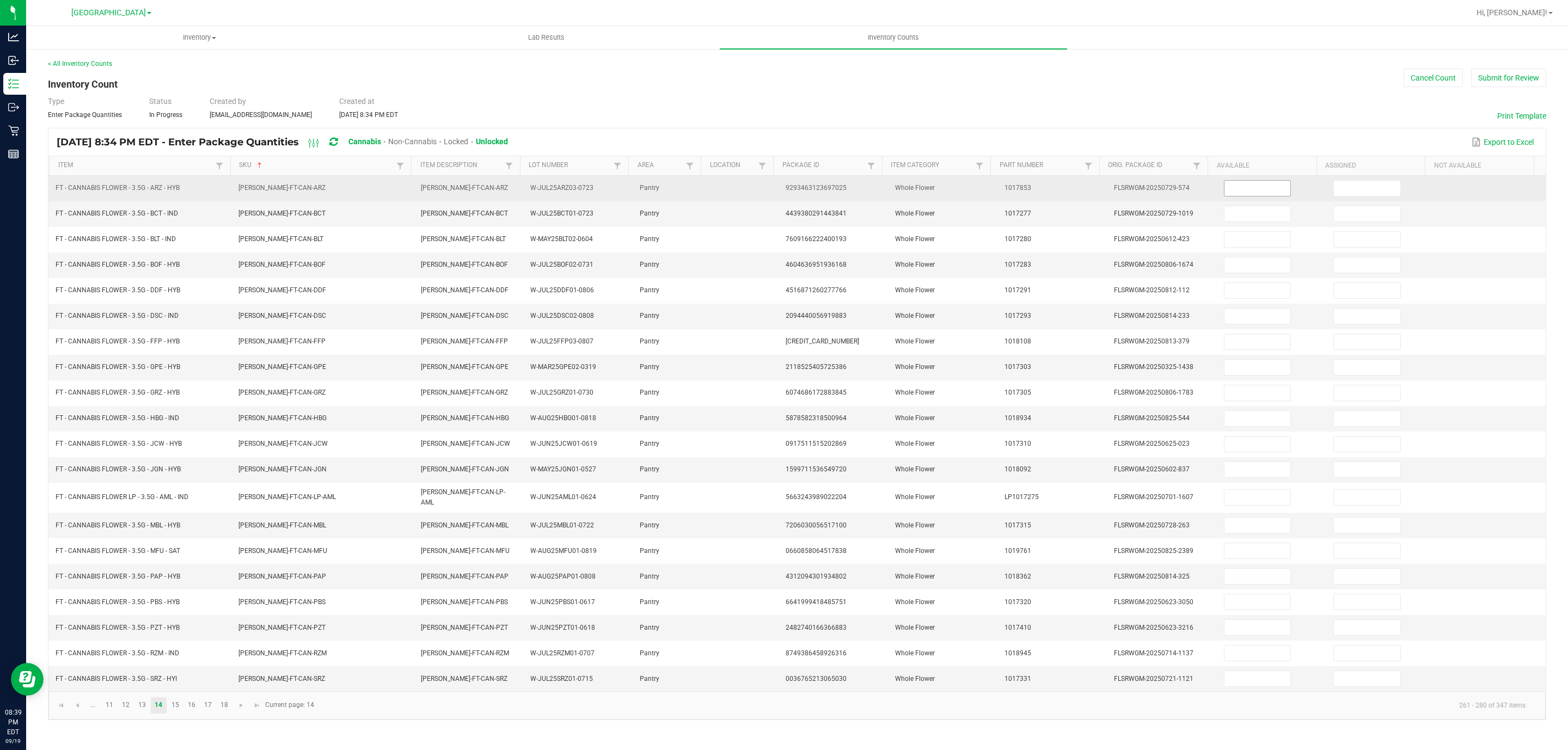
click at [1249, 184] on input at bounding box center [1257, 188] width 67 height 15
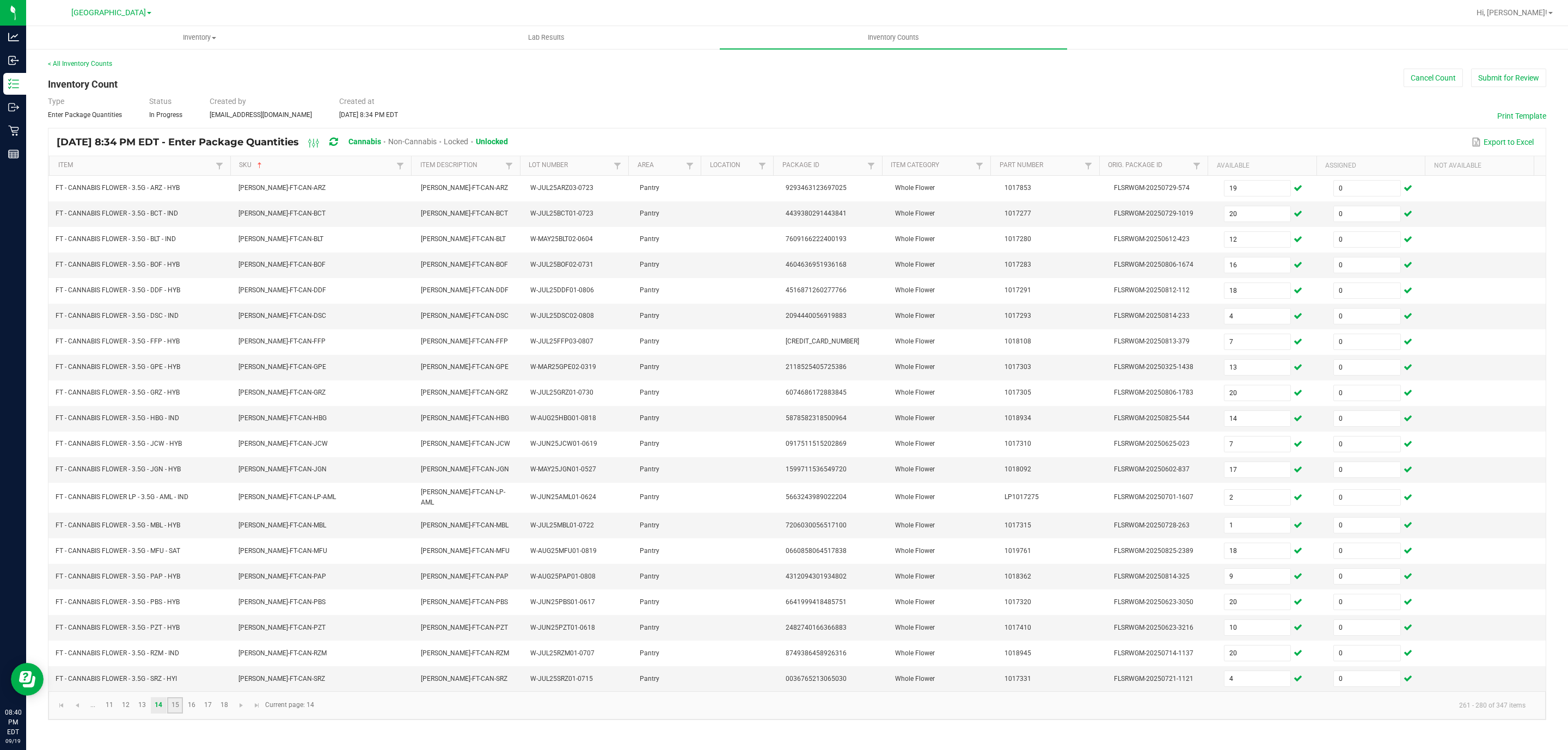
click at [175, 713] on link "15" at bounding box center [174, 705] width 16 height 16
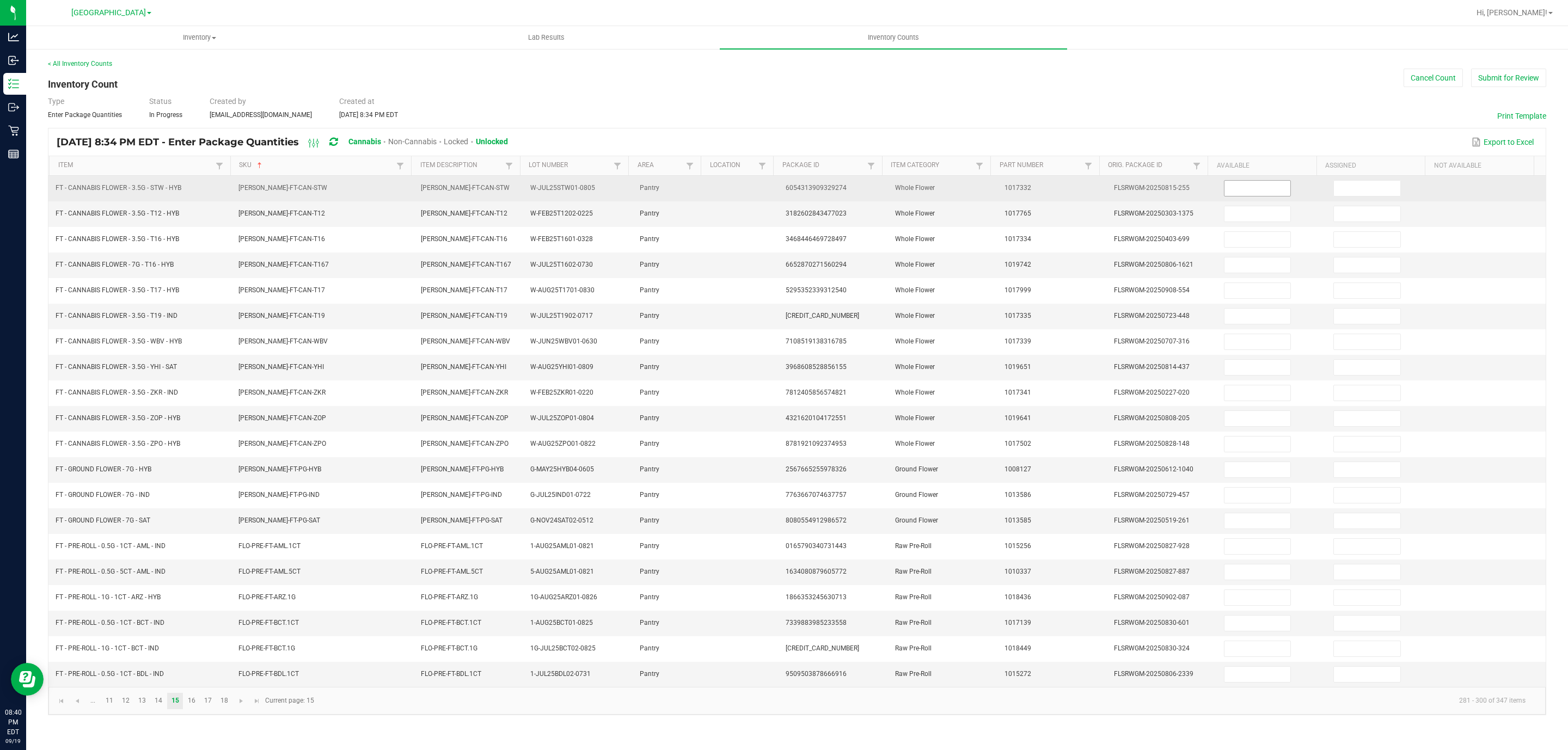
drag, startPoint x: 1228, startPoint y: 191, endPoint x: 1236, endPoint y: 191, distance: 8.0
click at [1228, 191] on input at bounding box center [1257, 188] width 67 height 15
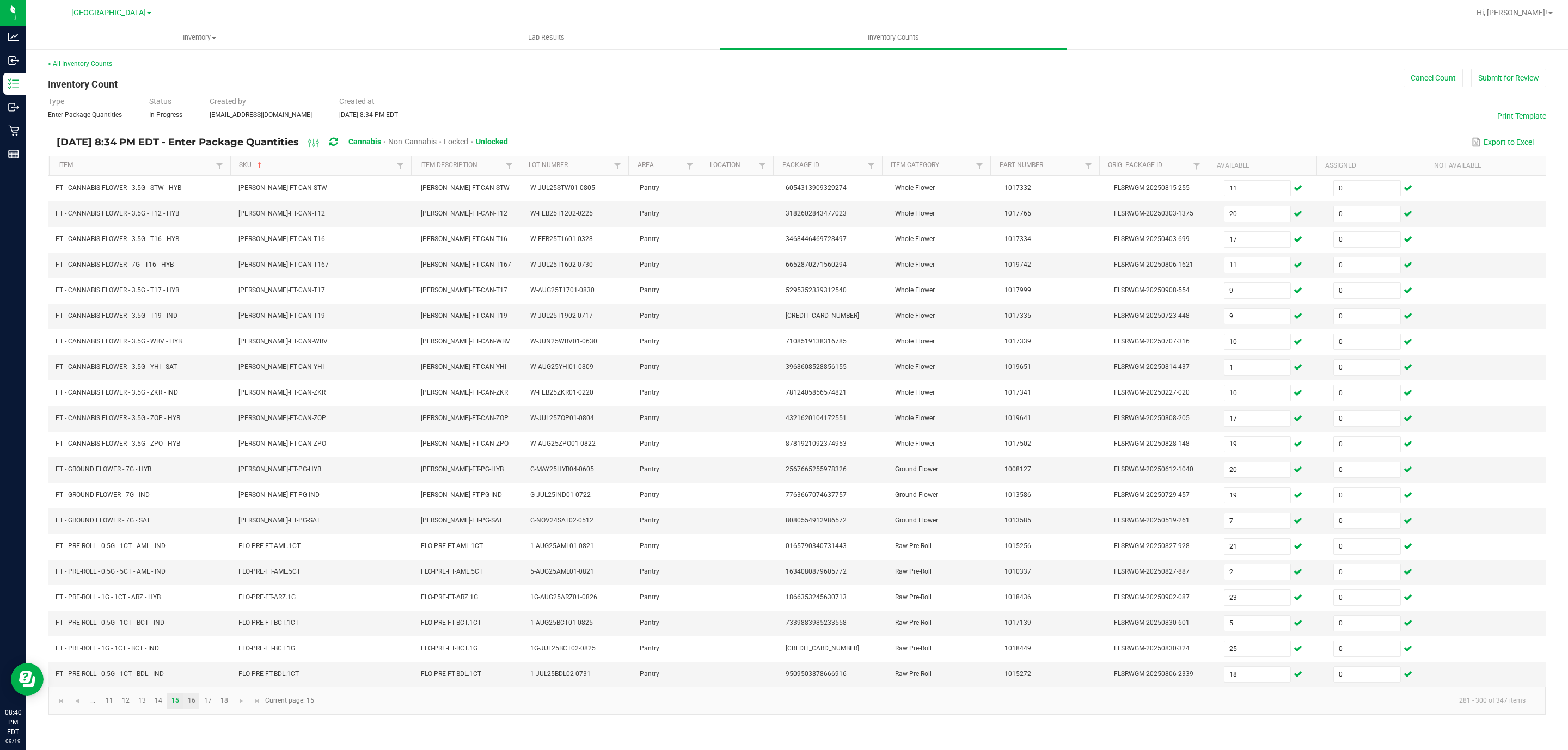
click at [191, 709] on link "16" at bounding box center [191, 700] width 16 height 16
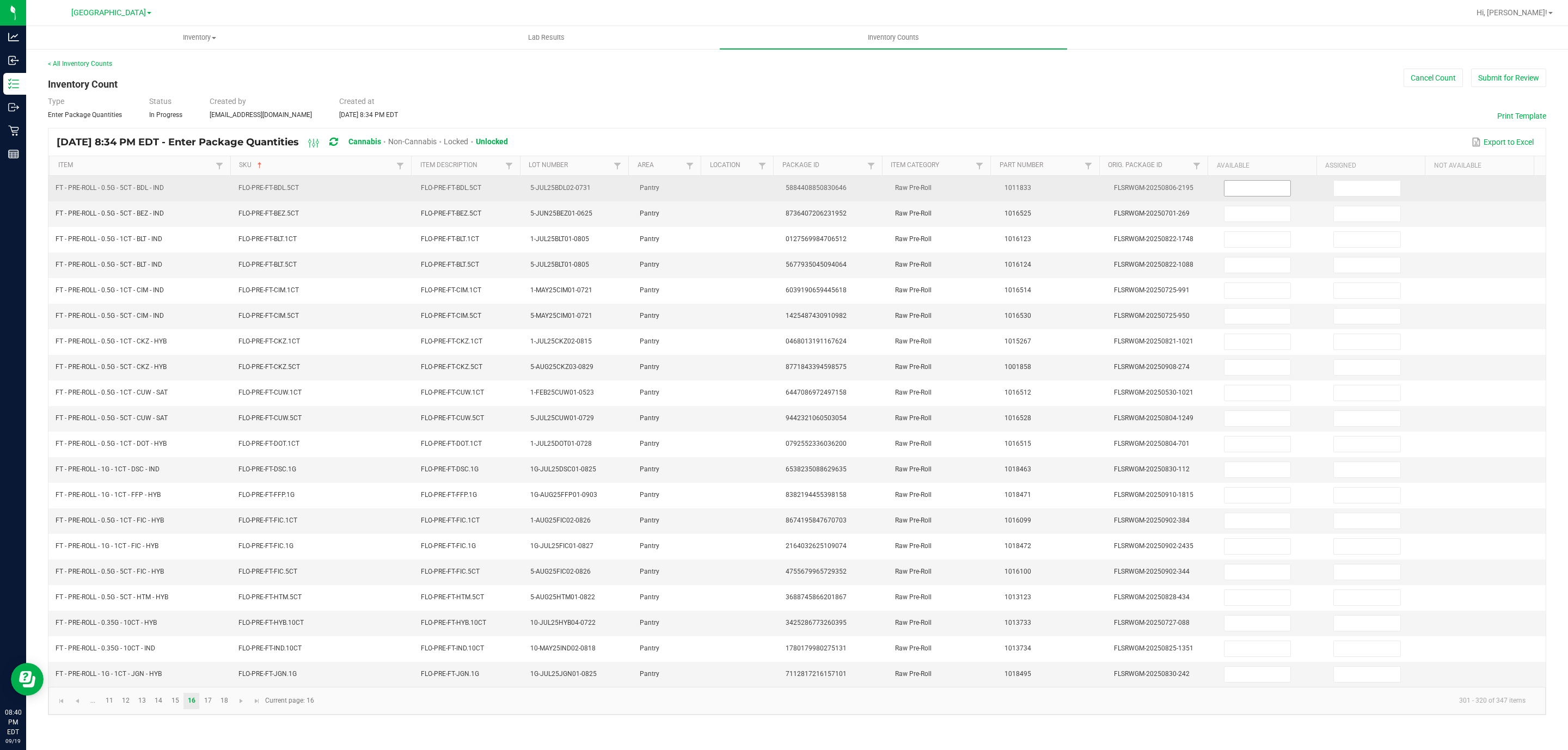
click at [1230, 184] on input at bounding box center [1257, 188] width 67 height 15
click at [1238, 196] on input "89" at bounding box center [1257, 188] width 67 height 15
click at [1238, 196] on input "8" at bounding box center [1257, 188] width 67 height 15
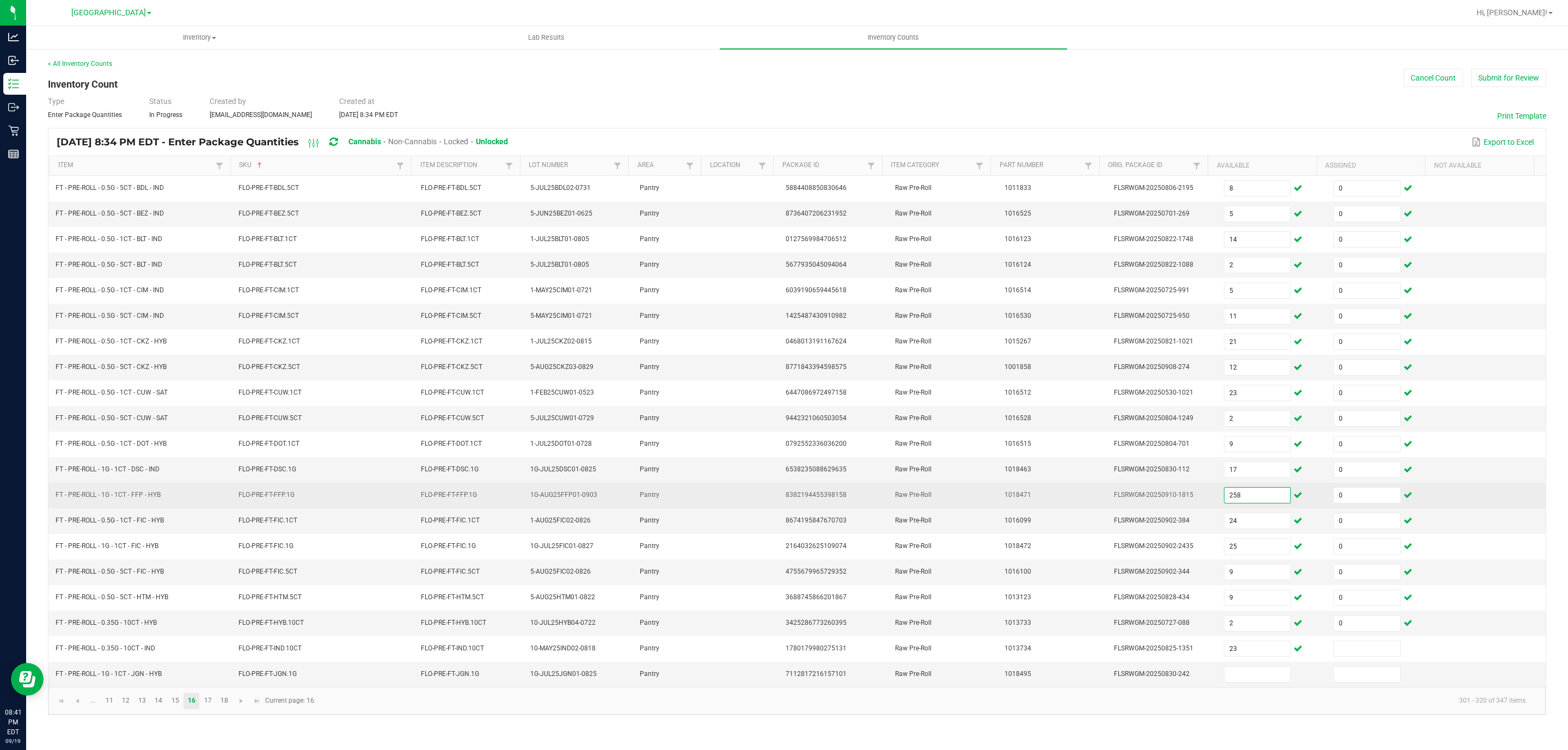
click at [1258, 502] on input "258" at bounding box center [1257, 495] width 67 height 15
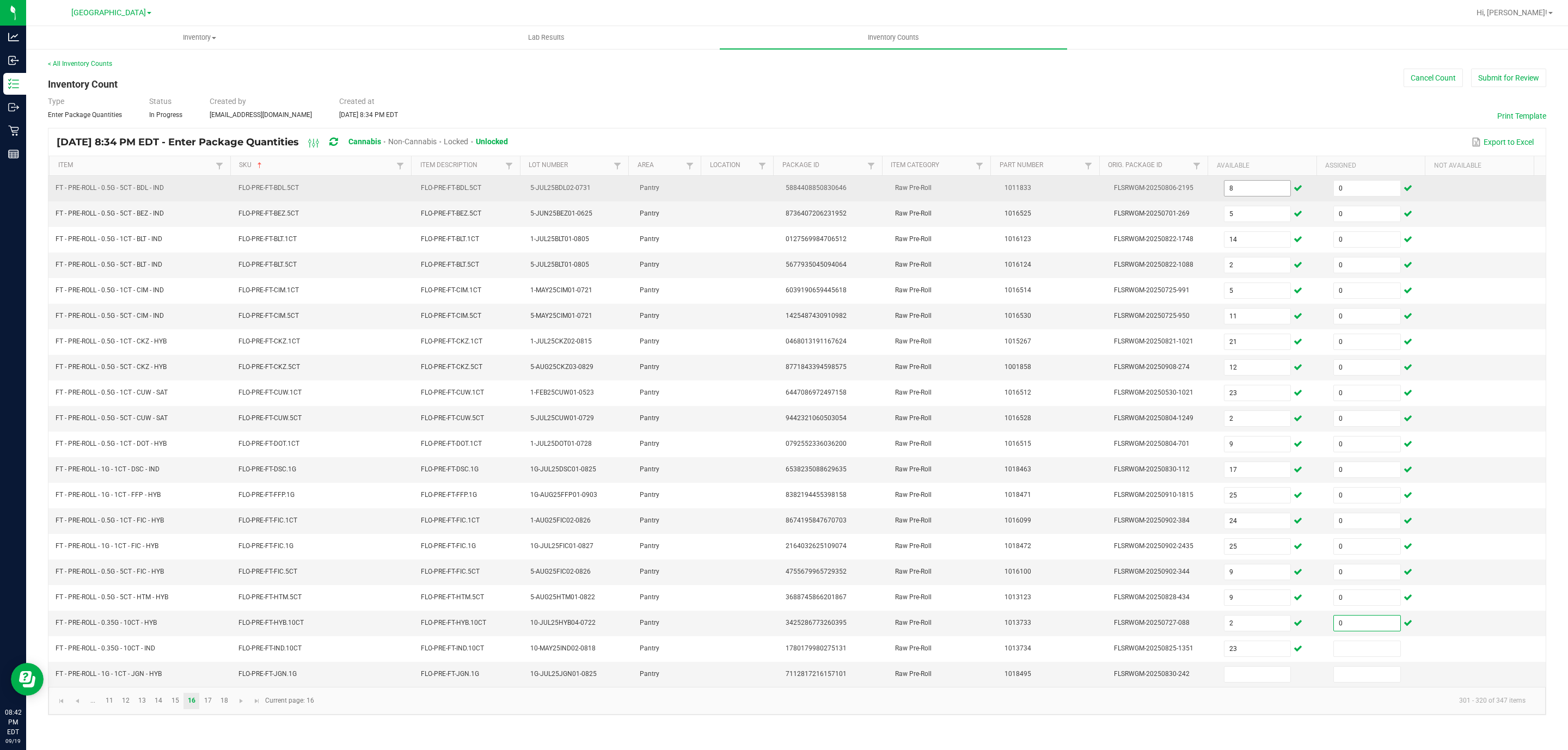
click at [1234, 196] on input "8" at bounding box center [1257, 188] width 67 height 15
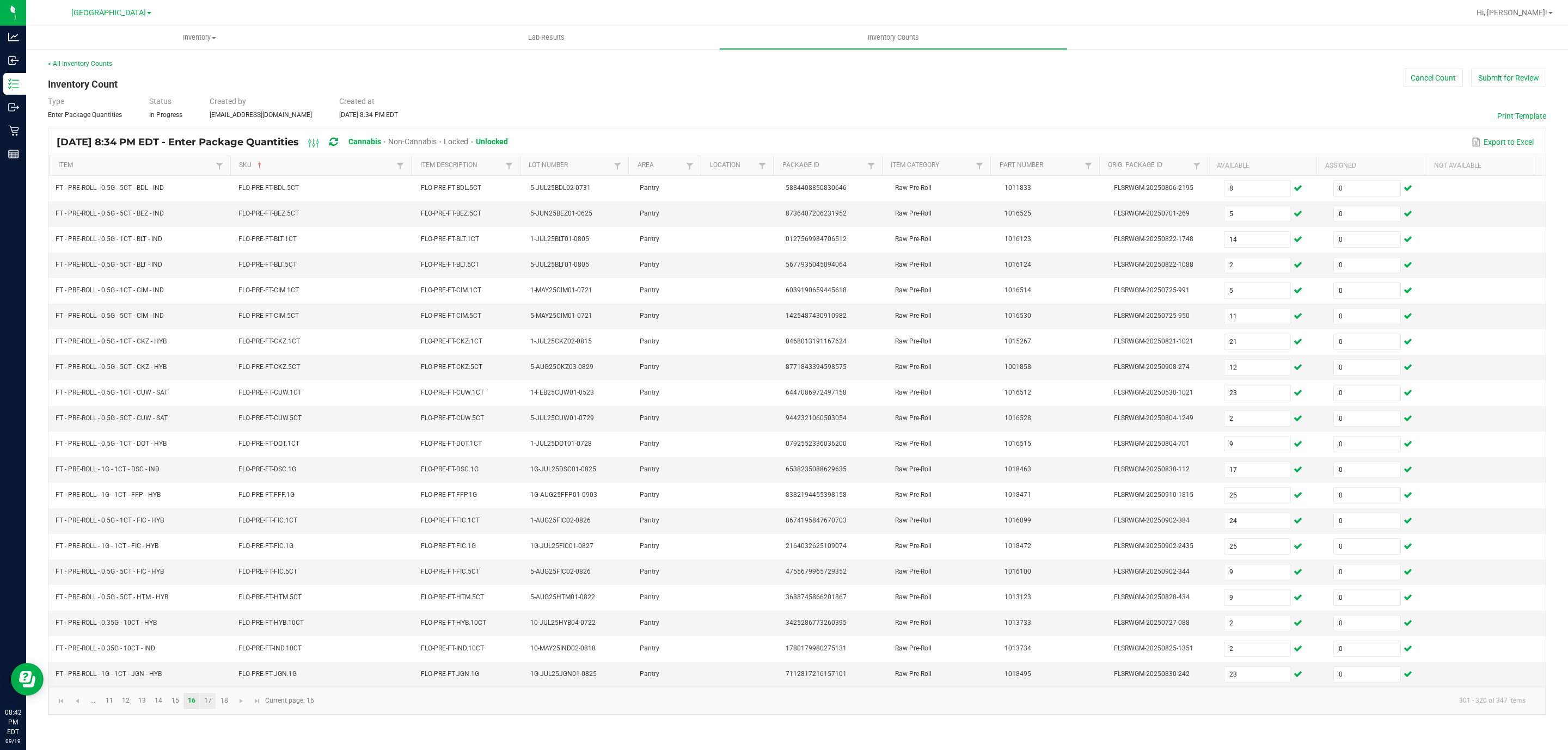
click at [209, 709] on link "17" at bounding box center [207, 700] width 16 height 16
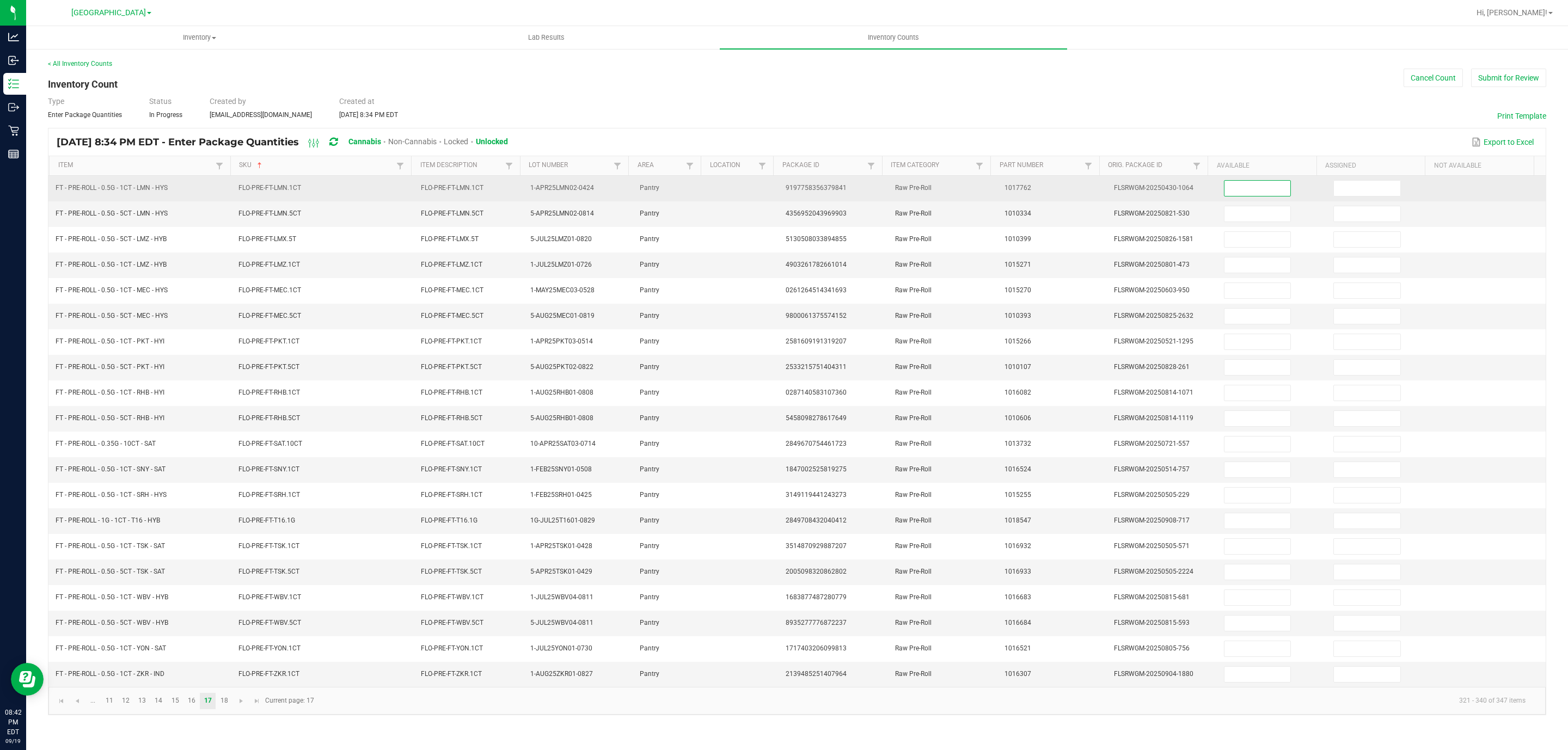
click at [1266, 188] on input at bounding box center [1257, 188] width 67 height 15
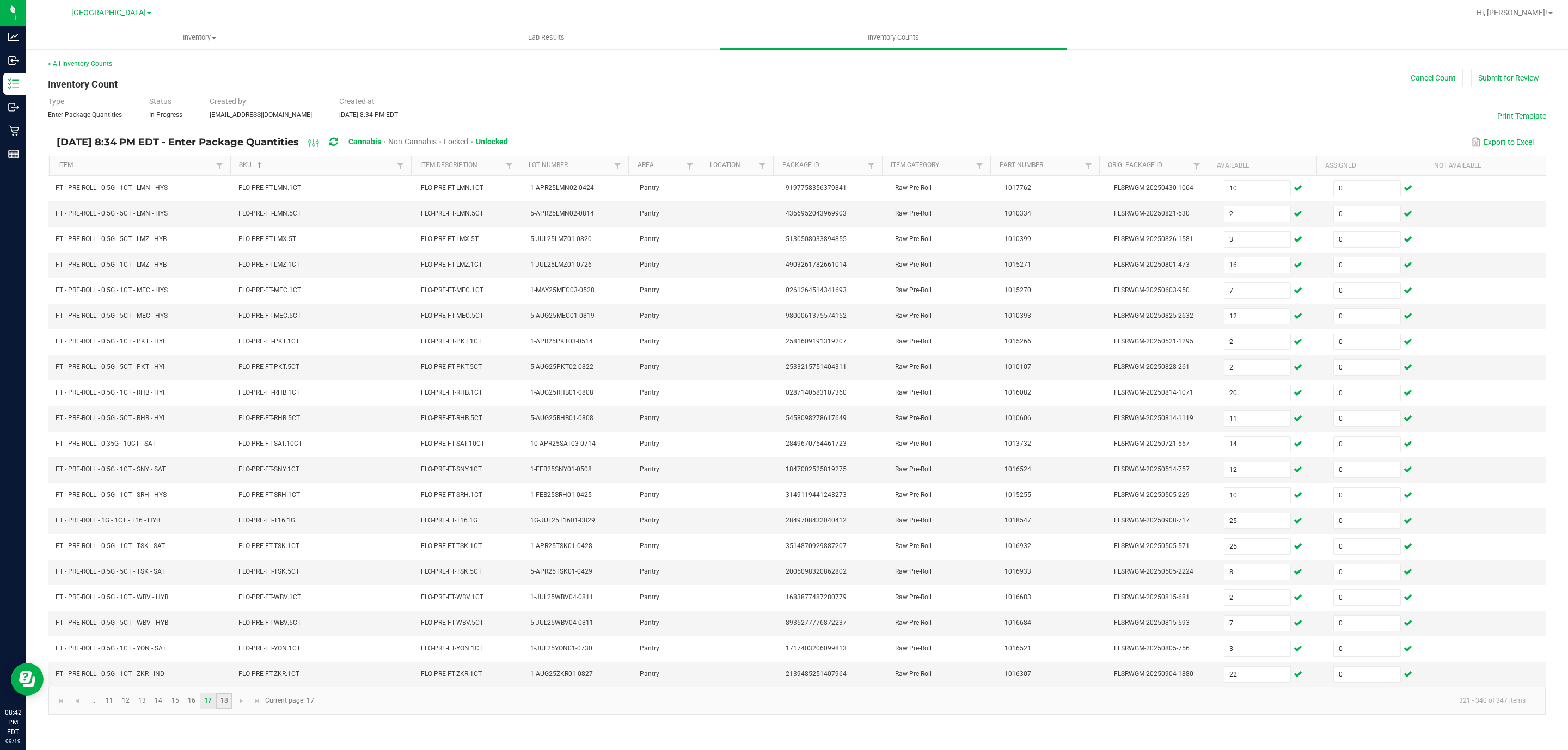
click at [222, 709] on link "18" at bounding box center [223, 700] width 16 height 16
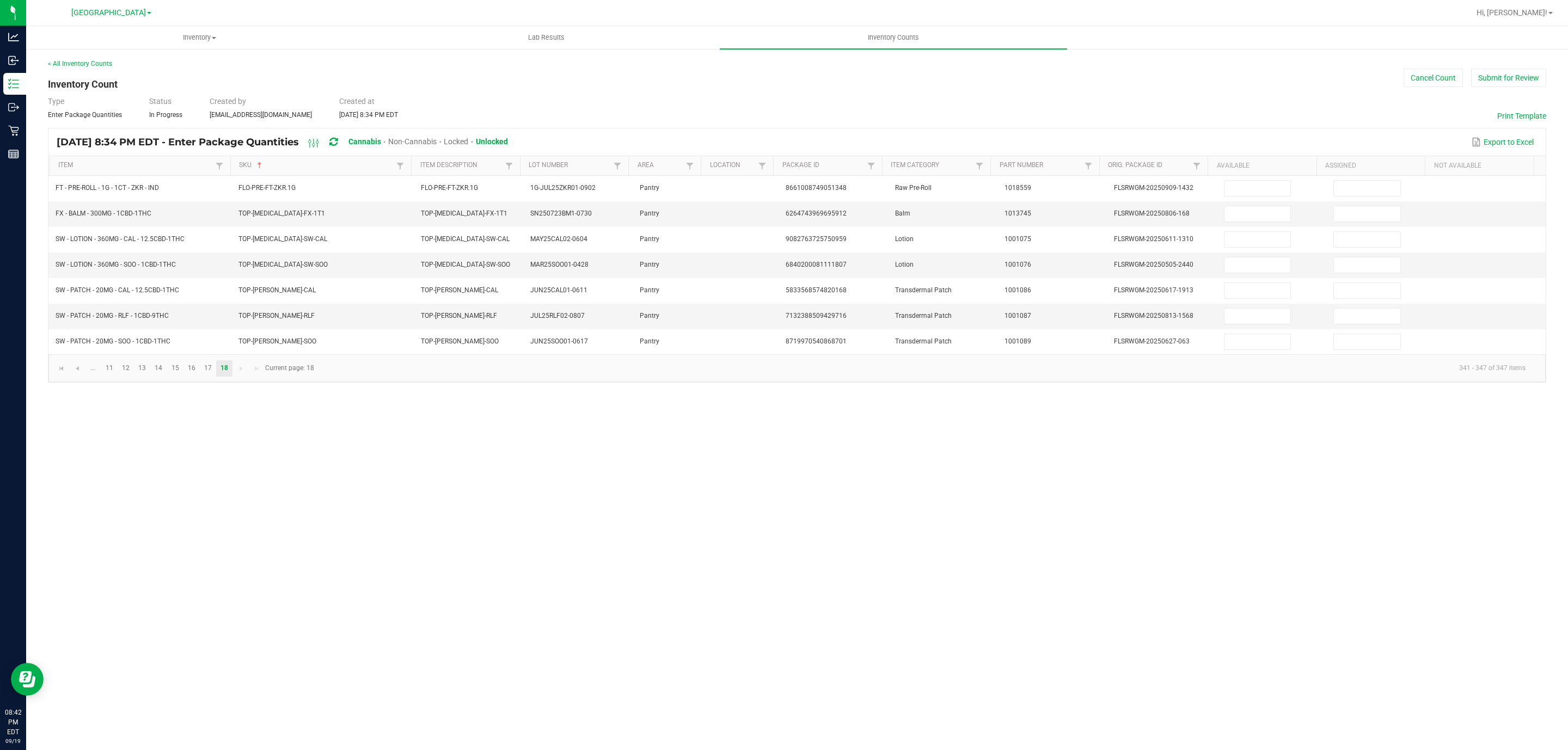
drag, startPoint x: 1233, startPoint y: 191, endPoint x: 1537, endPoint y: 246, distance: 308.9
click at [1233, 191] on input at bounding box center [1257, 188] width 67 height 15
click at [1515, 79] on button "Submit for Review" at bounding box center [1508, 78] width 75 height 19
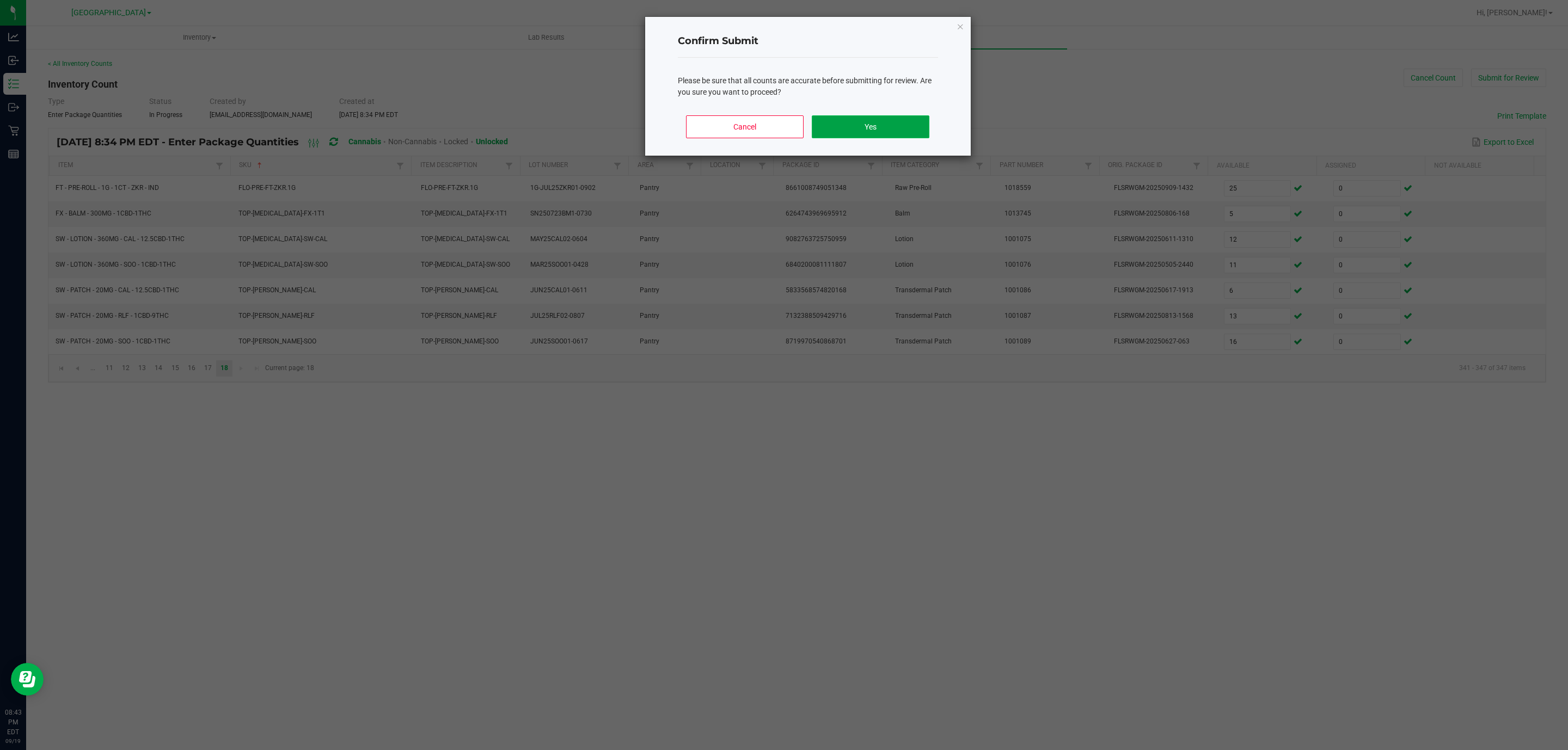
click at [864, 119] on button "Yes" at bounding box center [869, 127] width 117 height 22
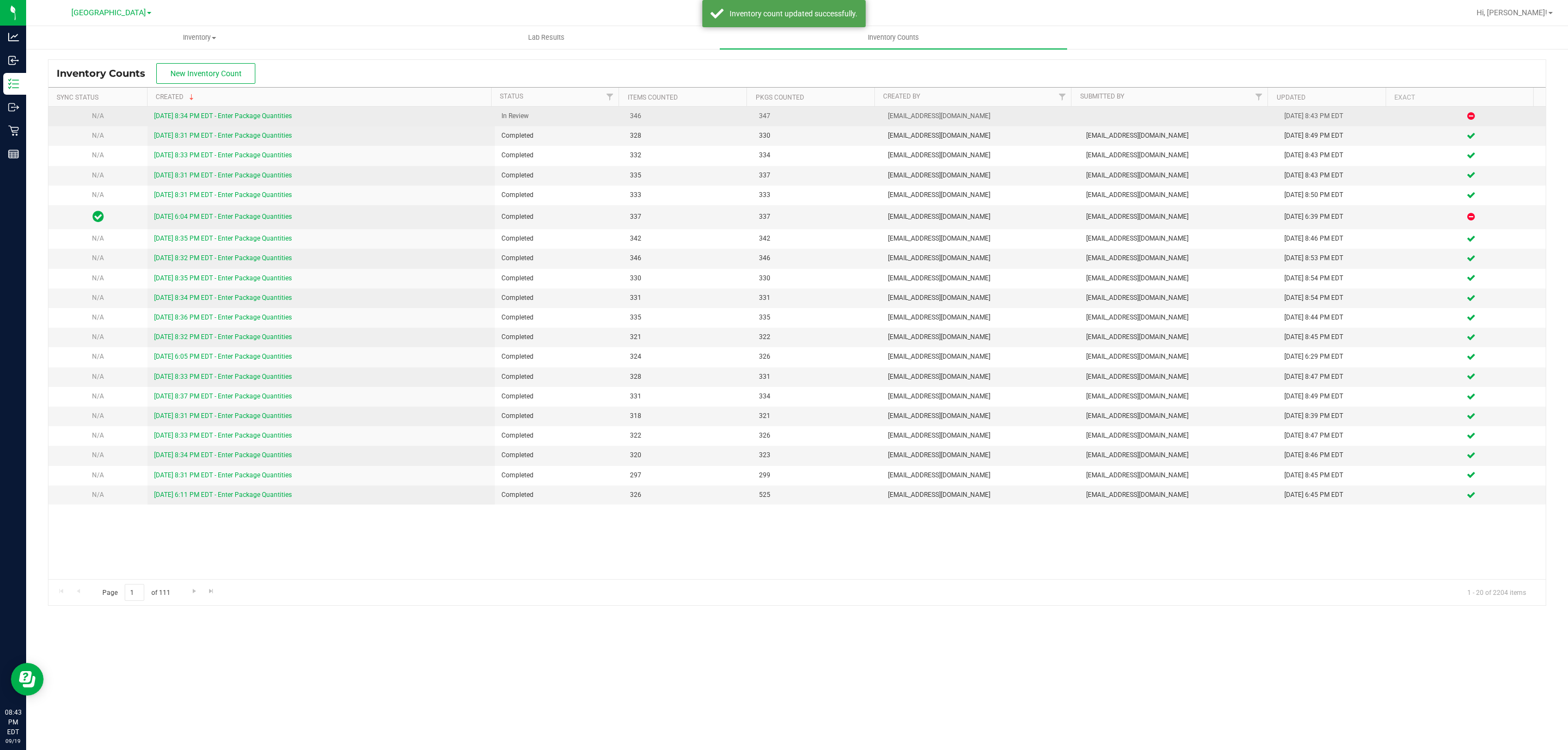
click at [165, 118] on link "[DATE] 8:34 PM EDT - Enter Package Quantities" at bounding box center [222, 116] width 138 height 8
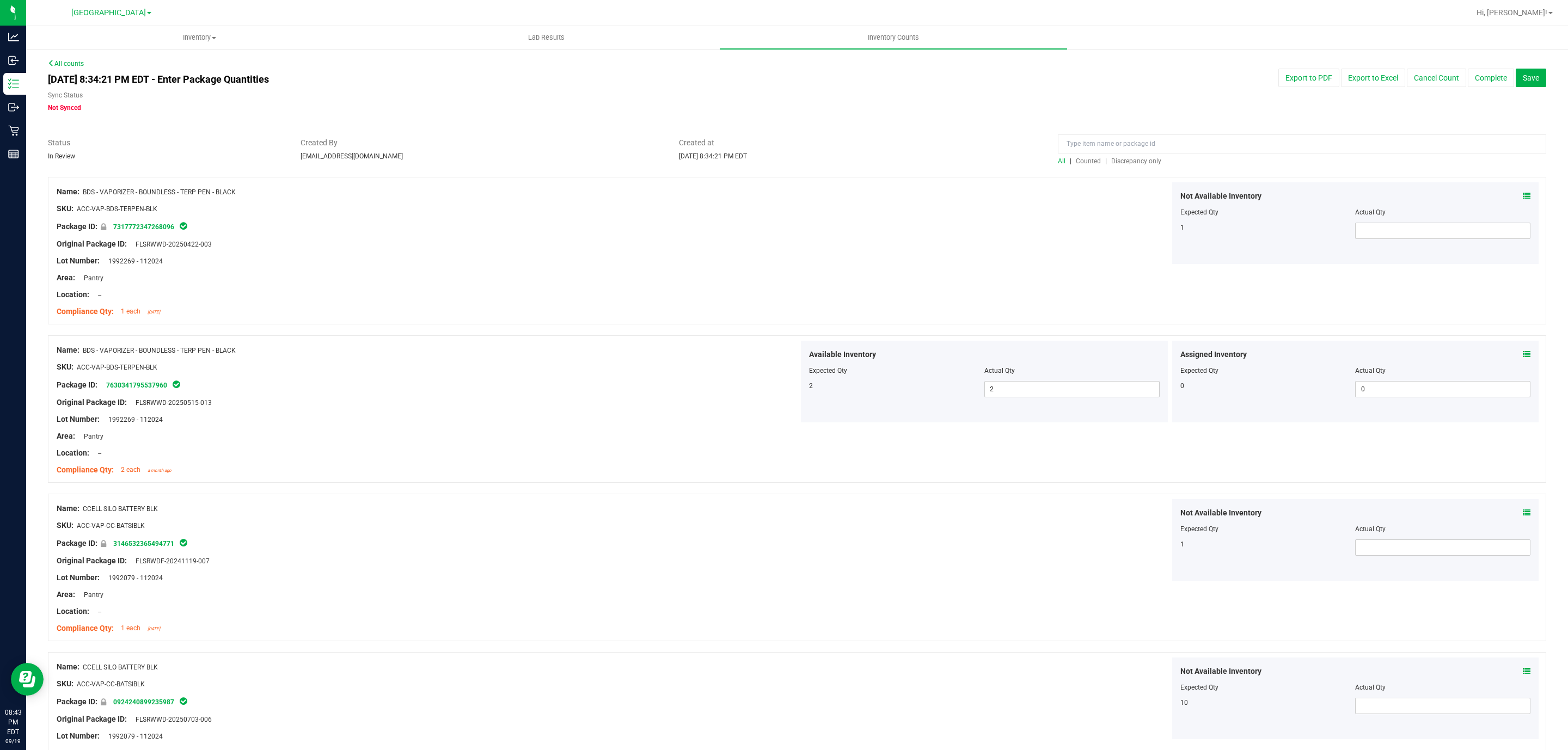
click at [1111, 160] on span "Discrepancy only" at bounding box center [1136, 161] width 50 height 8
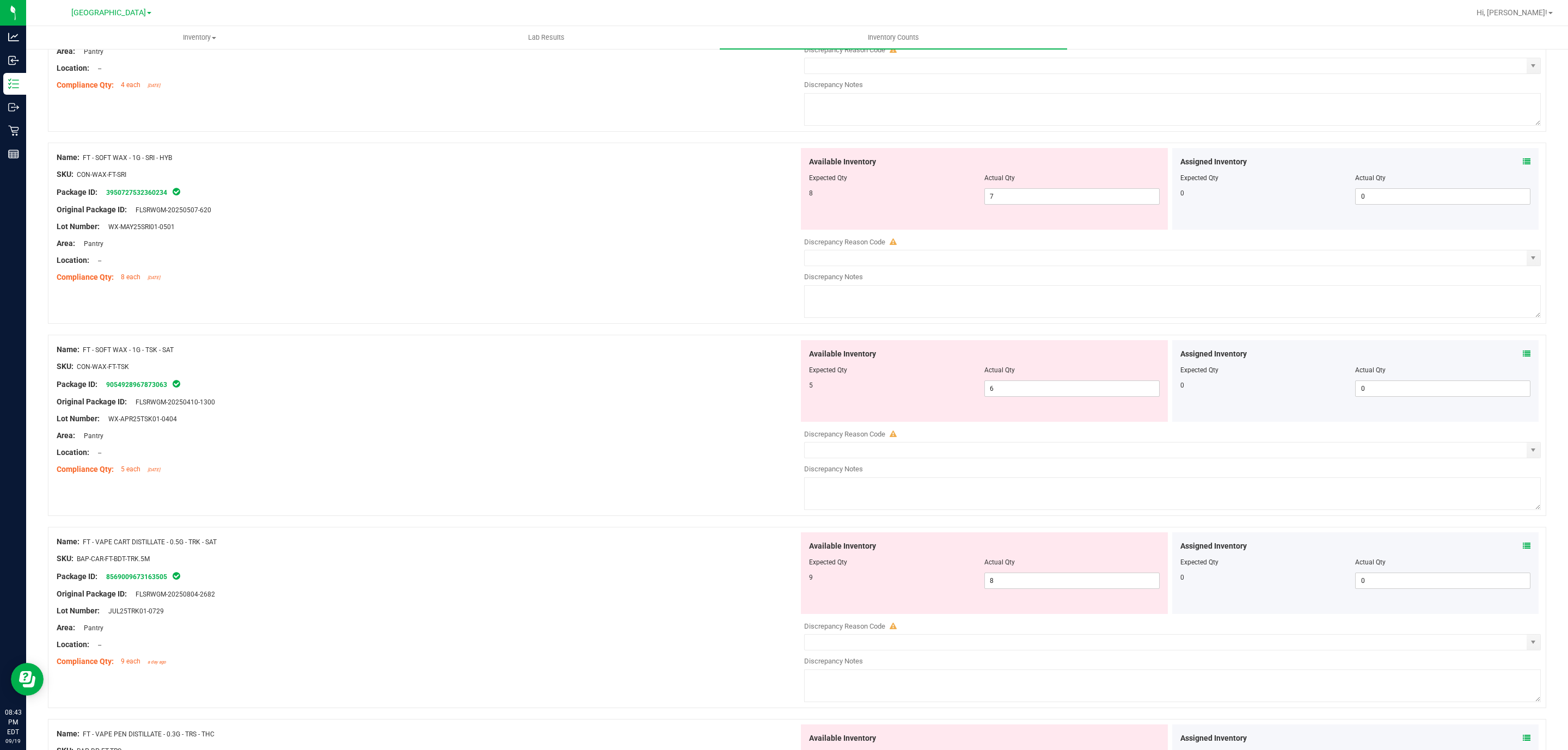
scroll to position [2164, 0]
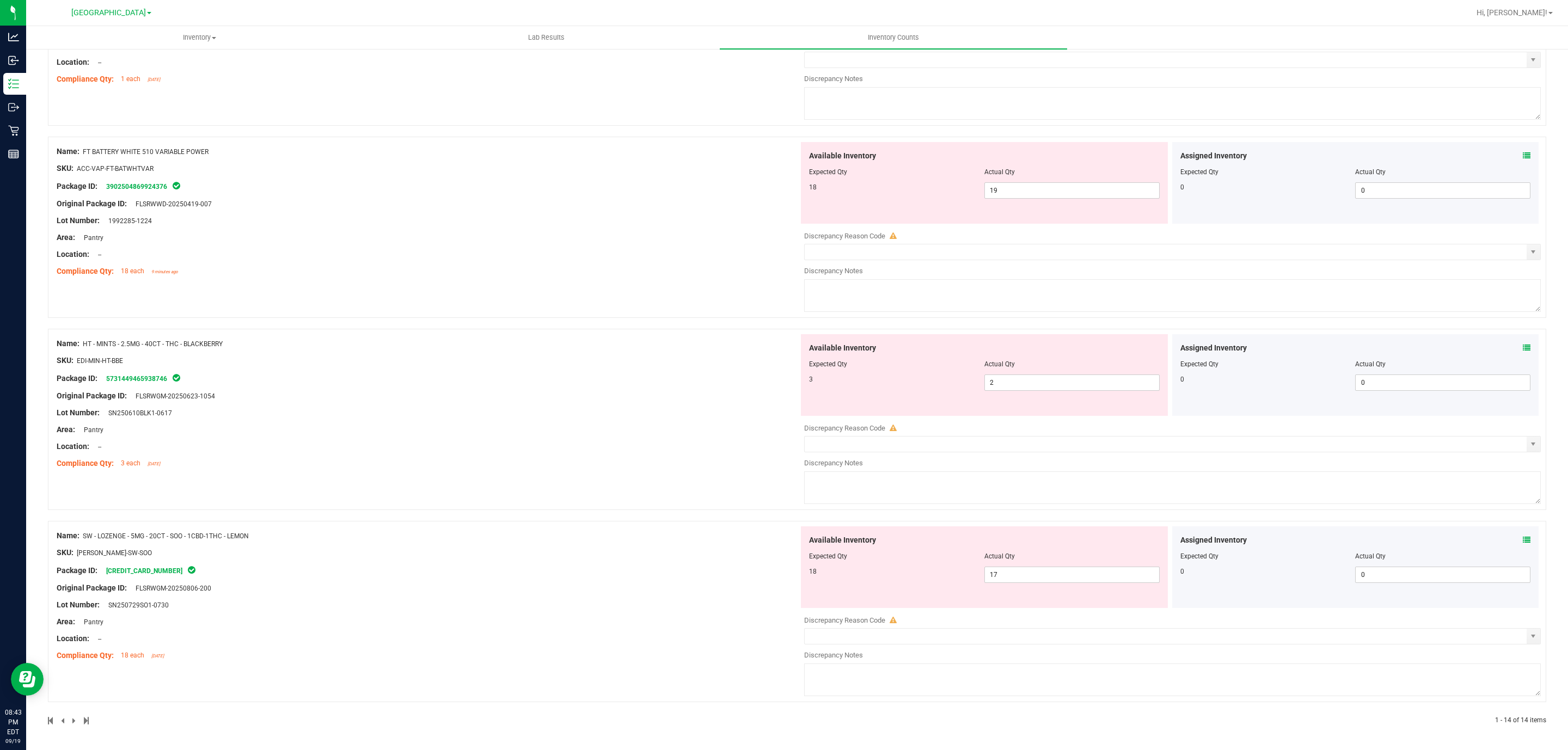
drag, startPoint x: 492, startPoint y: 244, endPoint x: 543, endPoint y: 653, distance: 412.2
drag, startPoint x: 550, startPoint y: 607, endPoint x: 497, endPoint y: 516, distance: 105.3
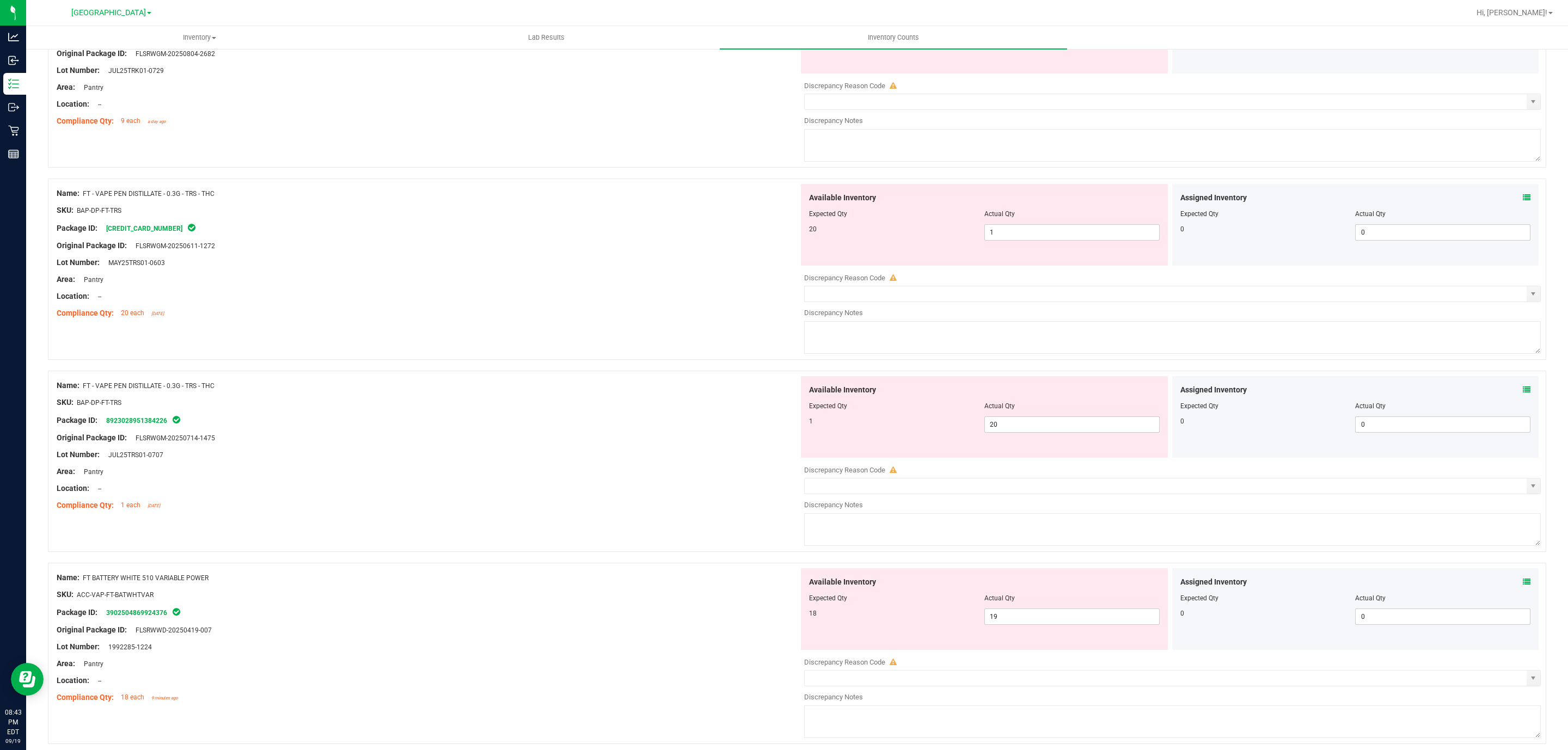
scroll to position [1755, 0]
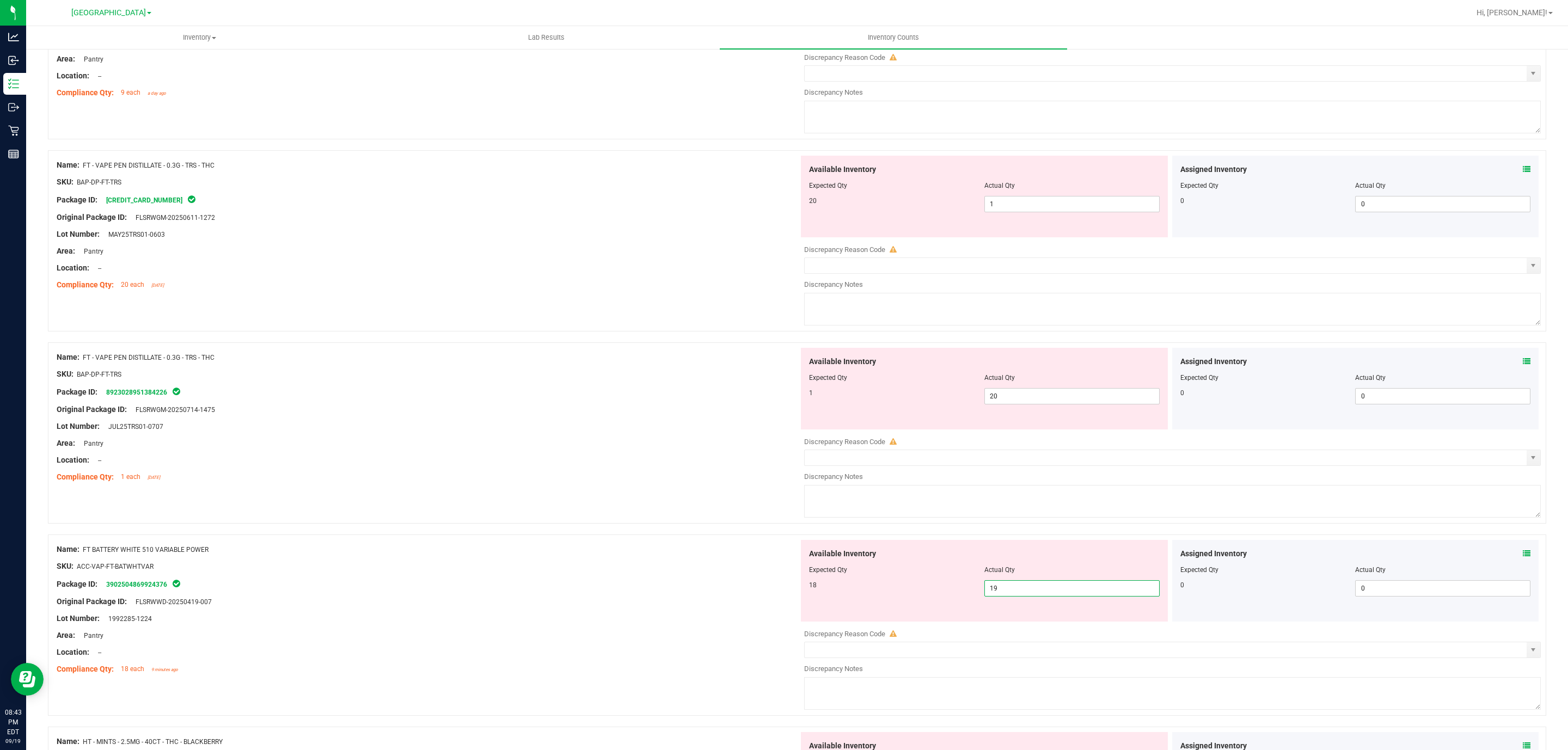
click at [1042, 596] on span "19 19" at bounding box center [1071, 588] width 175 height 16
click at [1042, 596] on input "19" at bounding box center [1072, 588] width 174 height 15
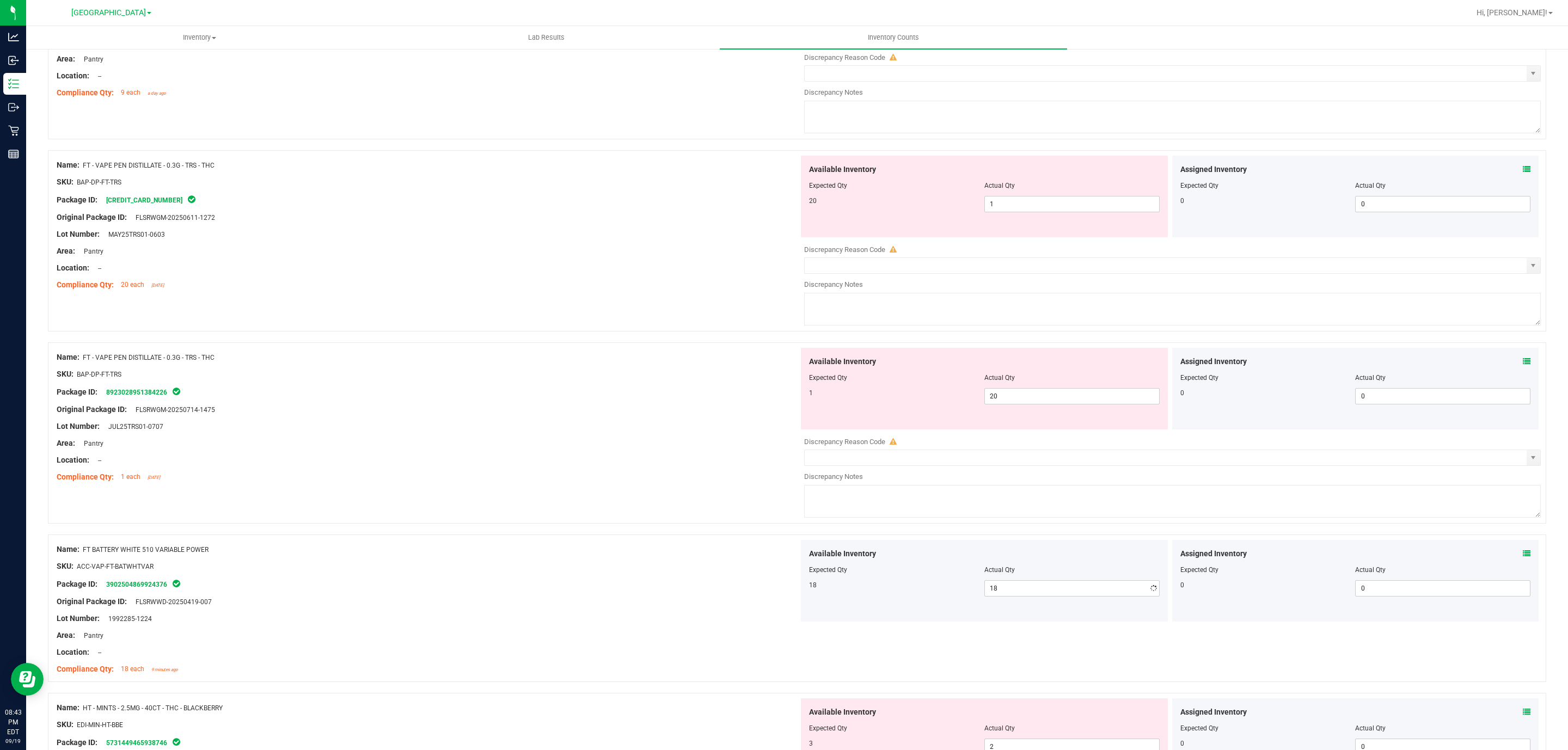
click at [468, 363] on div "Name: FT - VAPE PEN DISTILLATE - 0.3G - TRS - THC" at bounding box center [427, 357] width 742 height 11
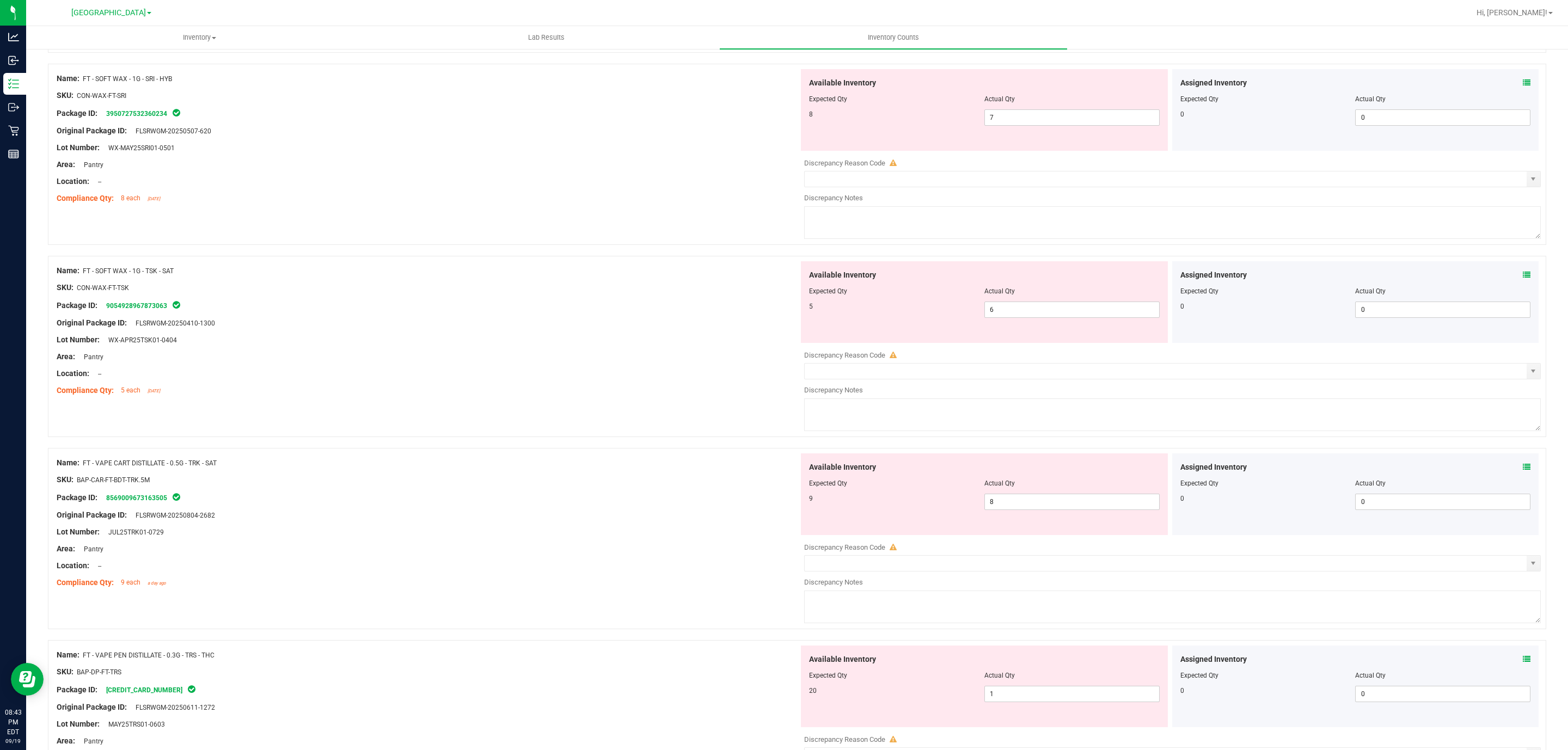
scroll to position [1592, 0]
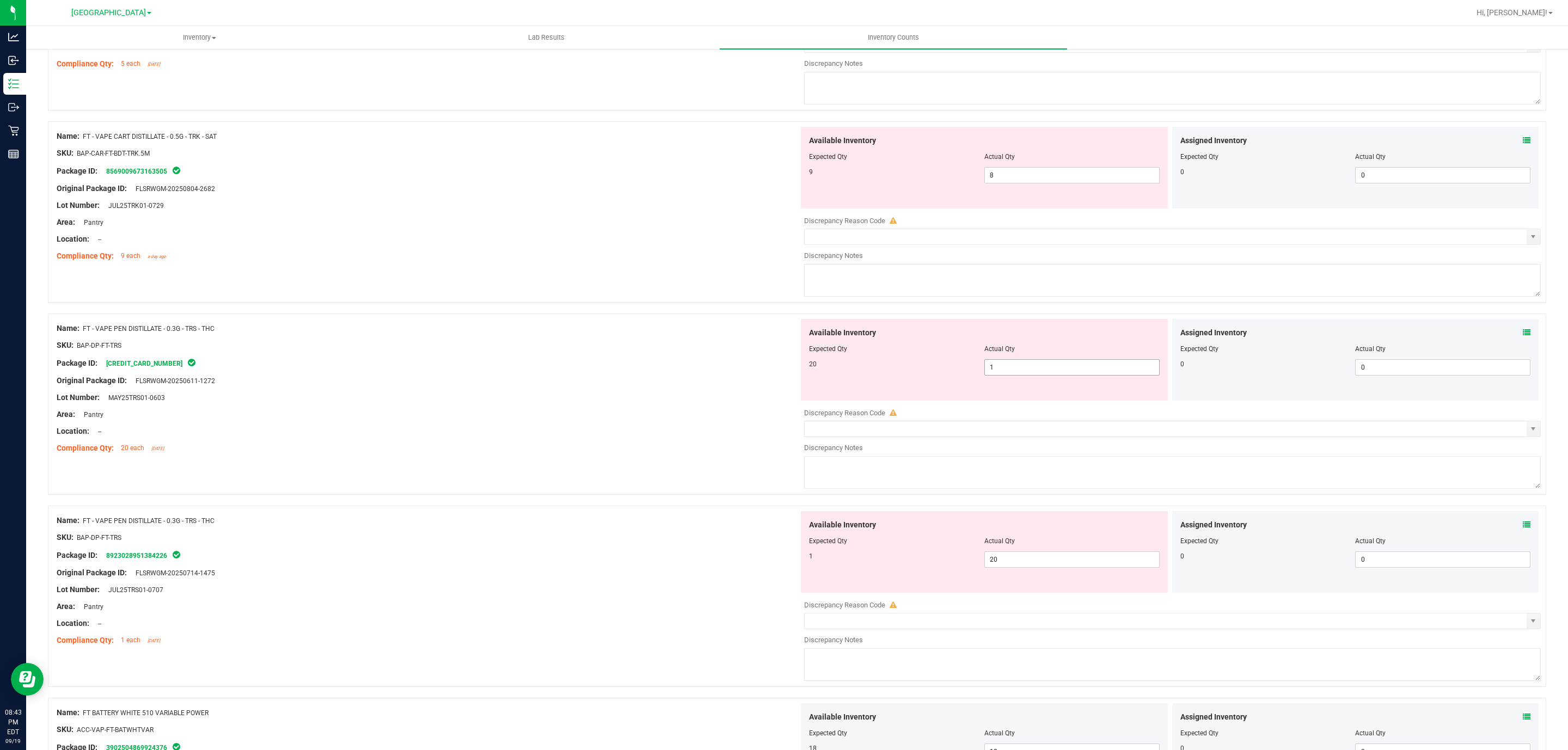
click at [1099, 370] on span "1 1" at bounding box center [1071, 367] width 175 height 16
click at [1099, 370] on input "1" at bounding box center [1072, 368] width 174 height 15
click at [1057, 569] on div "Available Inventory Expected Qty Actual Qty 1 20 20" at bounding box center [1169, 597] width 742 height 172
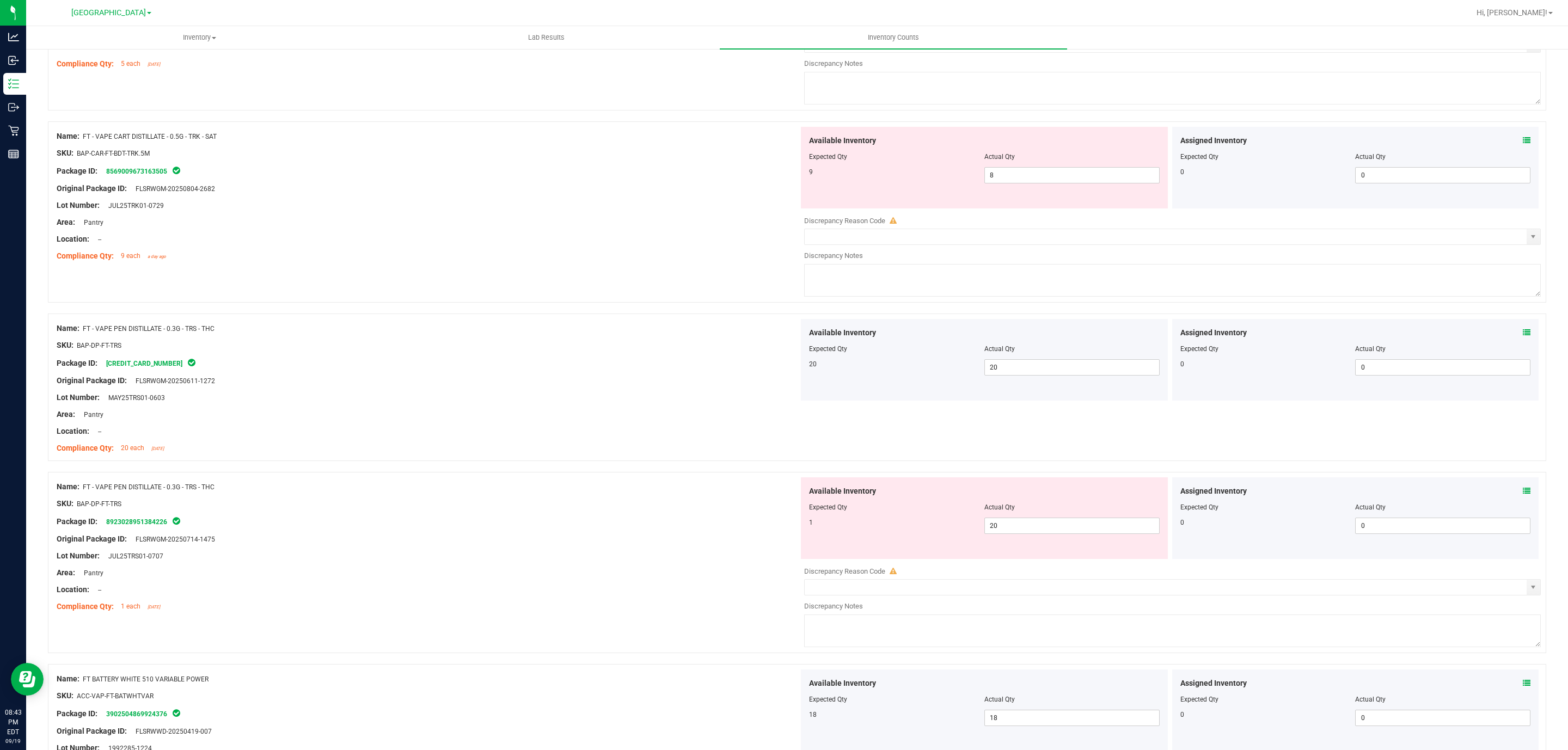
click at [1057, 566] on div at bounding box center [1171, 563] width 736 height 6
click at [1055, 533] on span "20 20" at bounding box center [1071, 525] width 175 height 16
click at [1055, 533] on input "20" at bounding box center [1072, 526] width 174 height 15
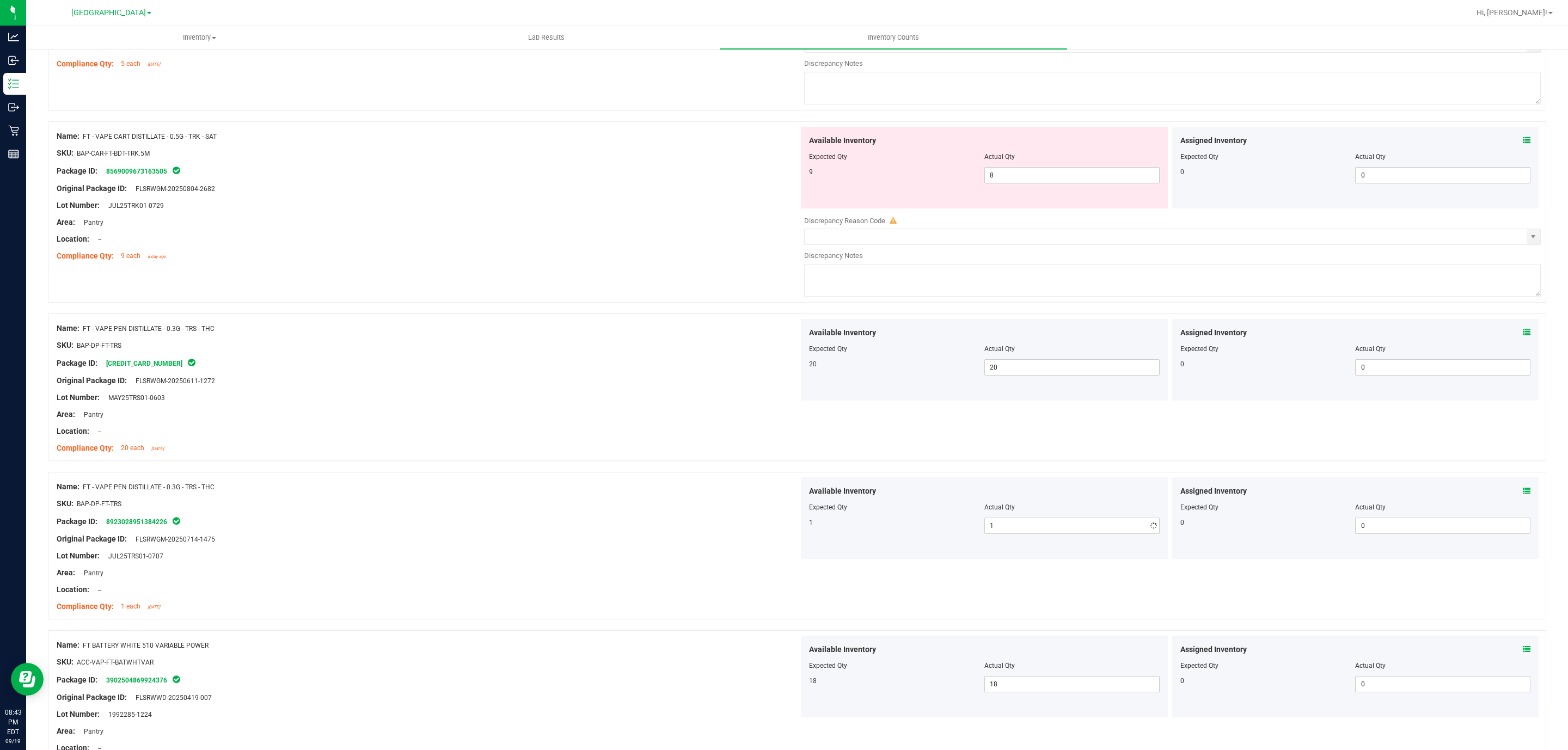
click at [489, 217] on div at bounding box center [427, 214] width 742 height 6
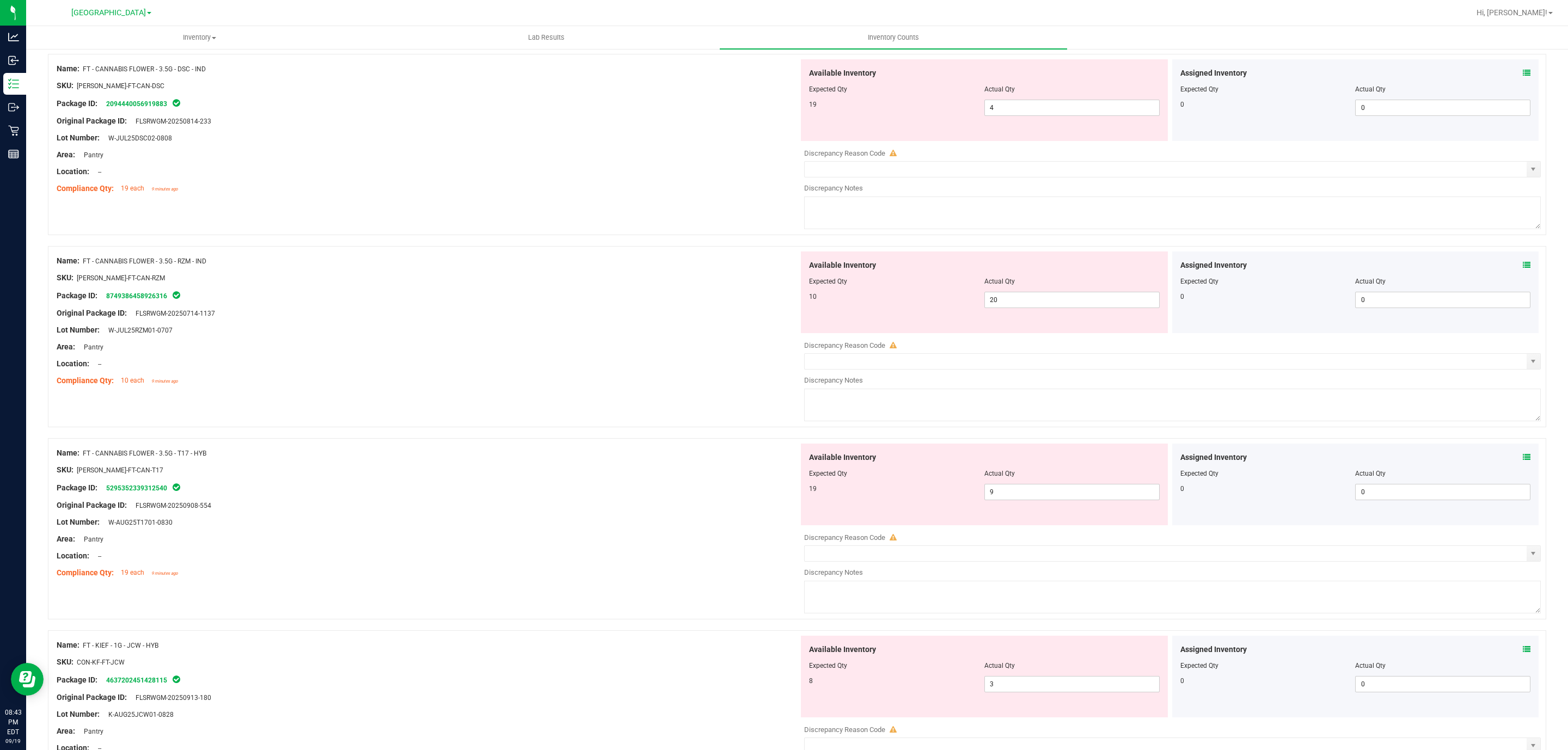
scroll to position [0, 0]
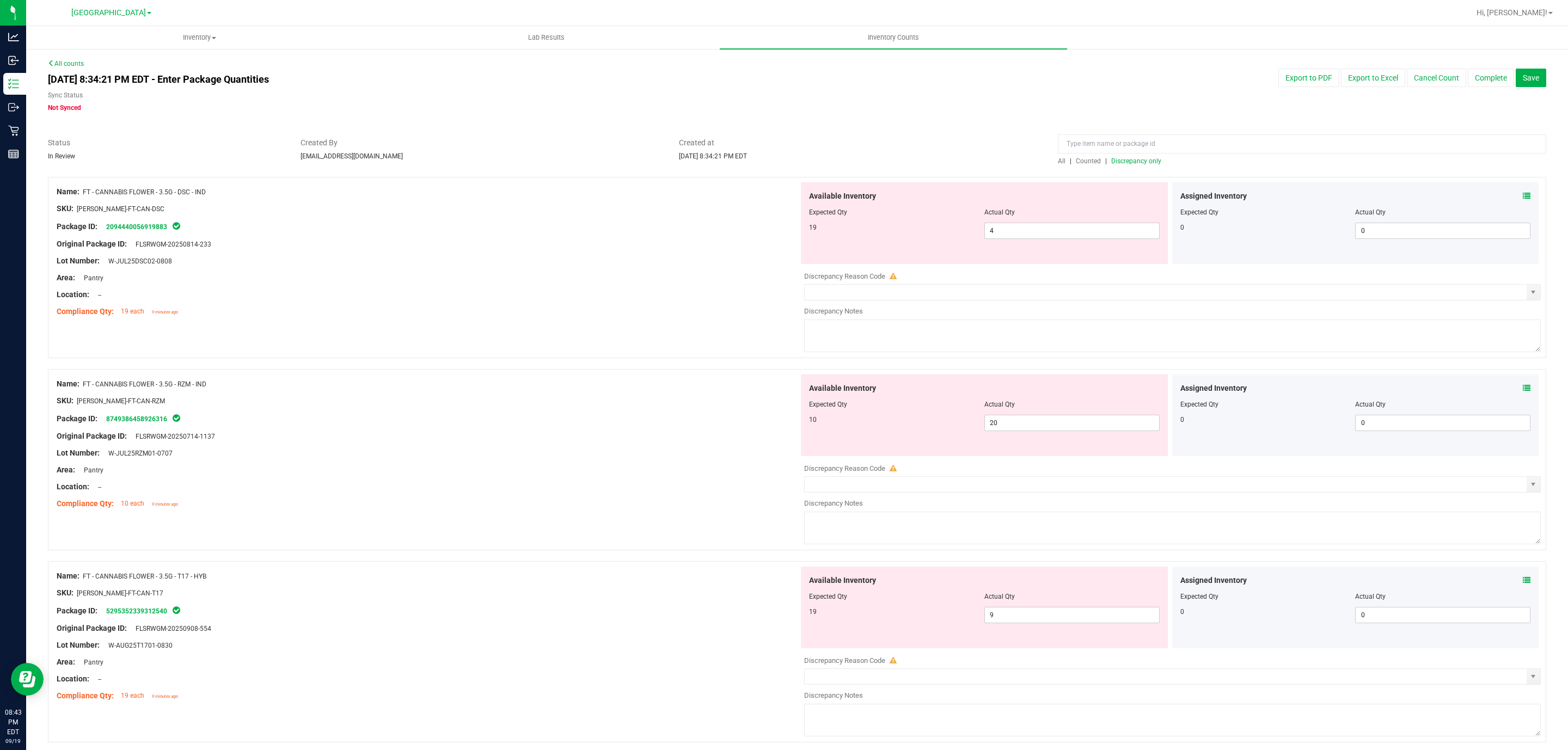
click at [1119, 160] on span "Discrepancy only" at bounding box center [1136, 161] width 50 height 8
click at [1048, 235] on span "4 4" at bounding box center [1071, 230] width 175 height 16
click at [1048, 235] on input "4" at bounding box center [1072, 231] width 174 height 15
click at [539, 428] on div "Name: FT - CANNABIS FLOWER - 3.5G - RZM - IND SKU: [PERSON_NAME]-FT-CAN-RZM Pac…" at bounding box center [427, 443] width 742 height 139
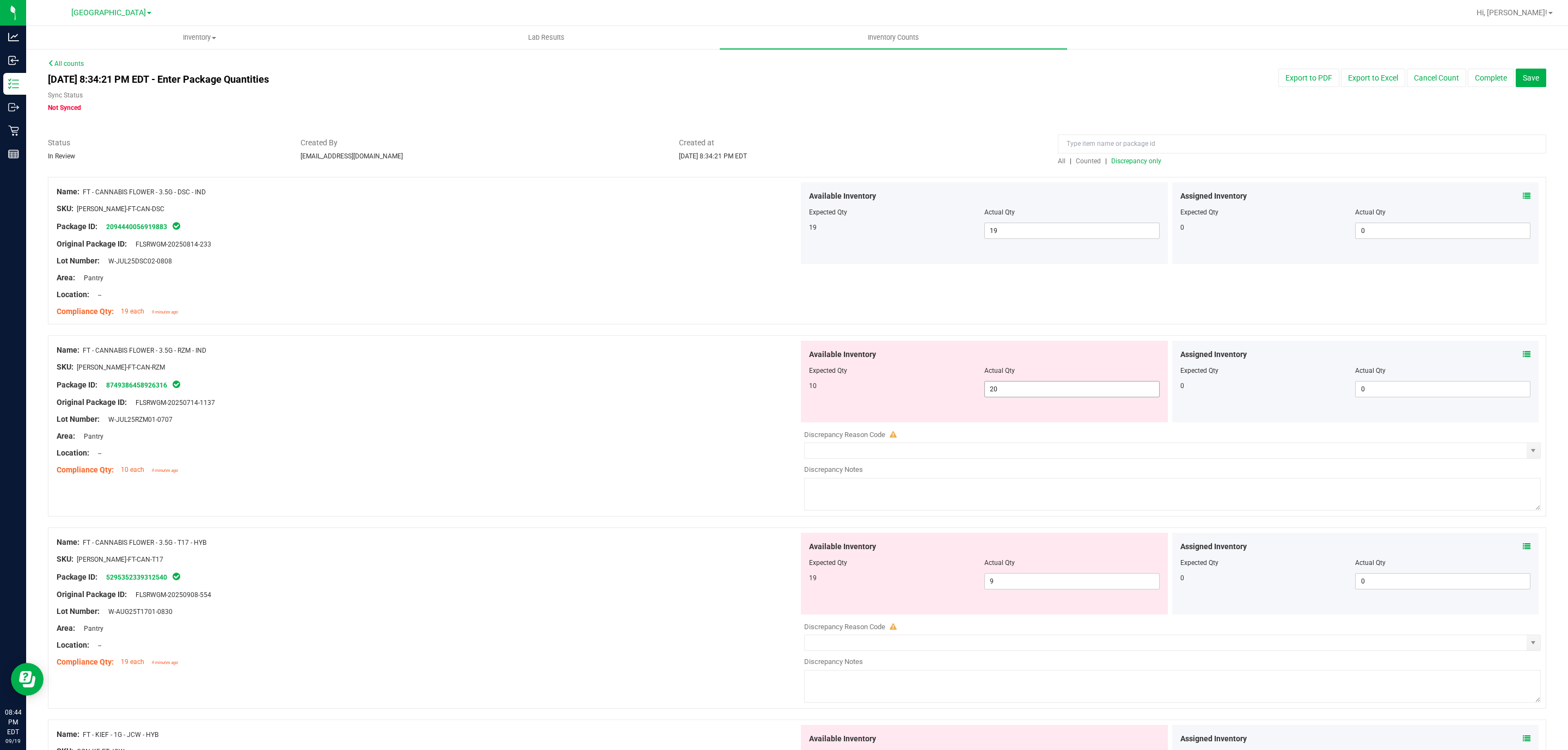
click at [1021, 387] on span "20 20" at bounding box center [1071, 388] width 175 height 16
click at [1021, 387] on input "20" at bounding box center [1072, 389] width 174 height 15
click at [424, 455] on div "Location: --" at bounding box center [427, 453] width 742 height 11
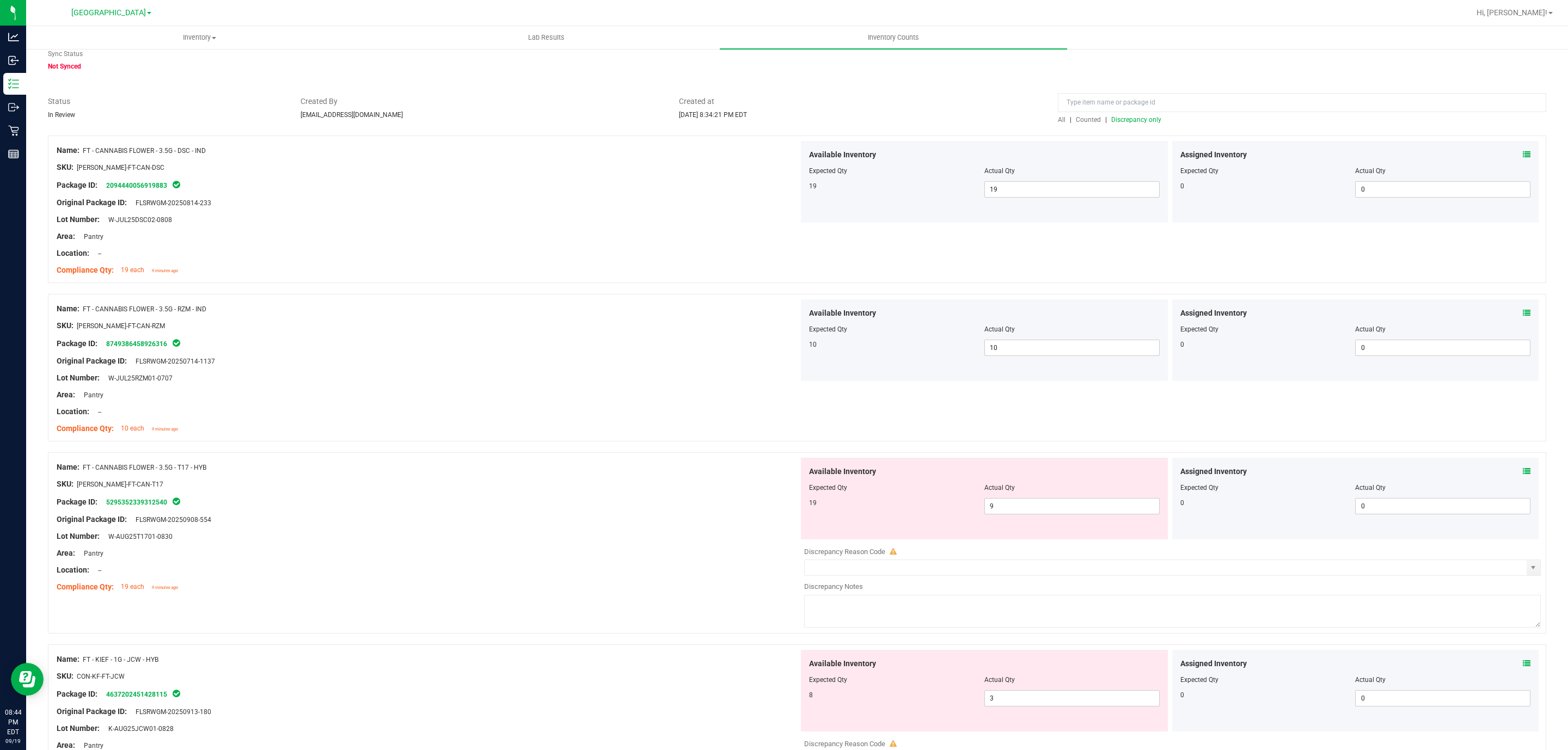
scroll to position [82, 0]
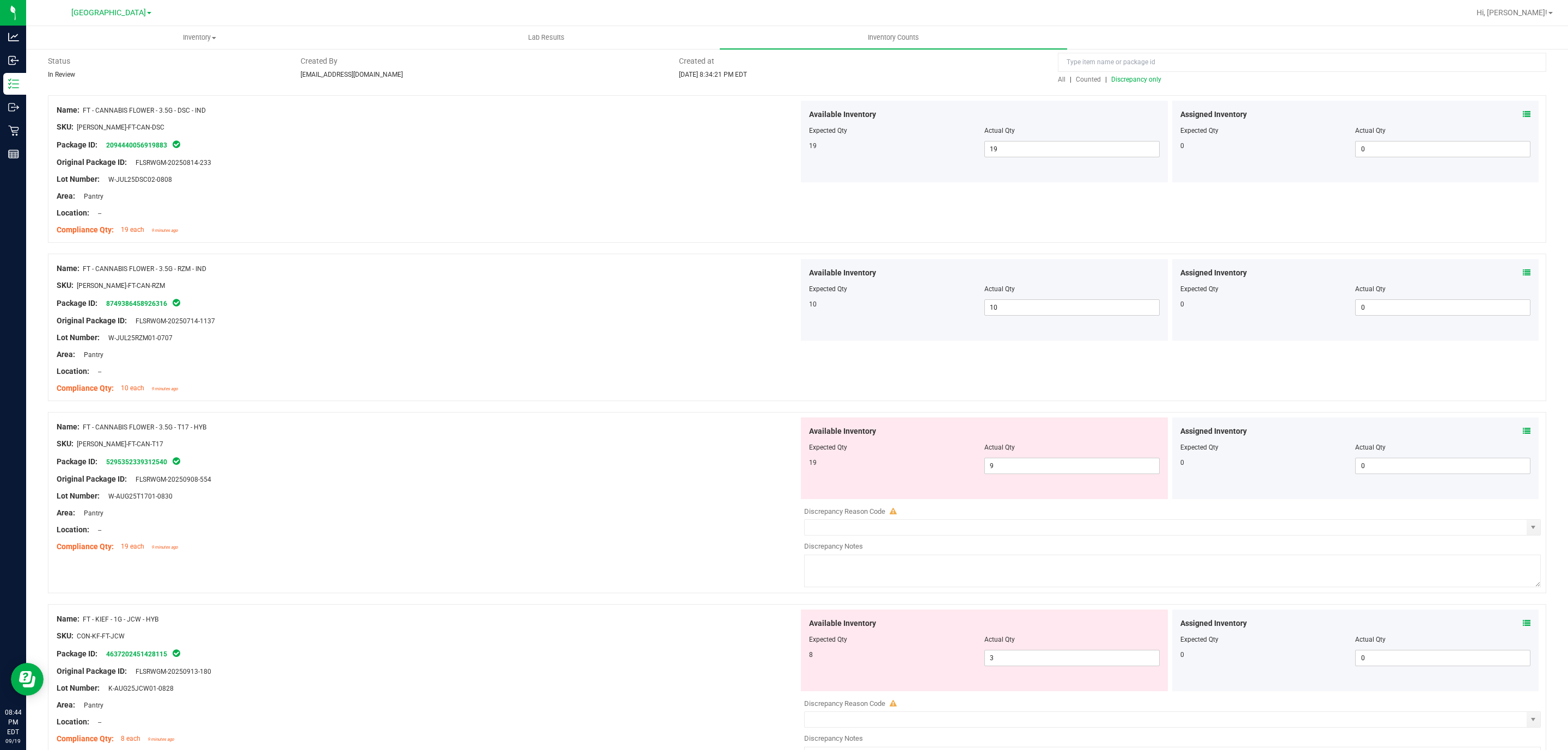
click at [1001, 458] on div at bounding box center [985, 455] width 351 height 6
click at [1006, 464] on span "9 9" at bounding box center [1071, 465] width 175 height 16
click at [1006, 464] on input "9" at bounding box center [1072, 466] width 174 height 15
click at [415, 462] on div "Package ID: 5295352339312540" at bounding box center [427, 461] width 742 height 13
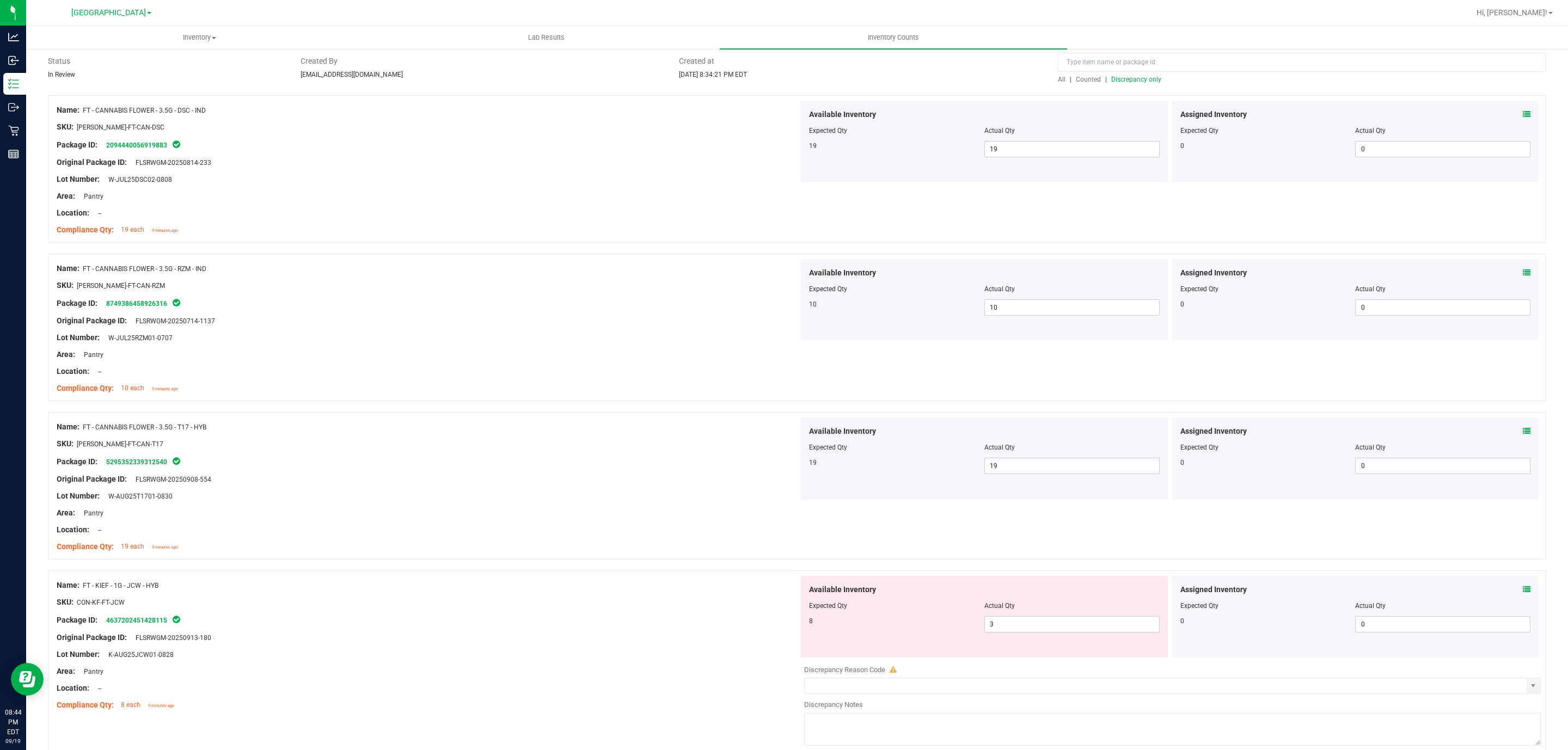
scroll to position [326, 0]
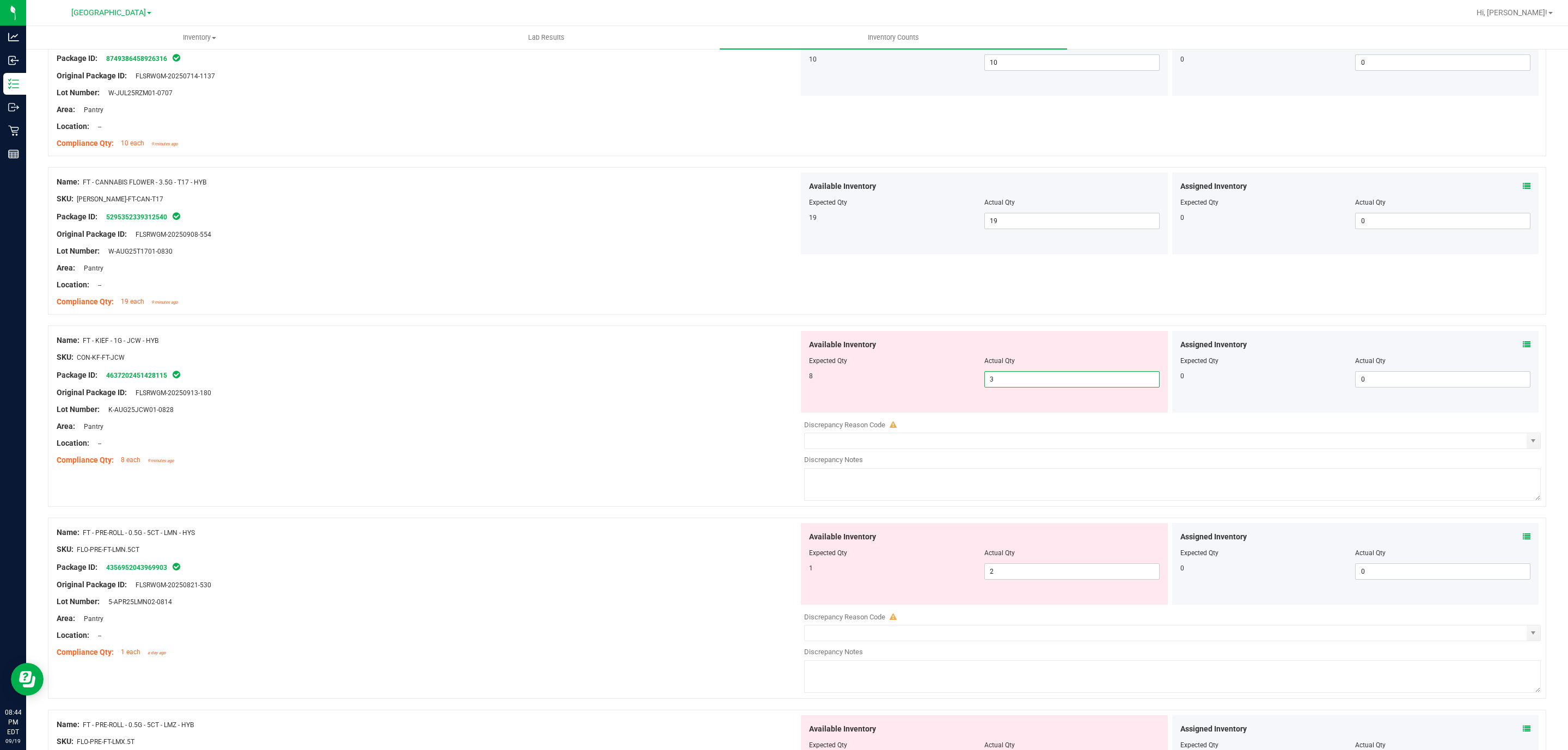
click at [1003, 378] on span "3 3" at bounding box center [1071, 379] width 175 height 16
click at [1003, 378] on input "3" at bounding box center [1072, 379] width 174 height 15
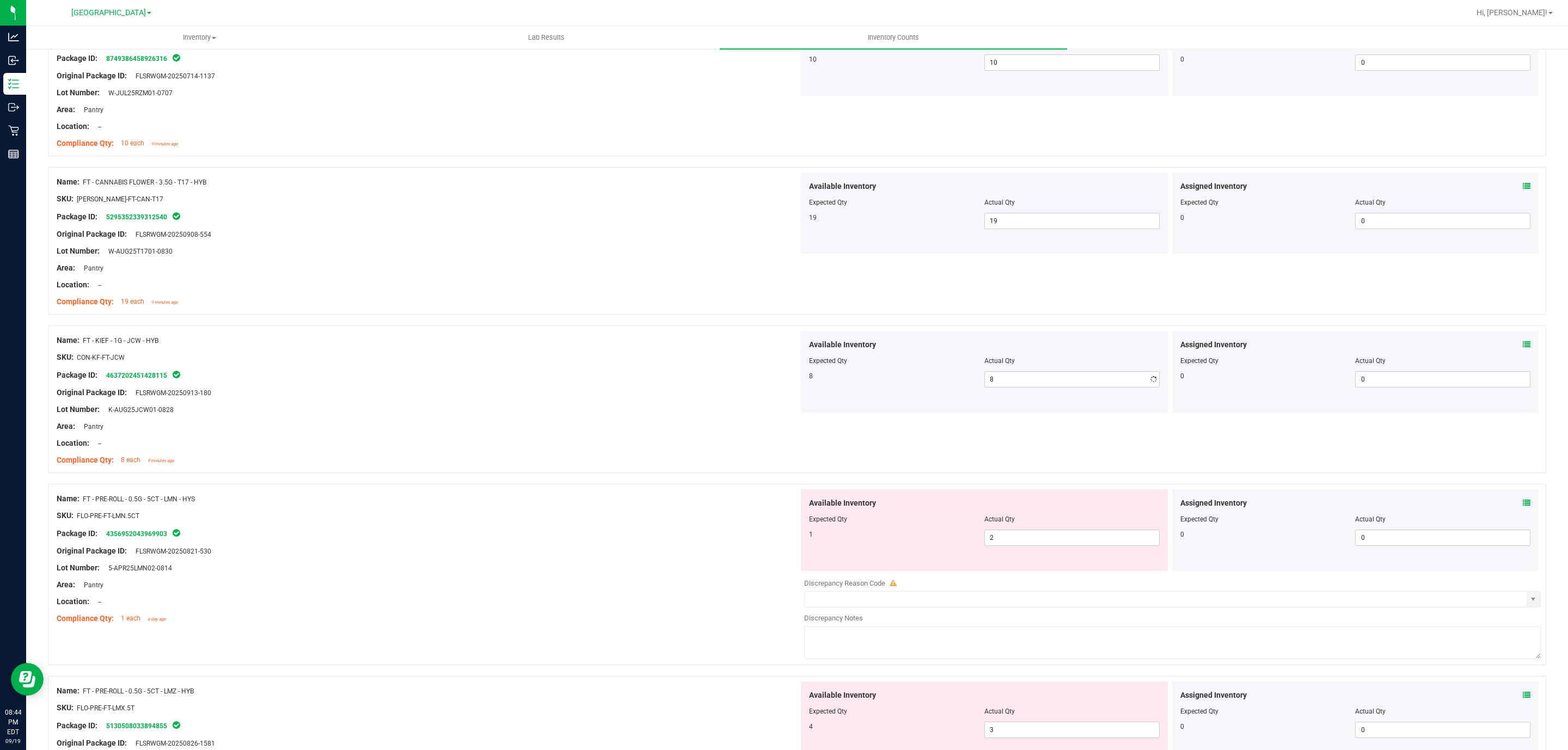
click at [698, 306] on div "Compliance Qty: 19 each 9 minutes ago" at bounding box center [427, 302] width 742 height 11
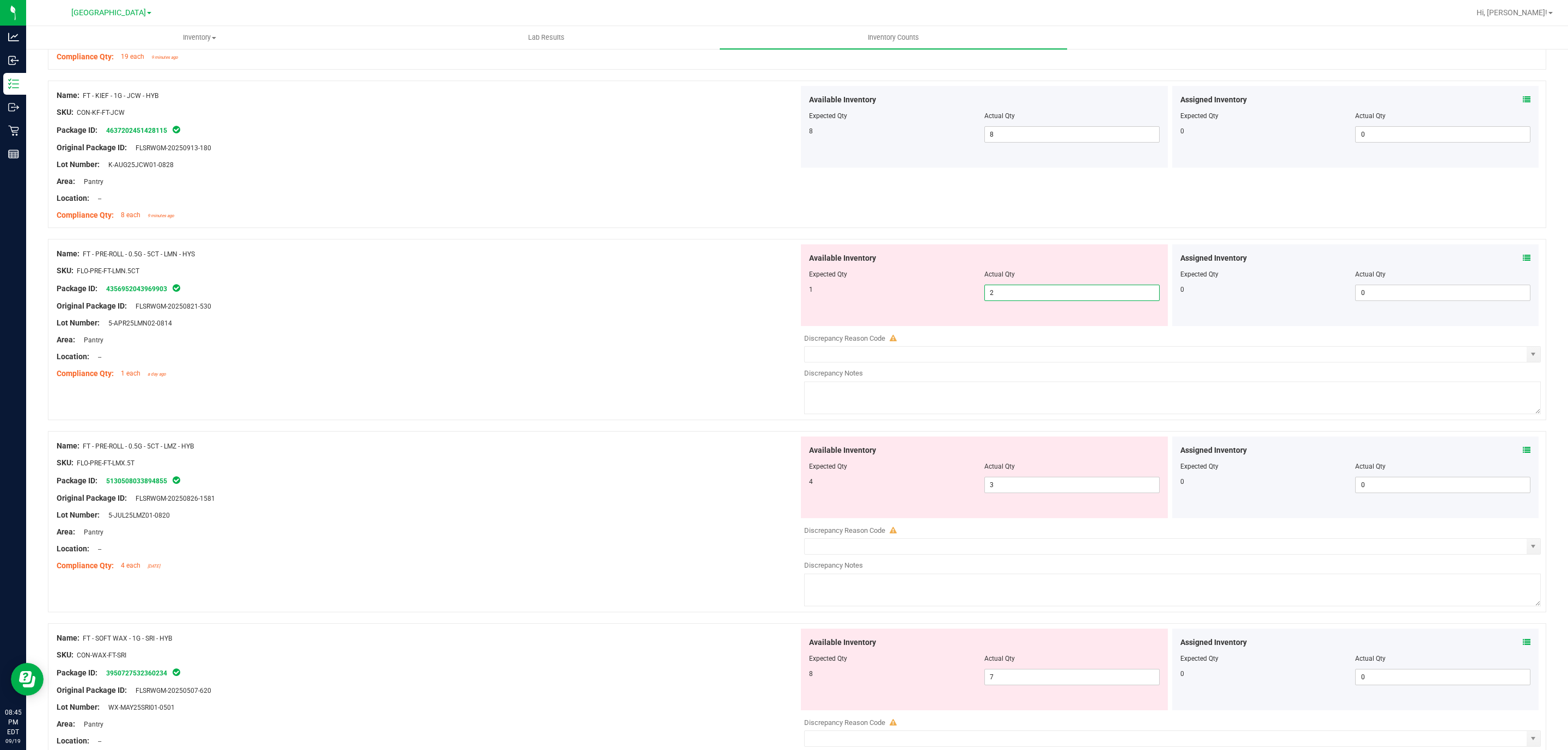
click at [1050, 296] on span "2 2" at bounding box center [1071, 292] width 175 height 16
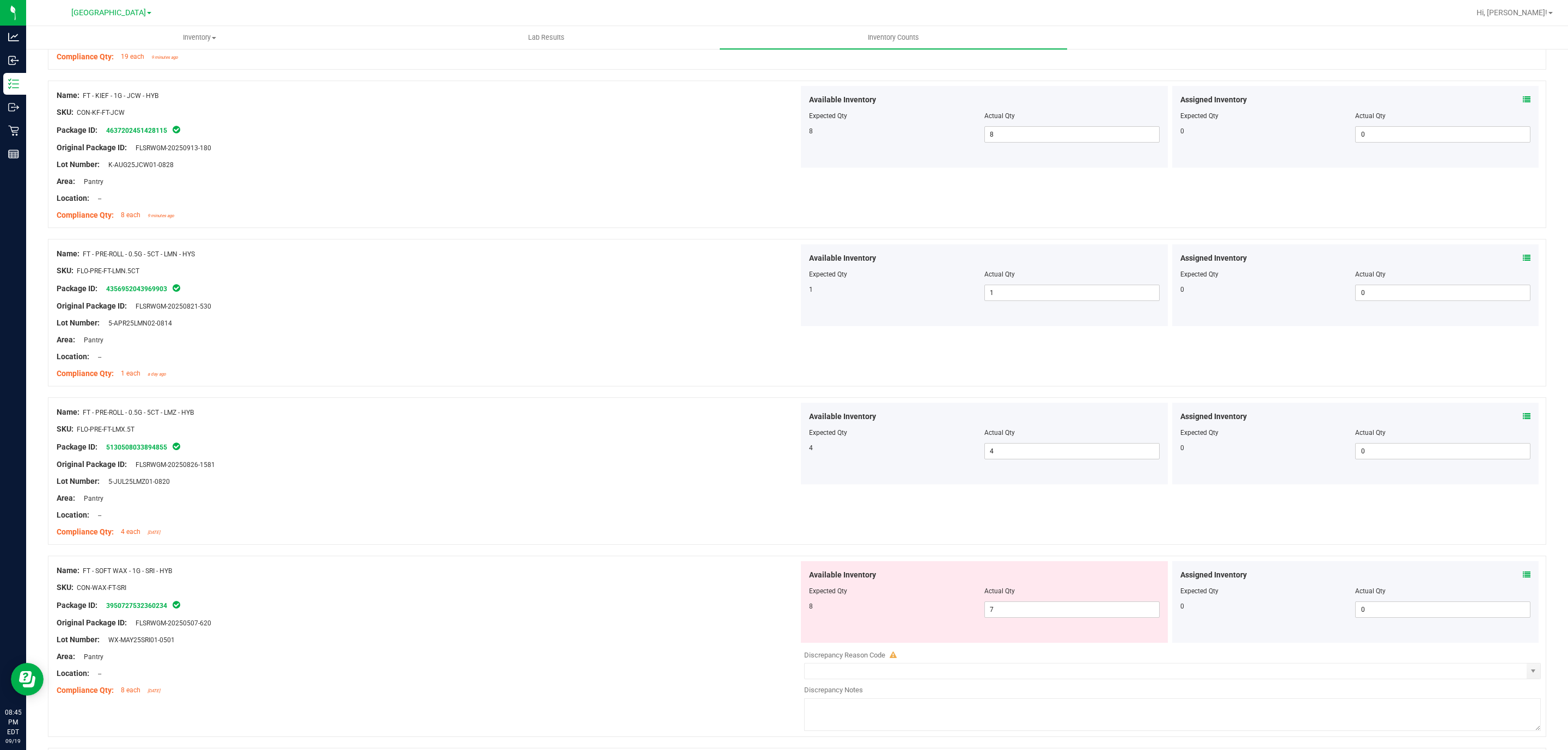
click at [676, 532] on div "Compliance Qty: 4 each [DATE]" at bounding box center [427, 532] width 742 height 11
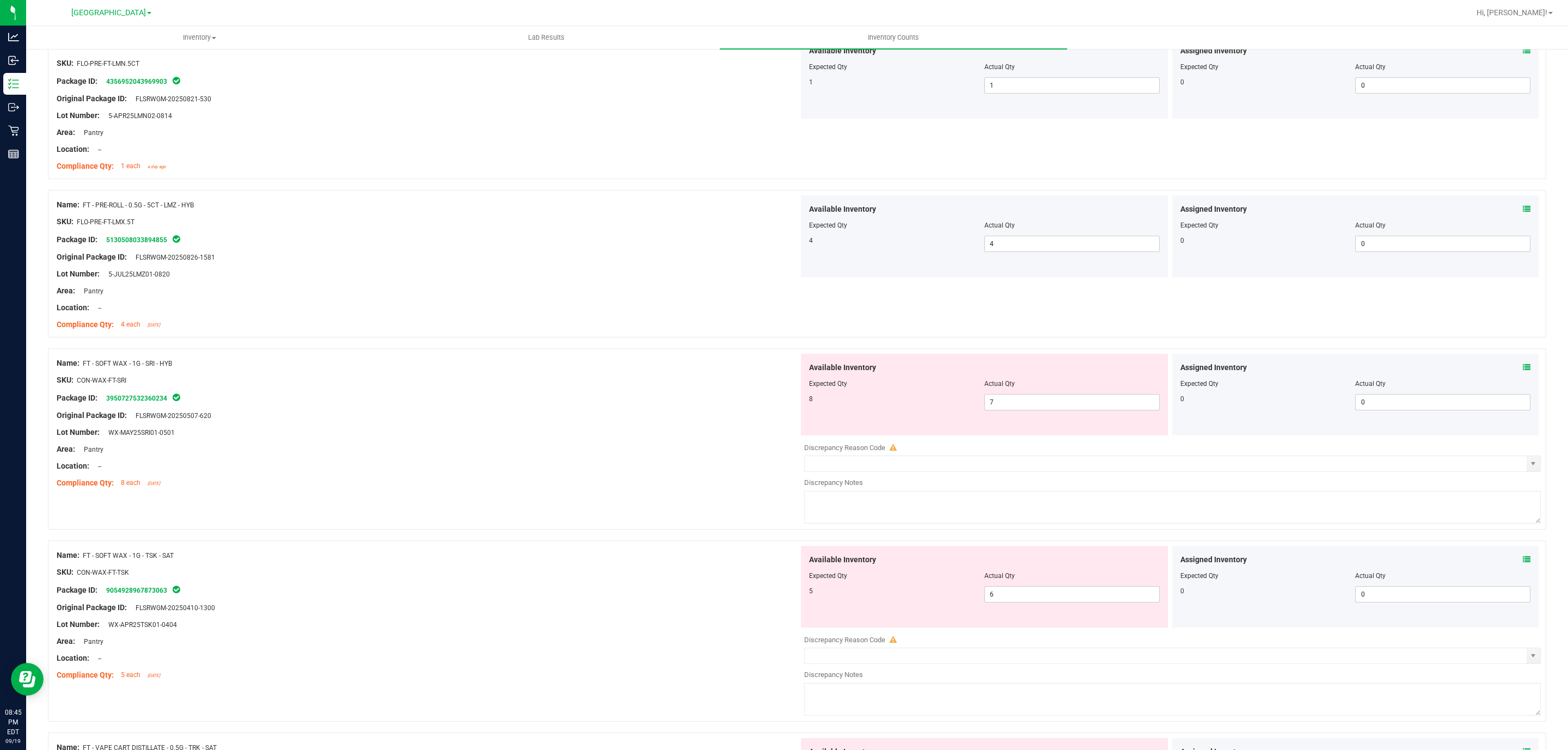
scroll to position [817, 0]
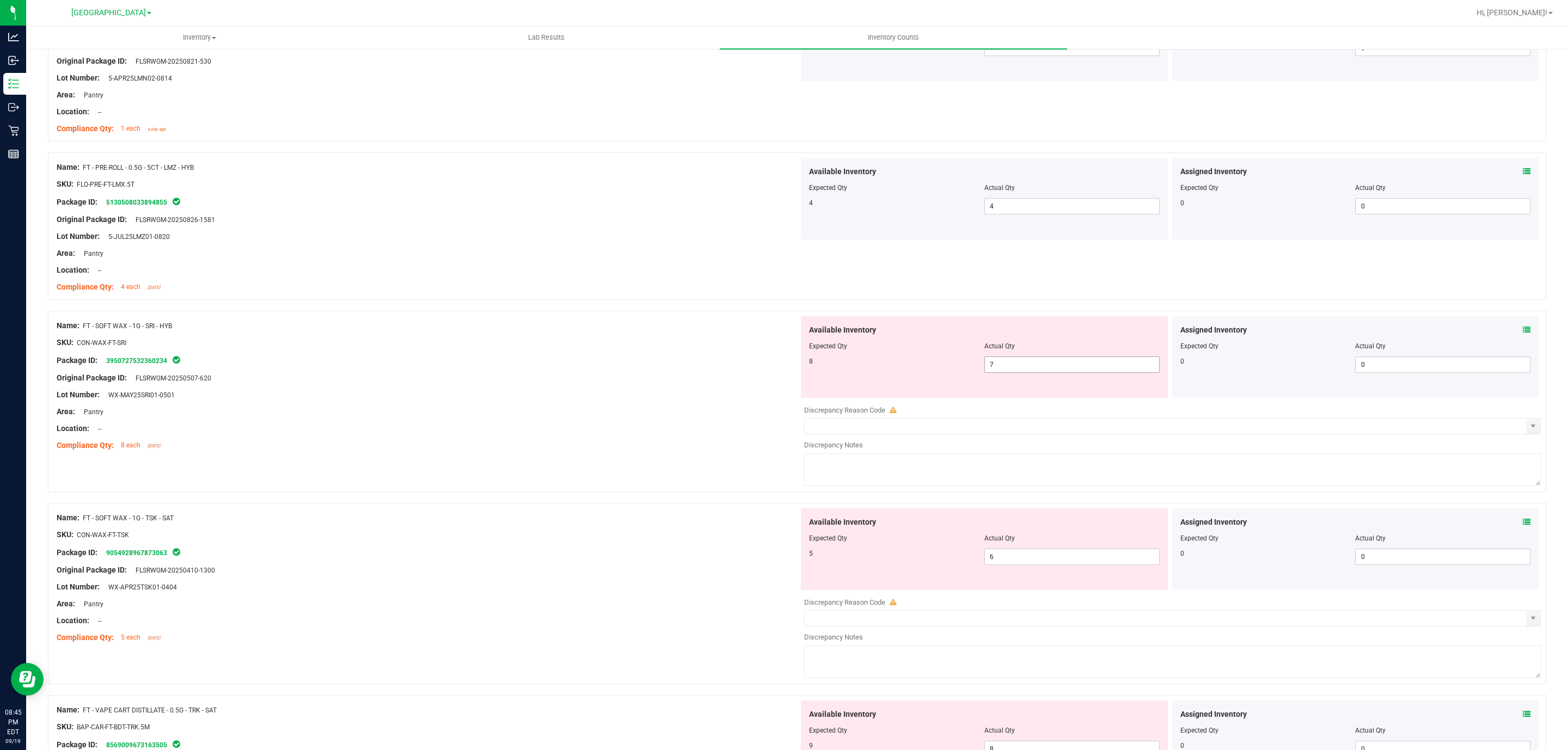
click at [1051, 373] on span "7 7" at bounding box center [1071, 364] width 175 height 16
click at [1048, 372] on input "7" at bounding box center [1072, 365] width 174 height 15
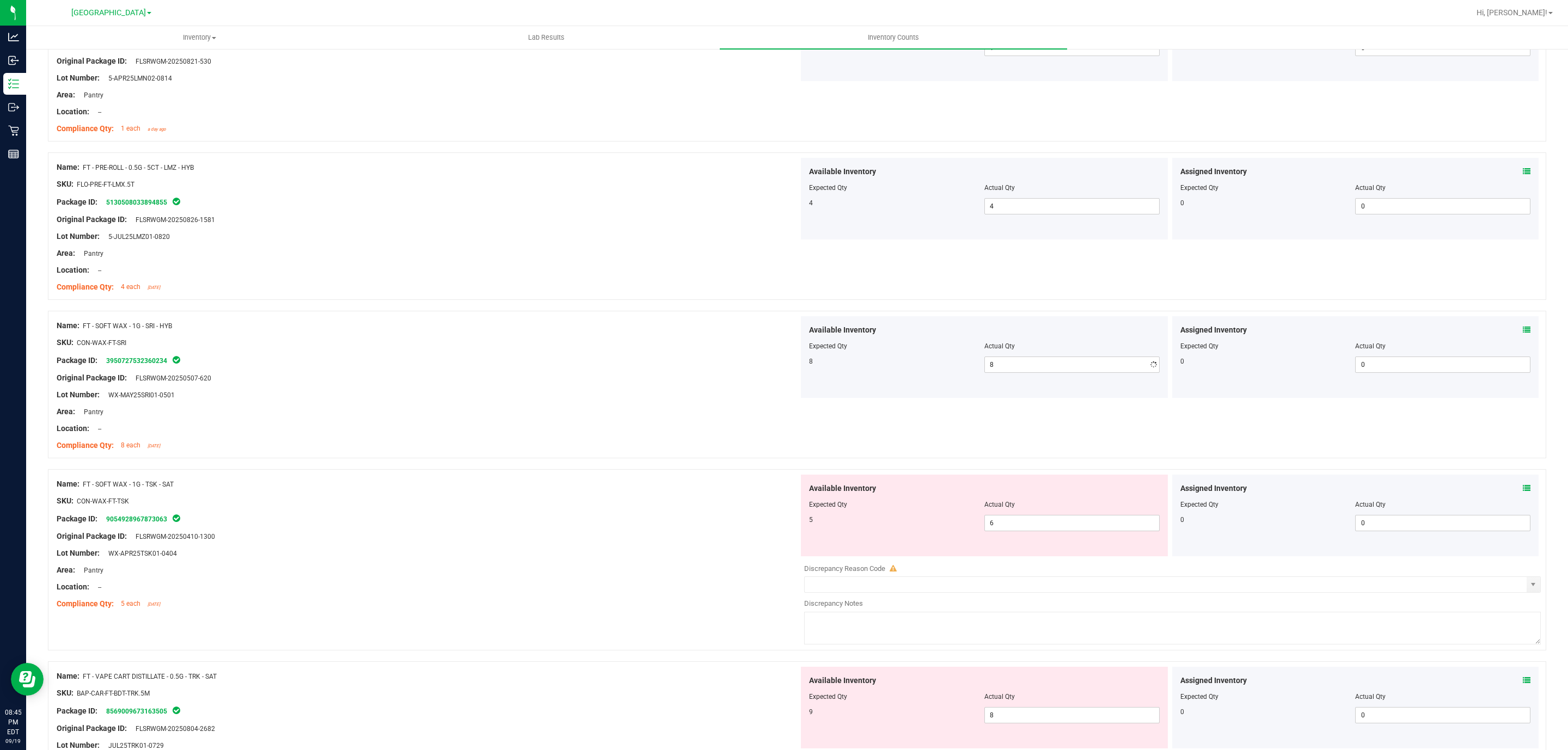
click at [1062, 550] on div "Available Inventory Expected Qty Actual Qty 5 6 6" at bounding box center [984, 515] width 367 height 82
click at [1053, 526] on span "6 6" at bounding box center [1071, 522] width 175 height 16
click at [1053, 526] on input "6" at bounding box center [1072, 523] width 174 height 15
click at [466, 542] on div "Original Package ID: FLSRWGM-20250410-1300" at bounding box center [427, 536] width 742 height 11
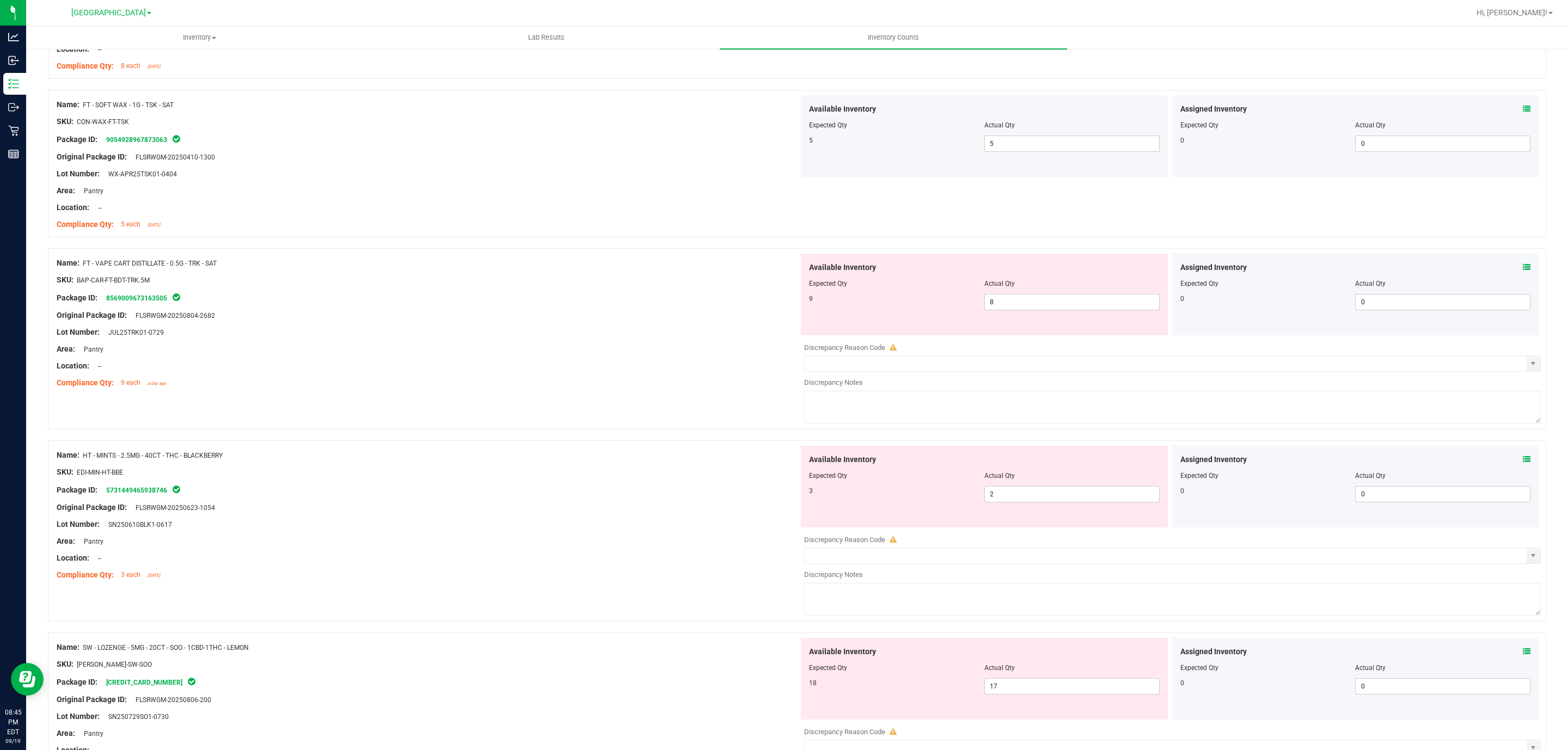
scroll to position [1224, 0]
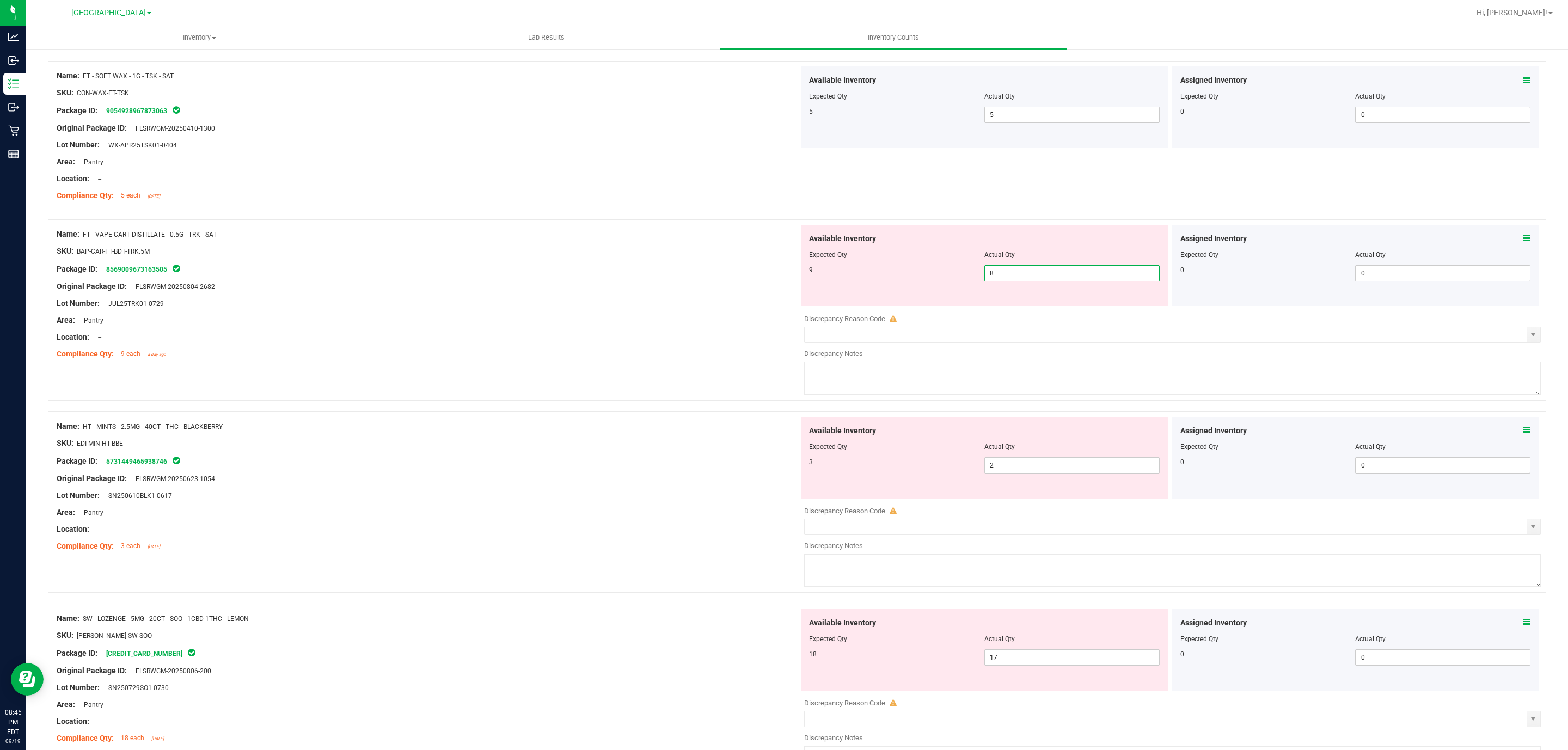
click at [1043, 275] on span "8 8" at bounding box center [1071, 273] width 175 height 16
click at [1043, 275] on input "8" at bounding box center [1072, 273] width 174 height 15
click at [608, 466] on div "Name: HT - MINTS - 2.5MG - 40CT - THC - BLACKBERRY SKU: EDI-MIN-HT-BBE Package …" at bounding box center [427, 487] width 742 height 139
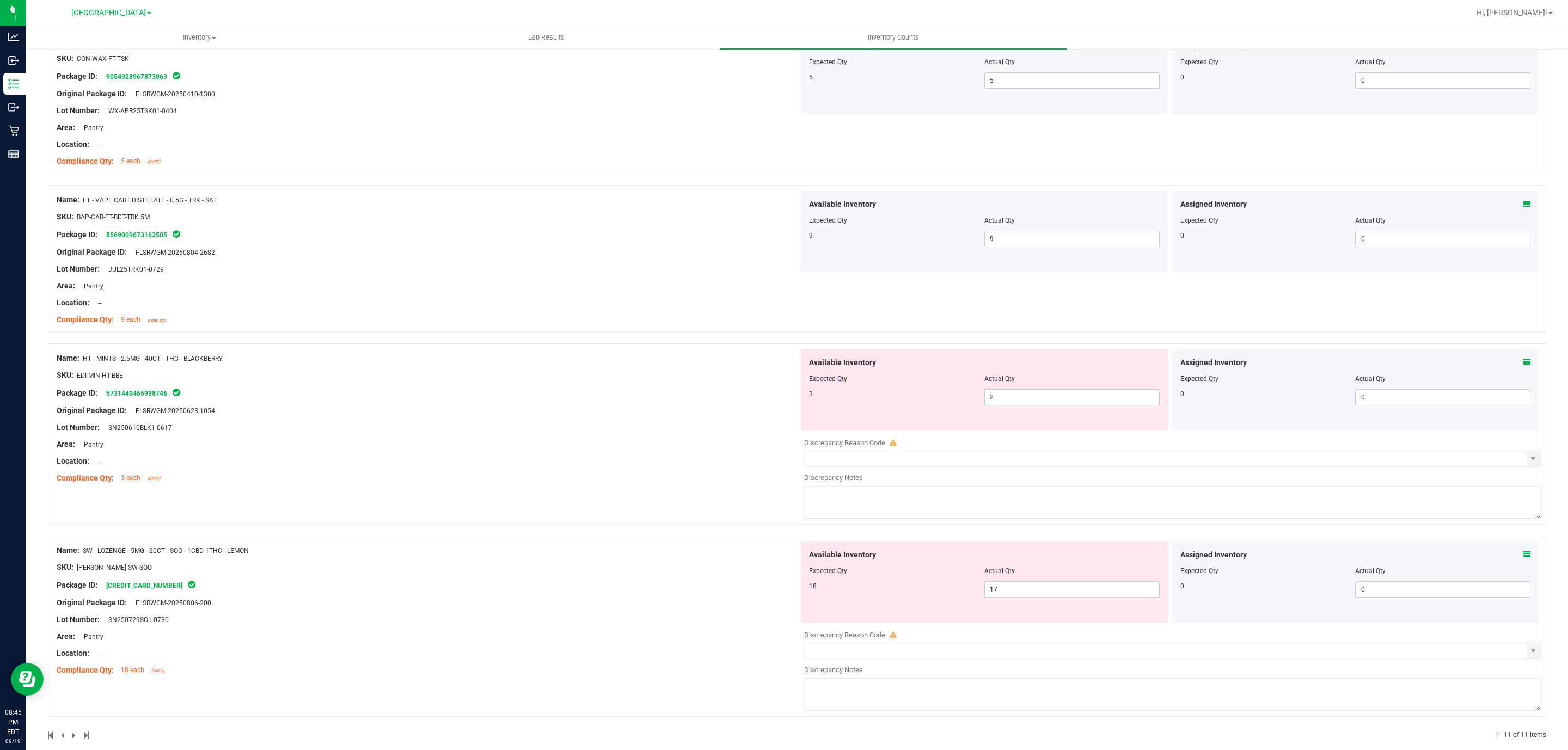
scroll to position [1277, 0]
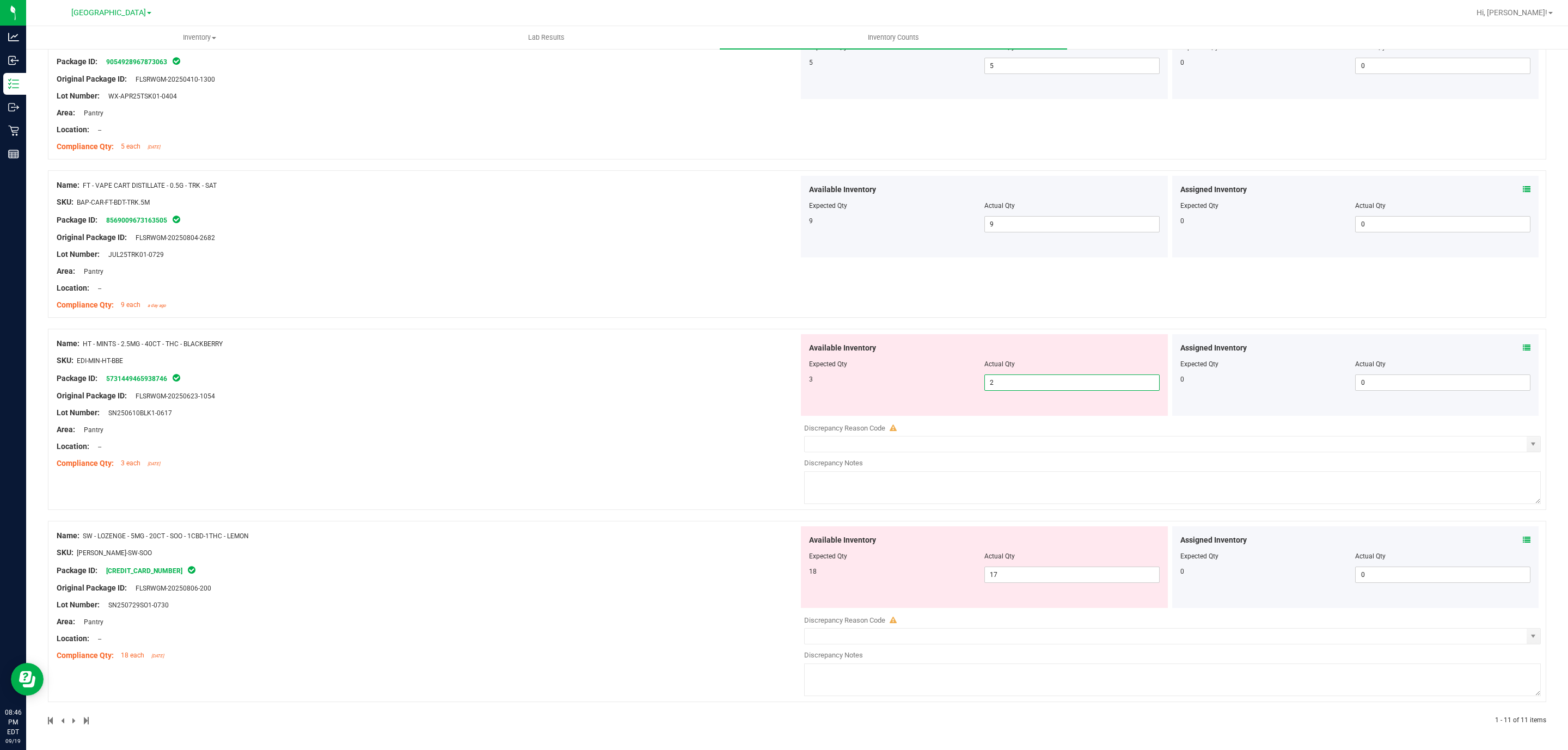
click at [1023, 385] on span "2 2" at bounding box center [1071, 382] width 175 height 16
click at [1023, 384] on input "2" at bounding box center [1072, 382] width 174 height 15
click at [1019, 576] on span "17 17" at bounding box center [1071, 574] width 175 height 16
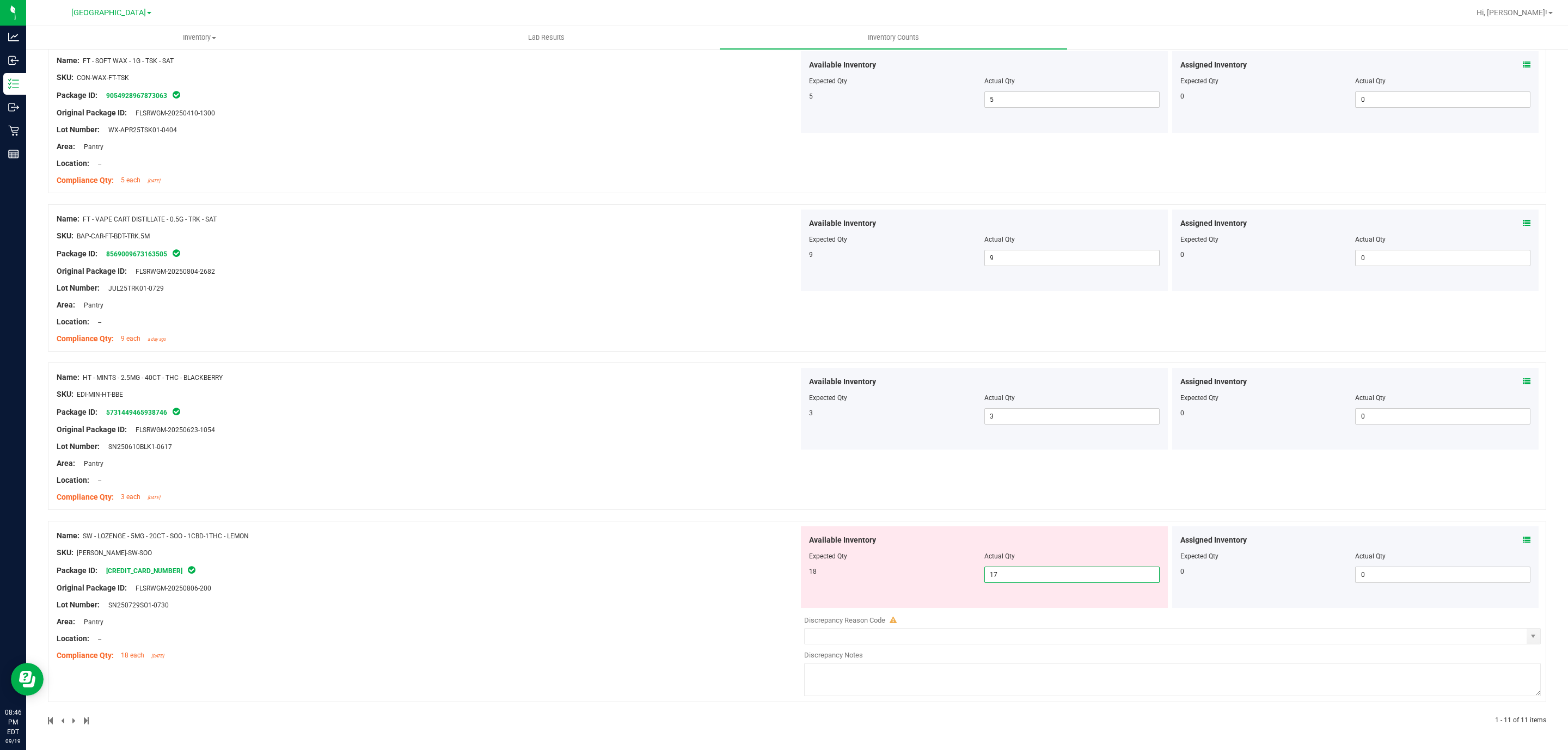
click at [1019, 576] on input "17" at bounding box center [1072, 575] width 174 height 15
click at [716, 473] on div "Name: HT - MINTS - 2.5MG - 40CT - THC - BLACKBERRY SKU: EDI-MIN-HT-BBE Package …" at bounding box center [427, 437] width 742 height 139
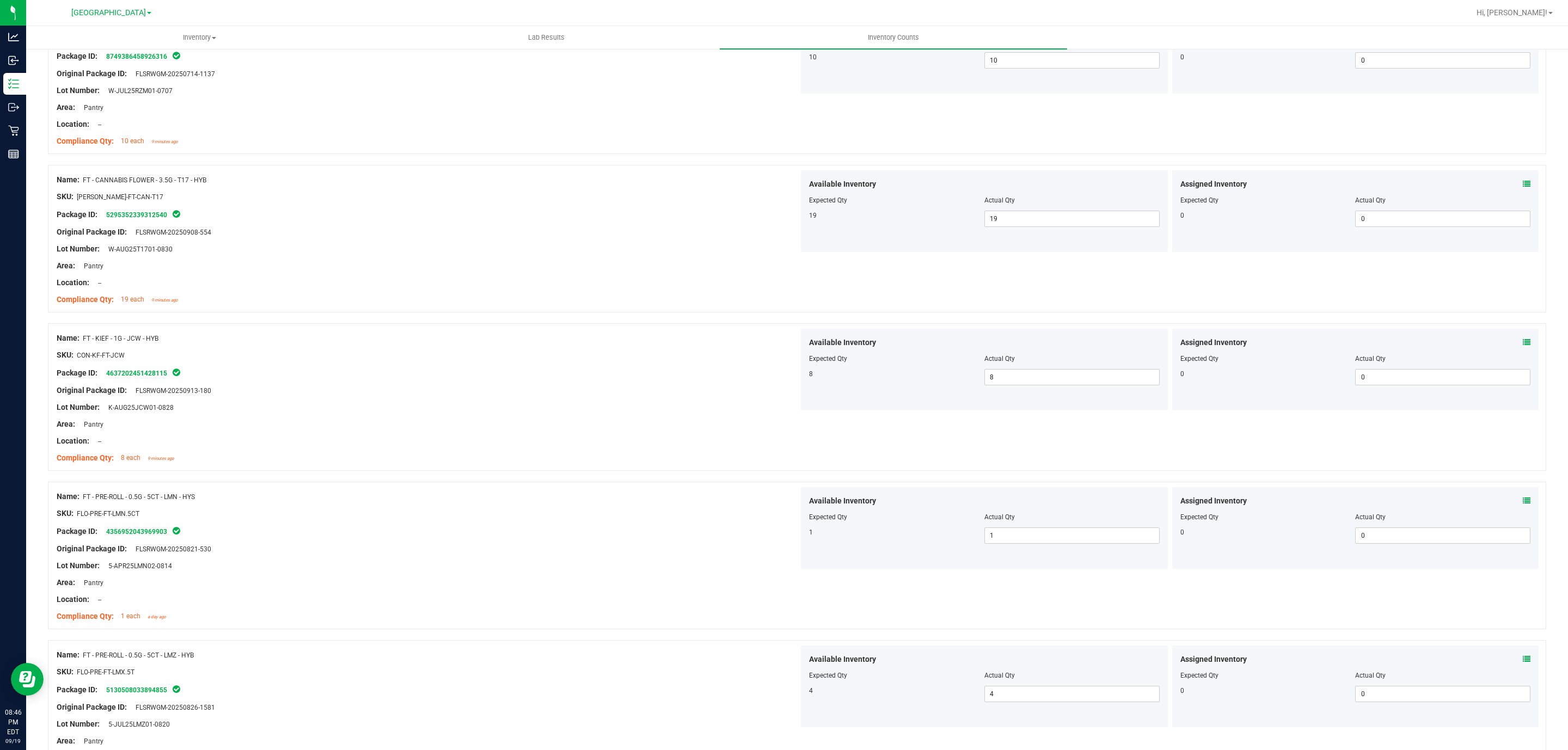
scroll to position [0, 0]
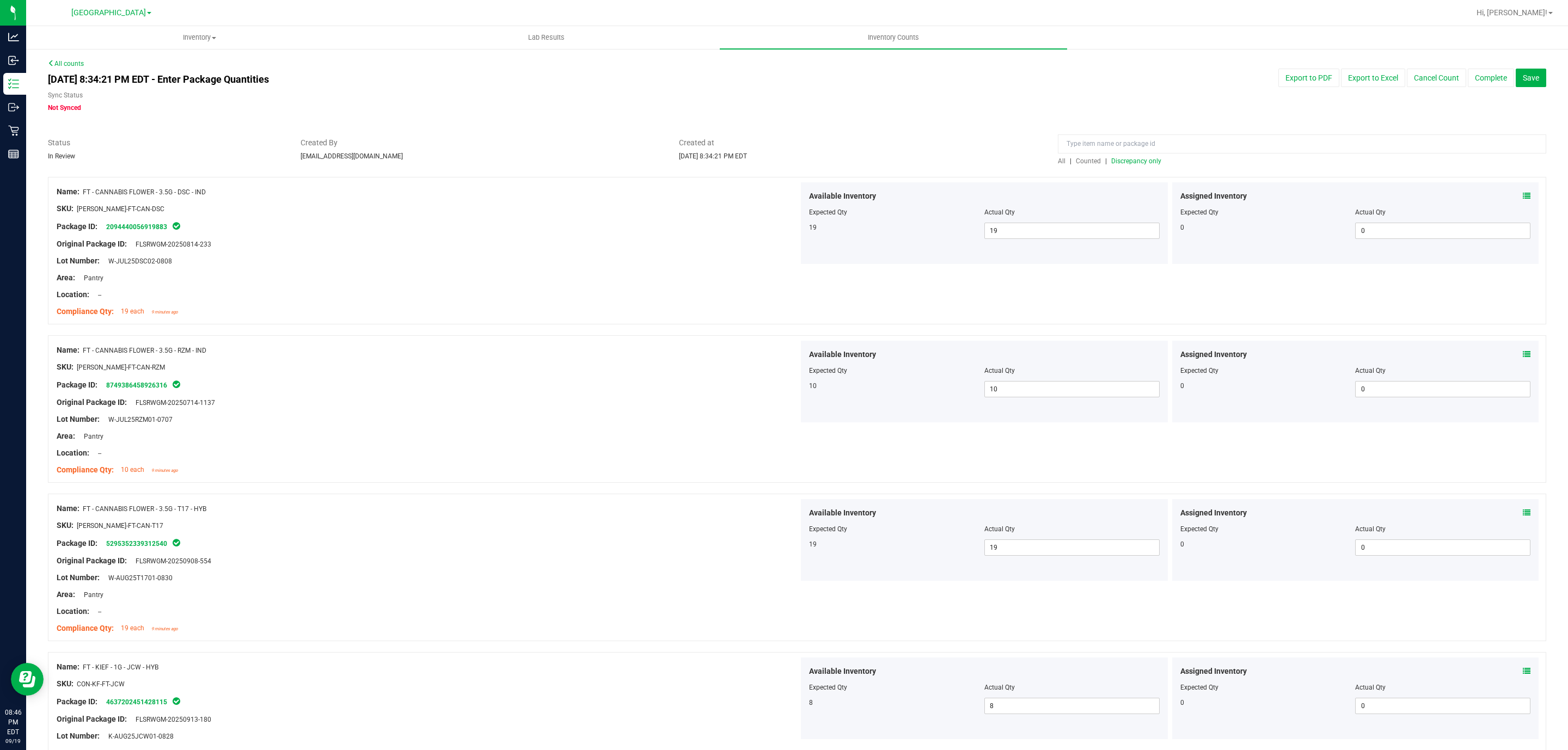
drag, startPoint x: 279, startPoint y: 370, endPoint x: 445, endPoint y: -99, distance: 497.5
click at [1123, 165] on span "Discrepancy only" at bounding box center [1136, 161] width 50 height 8
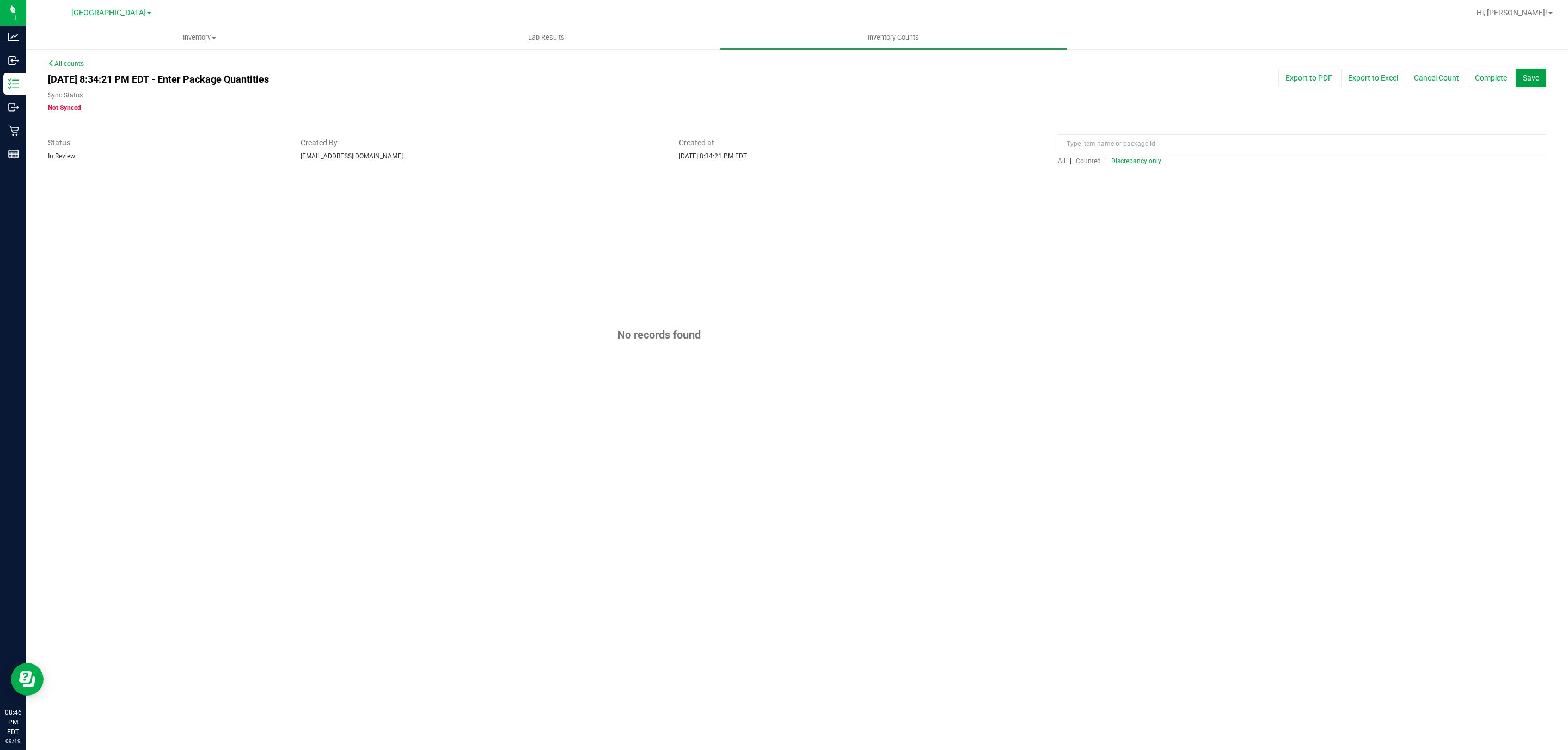
click at [1525, 79] on span "Save" at bounding box center [1530, 77] width 16 height 8
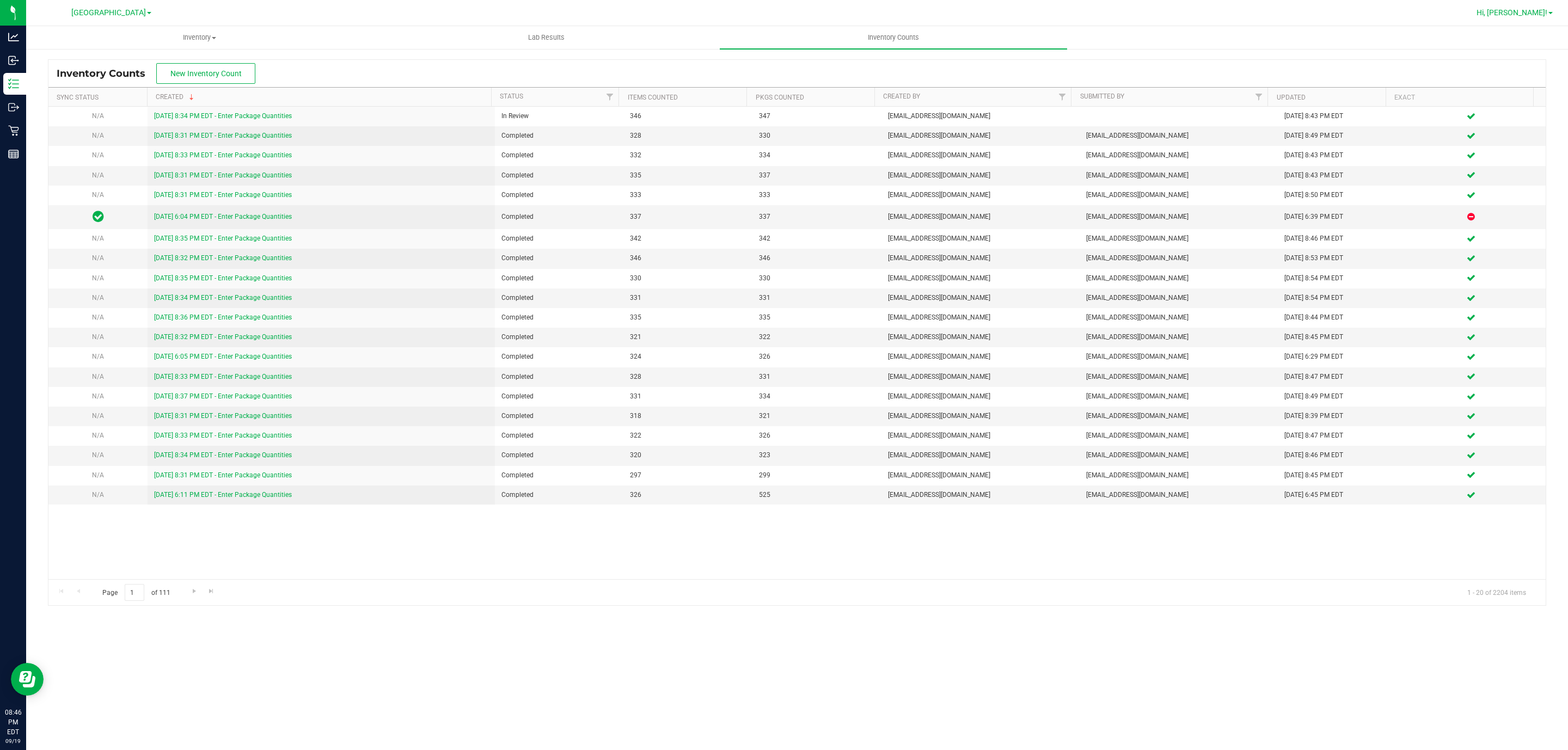
click at [1519, 18] on link "Hi, [PERSON_NAME]!" at bounding box center [1515, 13] width 85 height 11
click at [1508, 98] on span "Sign Out" at bounding box center [1511, 97] width 32 height 11
